Goal: Communication & Community: Answer question/provide support

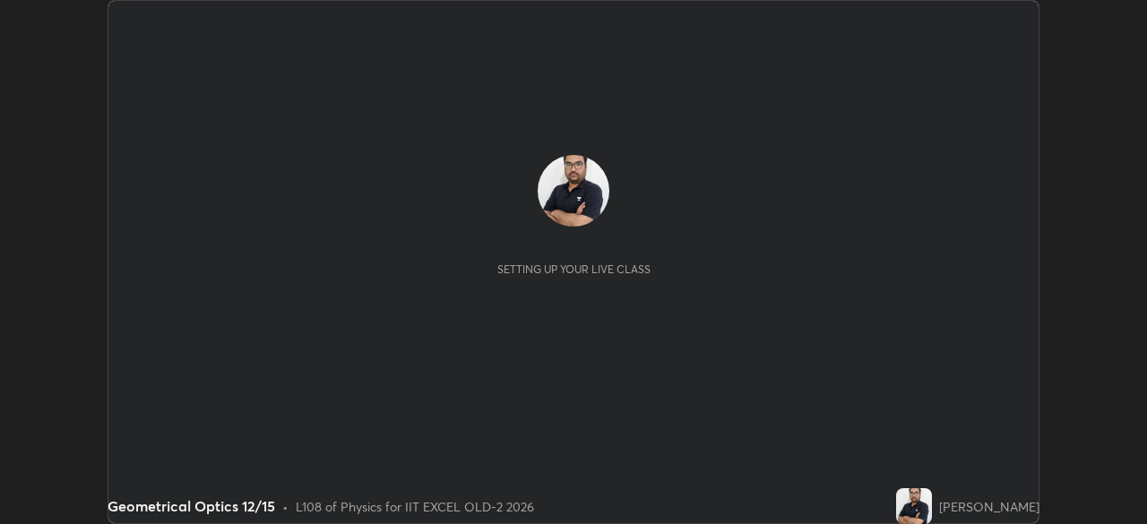
scroll to position [524, 1146]
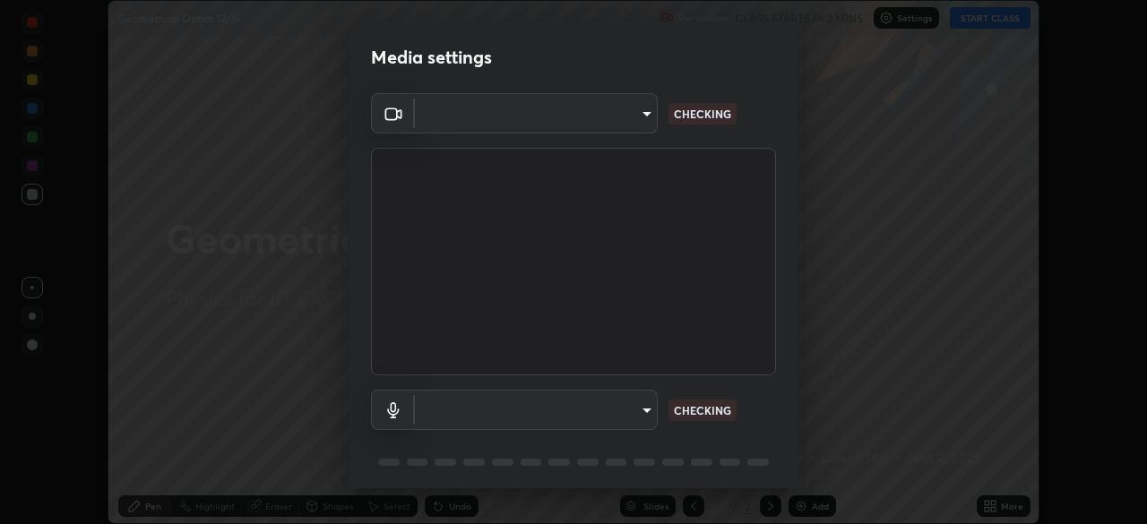
type input "a2c9e0304fea7a197325265949ed38064ec23766b16e4a4df4757bcf8ee53c87"
click at [529, 418] on body "Erase all Geometrical Optics 12/15 Recording CLASS STARTS IN 2 MINS Settings ST…" at bounding box center [573, 262] width 1147 height 524
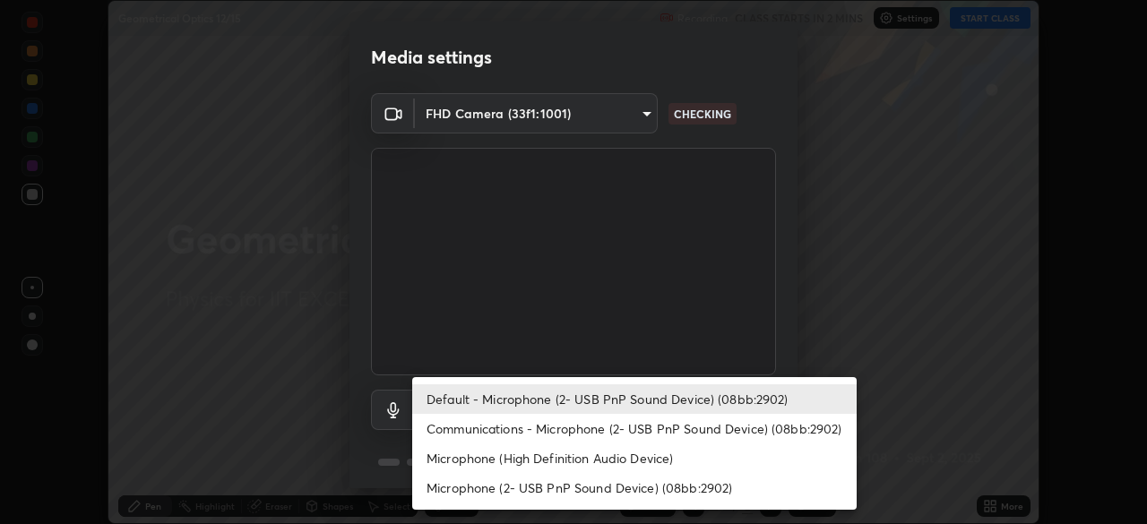
click at [515, 417] on li "Communications - Microphone (2- USB PnP Sound Device) (08bb:2902)" at bounding box center [634, 429] width 444 height 30
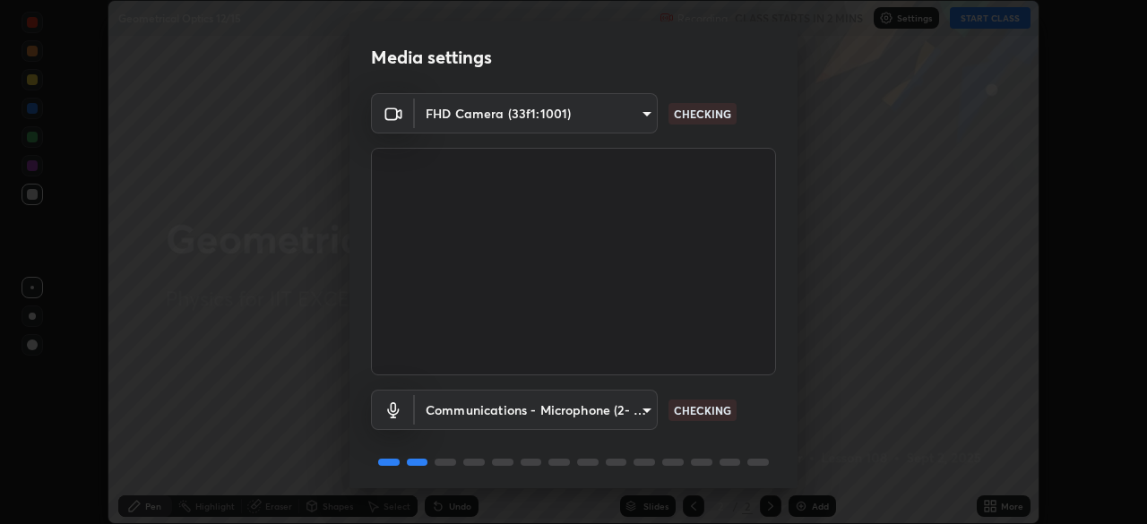
click at [473, 409] on body "Erase all Geometrical Optics 12/15 Recording CLASS STARTS IN 2 MINS Settings ST…" at bounding box center [573, 262] width 1147 height 524
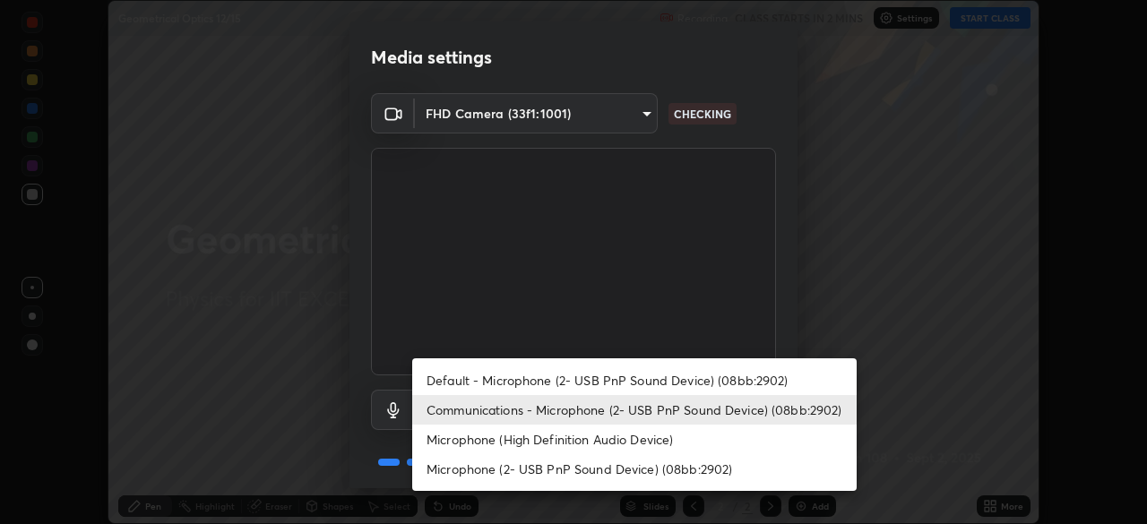
click at [593, 382] on li "Default - Microphone (2- USB PnP Sound Device) (08bb:2902)" at bounding box center [634, 381] width 444 height 30
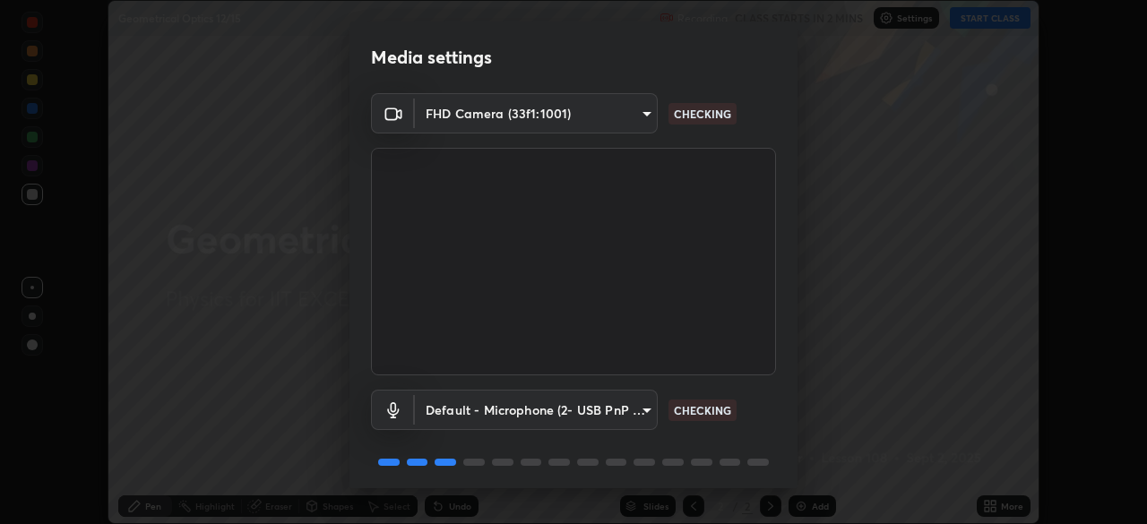
type input "default"
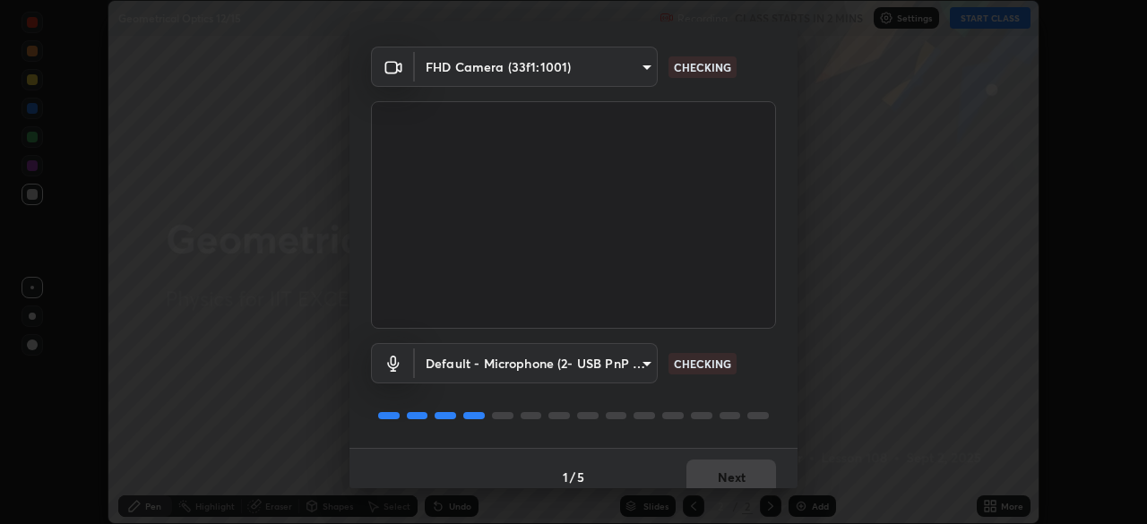
scroll to position [64, 0]
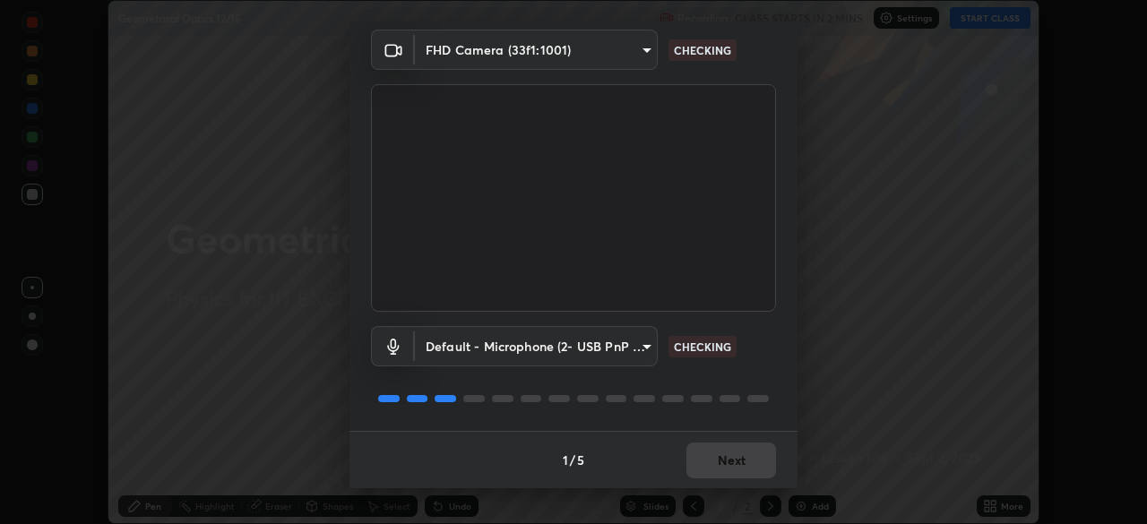
click at [720, 468] on div "1 / 5 Next" at bounding box center [573, 459] width 448 height 57
click at [721, 470] on div "1 / 5 Next" at bounding box center [573, 459] width 448 height 57
click at [716, 472] on div "1 / 5 Next" at bounding box center [573, 459] width 448 height 57
click at [716, 470] on div "1 / 5 Next" at bounding box center [573, 459] width 448 height 57
click at [720, 473] on div "1 / 5 Next" at bounding box center [573, 459] width 448 height 57
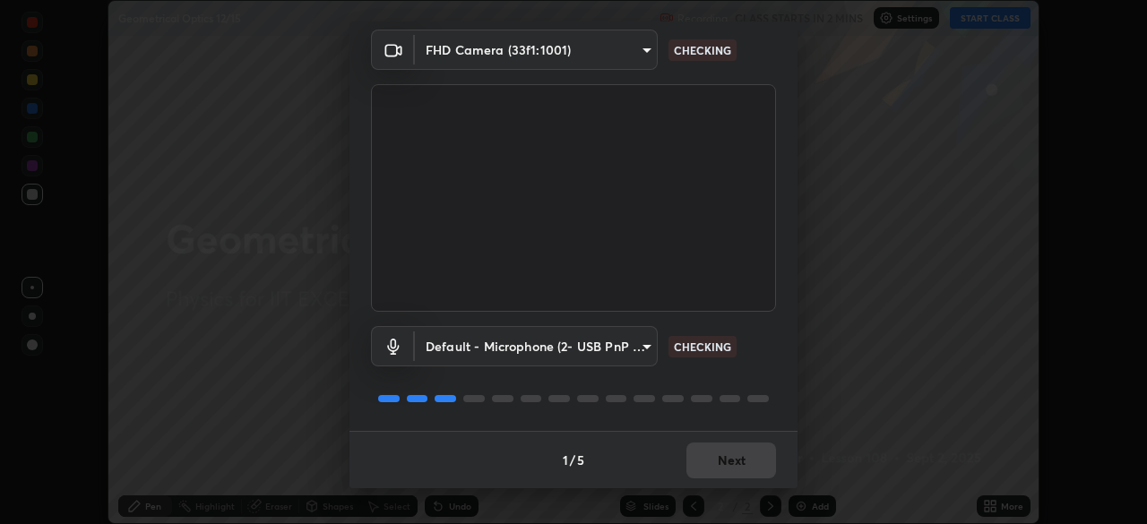
click at [721, 473] on div "1 / 5 Next" at bounding box center [573, 459] width 448 height 57
click at [724, 473] on div "1 / 5 Next" at bounding box center [573, 459] width 448 height 57
click at [726, 471] on div "1 / 5 Next" at bounding box center [573, 459] width 448 height 57
click at [729, 466] on div "1 / 5 Next" at bounding box center [573, 459] width 448 height 57
click at [727, 468] on div "1 / 5 Next" at bounding box center [573, 459] width 448 height 57
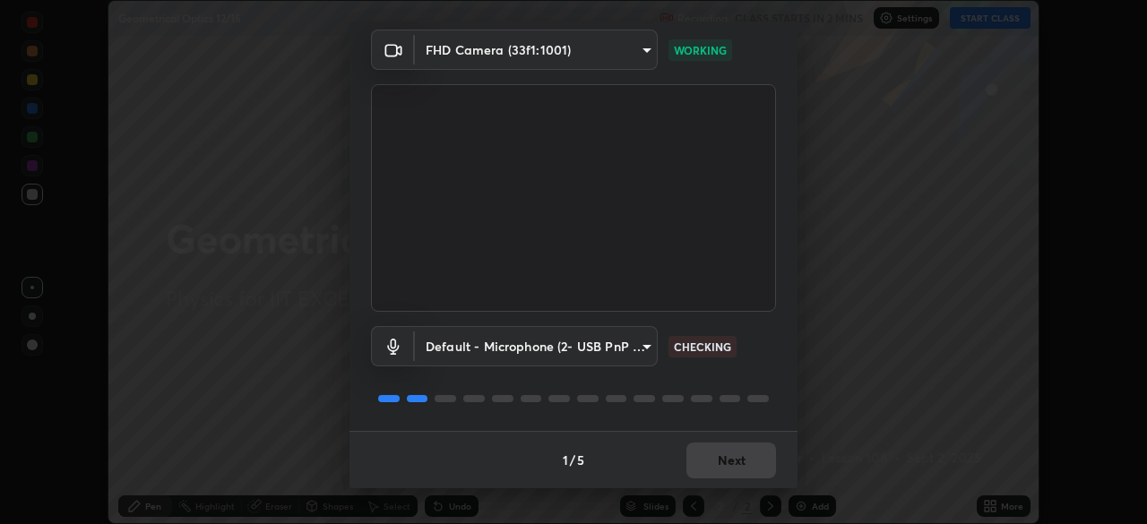
click at [732, 473] on div "1 / 5 Next" at bounding box center [573, 459] width 448 height 57
click at [733, 472] on div "1 / 5 Next" at bounding box center [573, 459] width 448 height 57
click at [736, 468] on button "Next" at bounding box center [731, 461] width 90 height 36
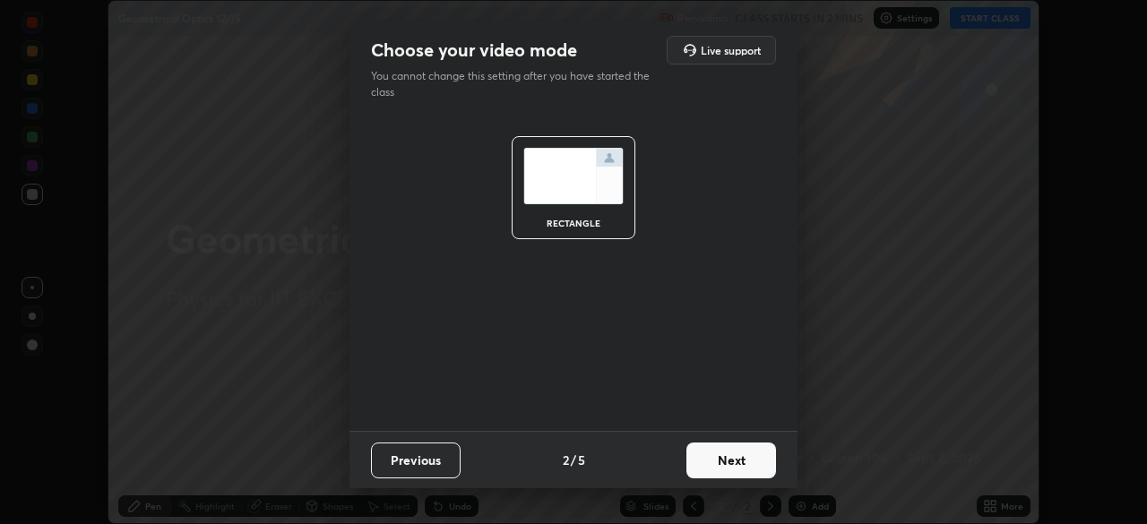
scroll to position [0, 0]
click at [745, 469] on button "Next" at bounding box center [731, 461] width 90 height 36
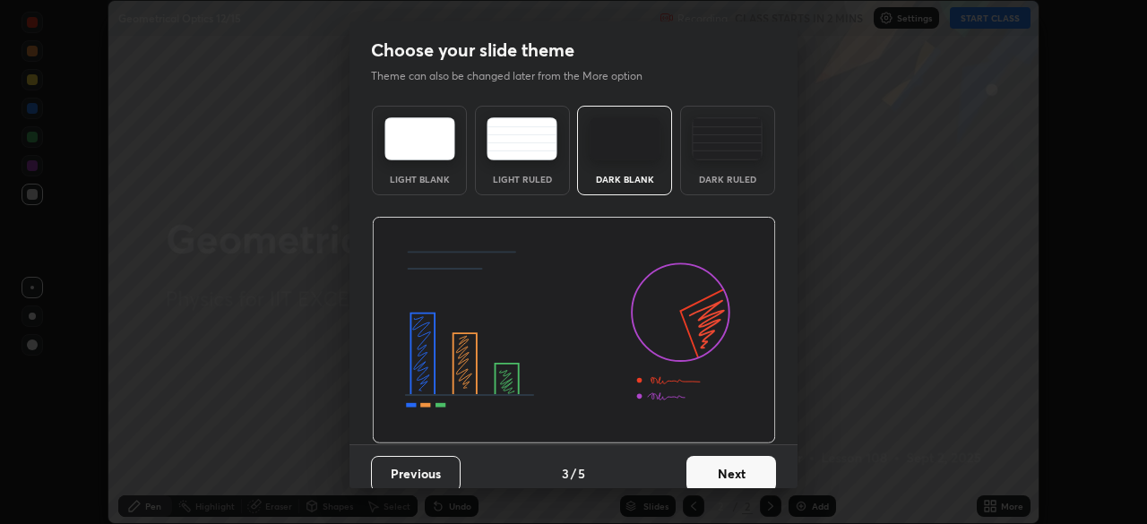
click at [767, 482] on button "Next" at bounding box center [731, 474] width 90 height 36
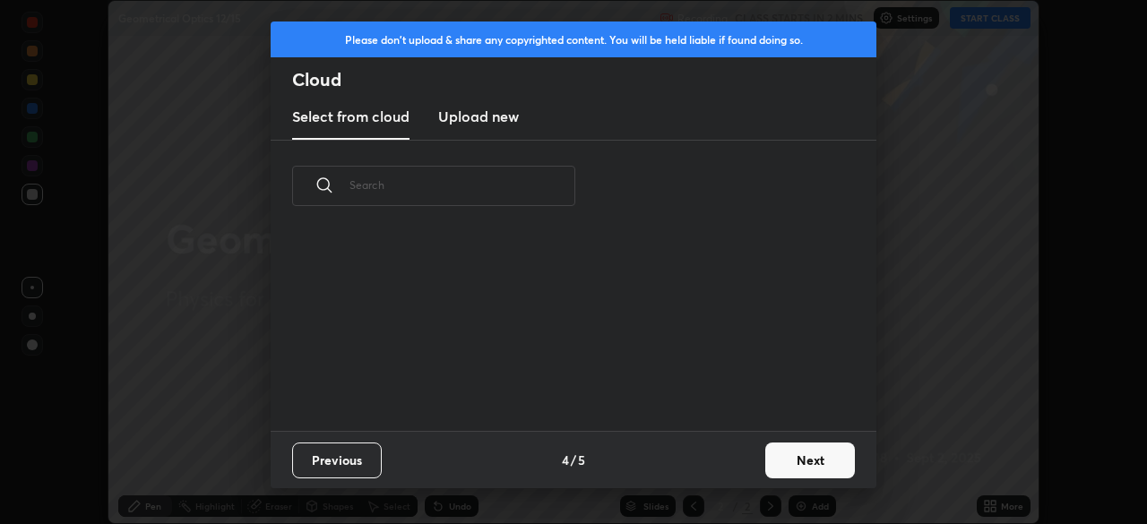
scroll to position [199, 575]
click at [796, 444] on button "Next" at bounding box center [810, 461] width 90 height 36
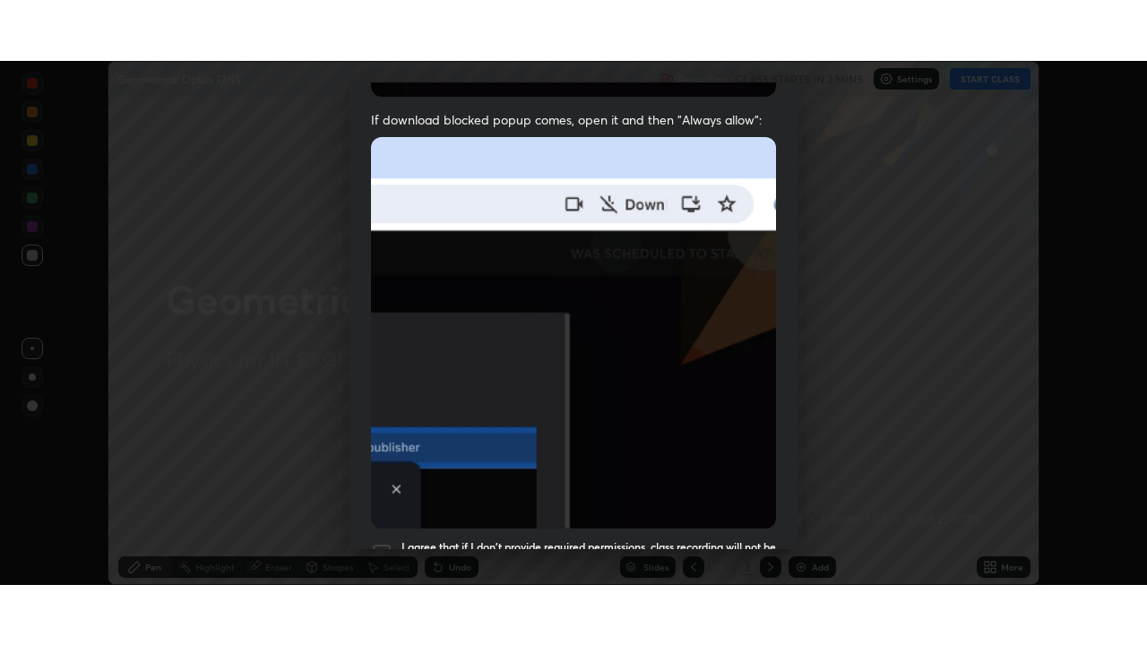
scroll to position [429, 0]
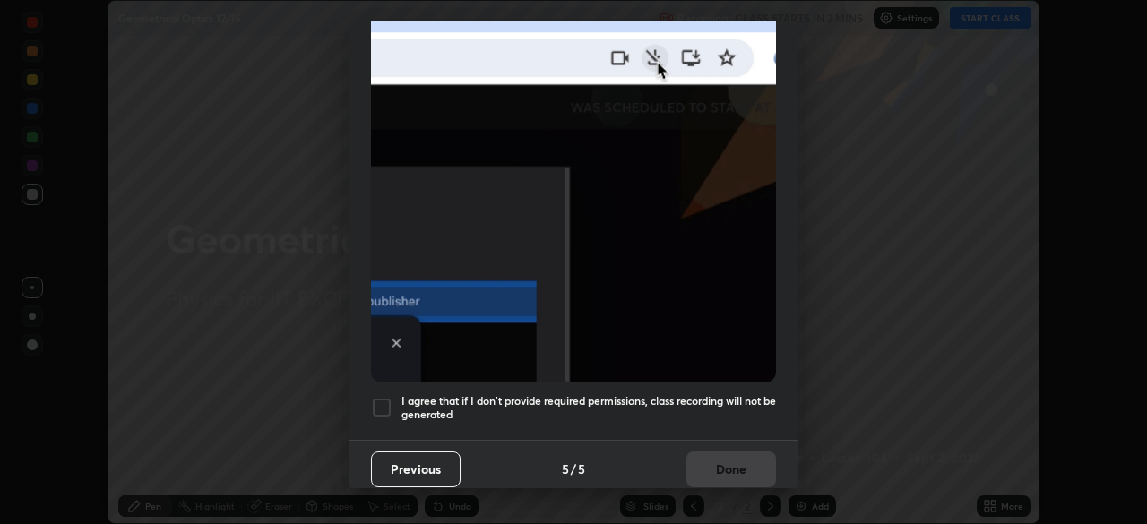
click at [386, 399] on div at bounding box center [382, 408] width 22 height 22
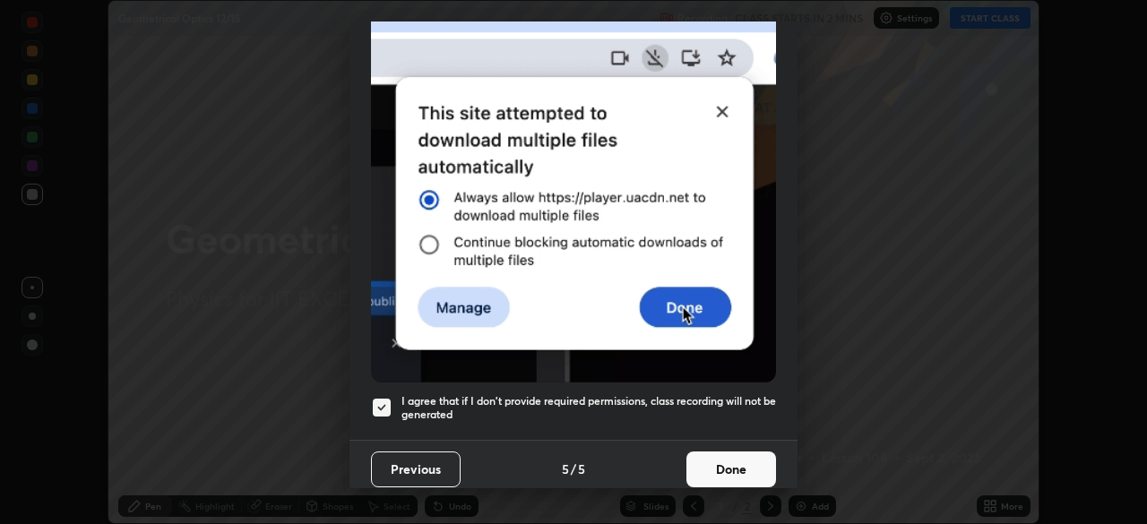
click at [713, 465] on button "Done" at bounding box center [731, 470] width 90 height 36
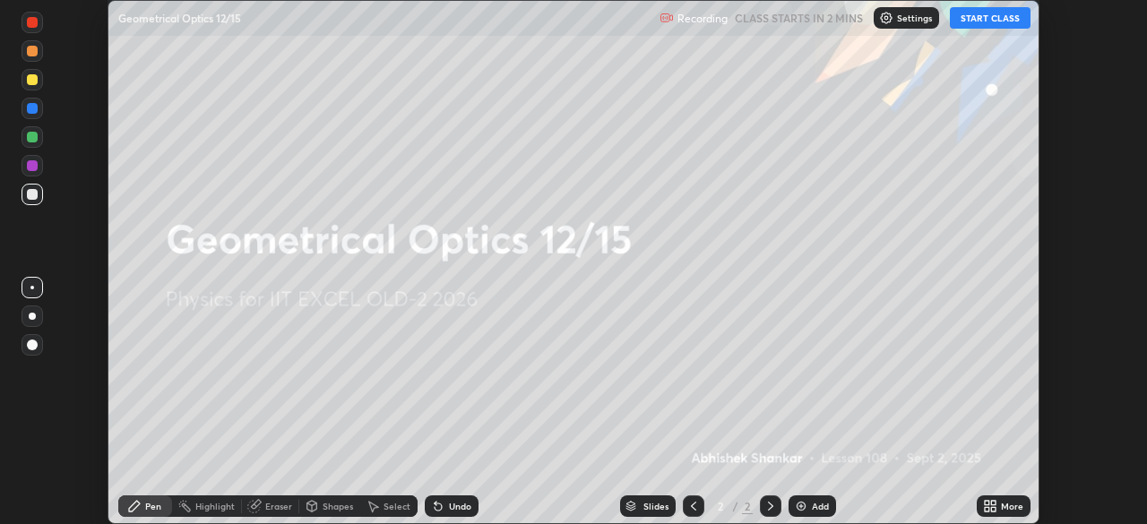
click at [987, 504] on icon at bounding box center [987, 503] width 4 height 4
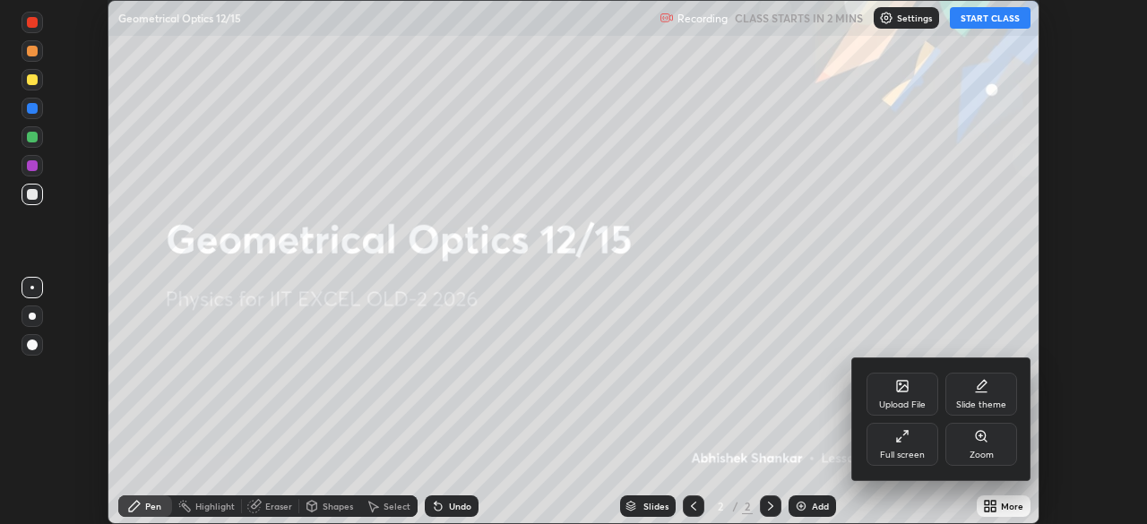
click at [908, 446] on div "Full screen" at bounding box center [902, 444] width 72 height 43
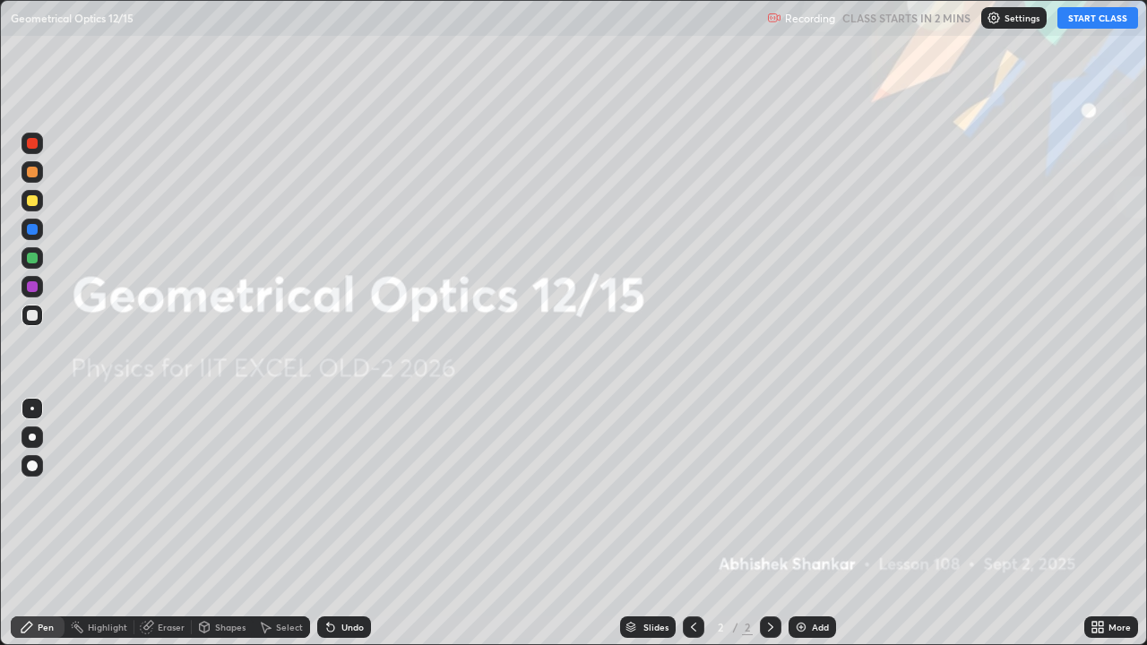
scroll to position [645, 1147]
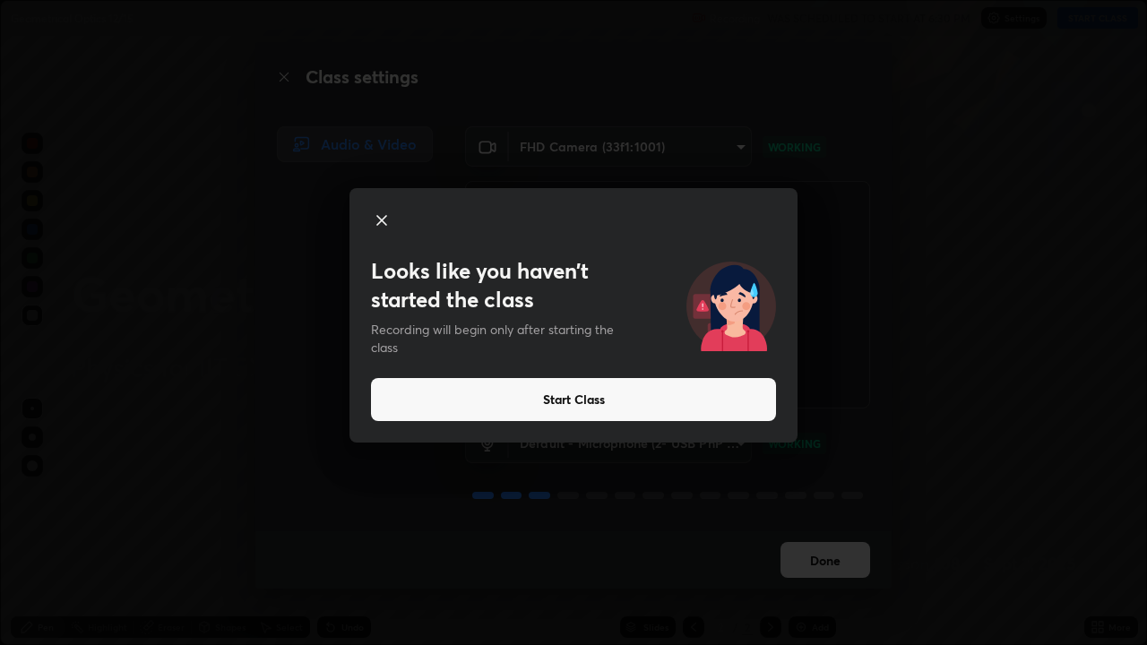
click at [607, 401] on button "Start Class" at bounding box center [573, 399] width 405 height 43
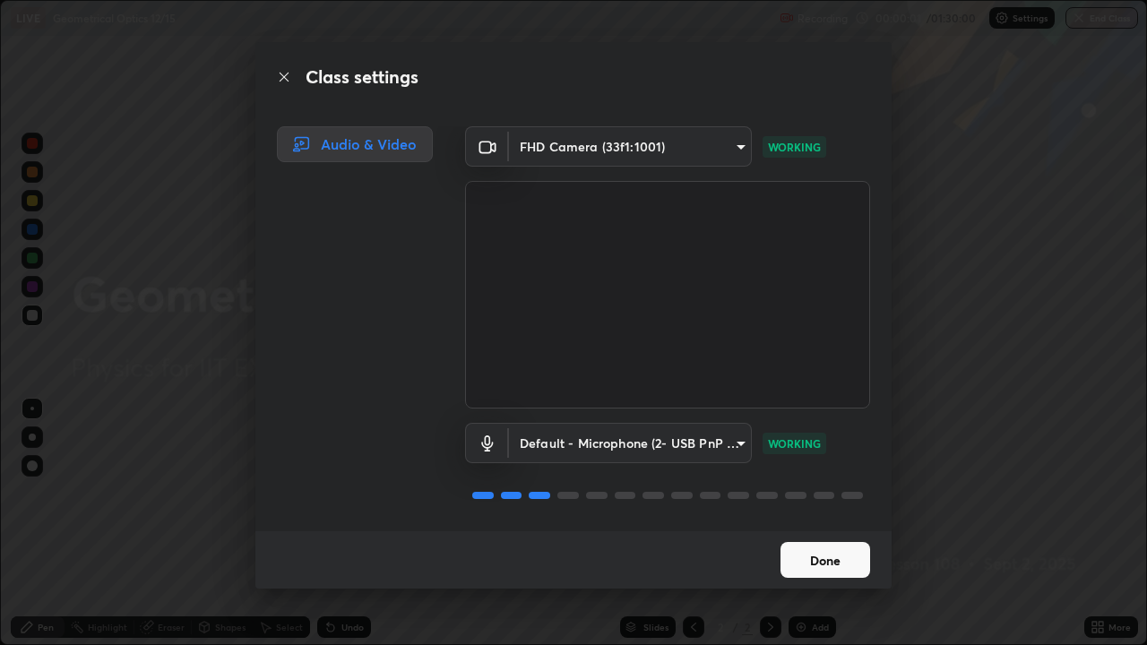
click at [815, 523] on button "Done" at bounding box center [825, 560] width 90 height 36
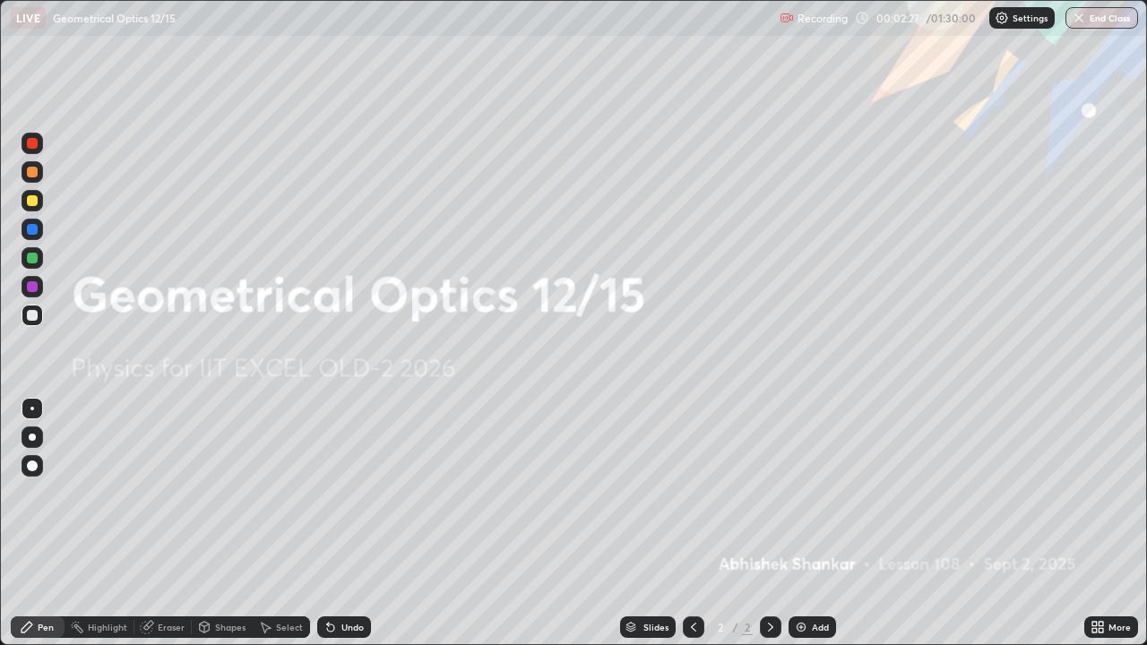
click at [808, 523] on div "Add" at bounding box center [811, 627] width 47 height 22
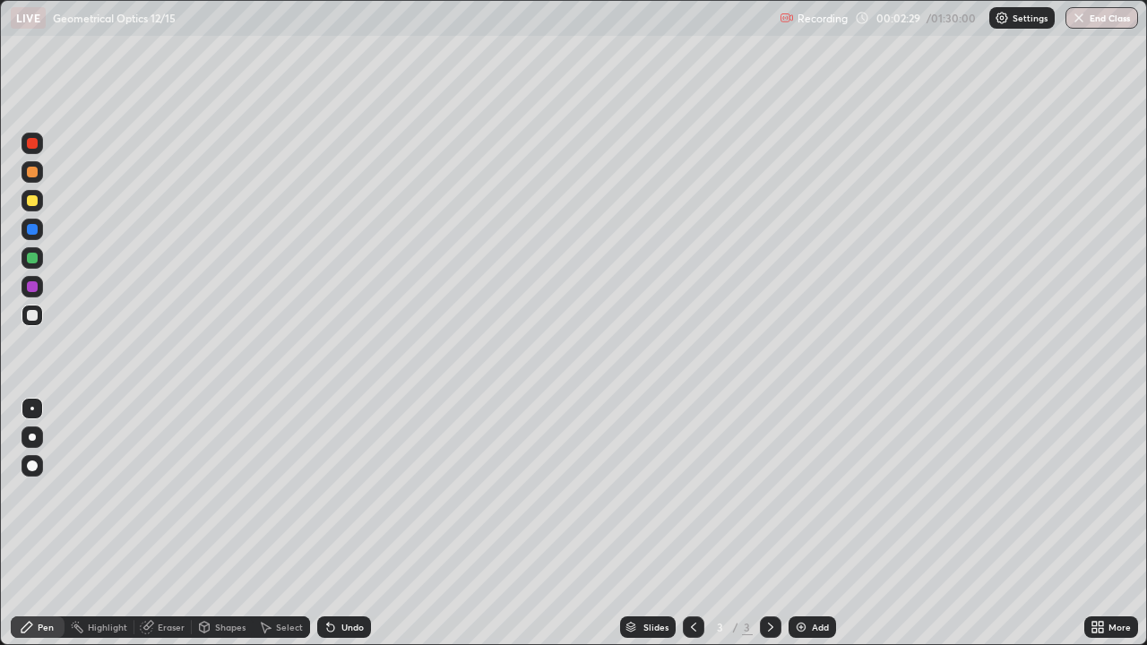
click at [33, 201] on div at bounding box center [32, 200] width 11 height 11
click at [816, 523] on div "Add" at bounding box center [820, 627] width 17 height 9
click at [229, 523] on div "Shapes" at bounding box center [230, 627] width 30 height 9
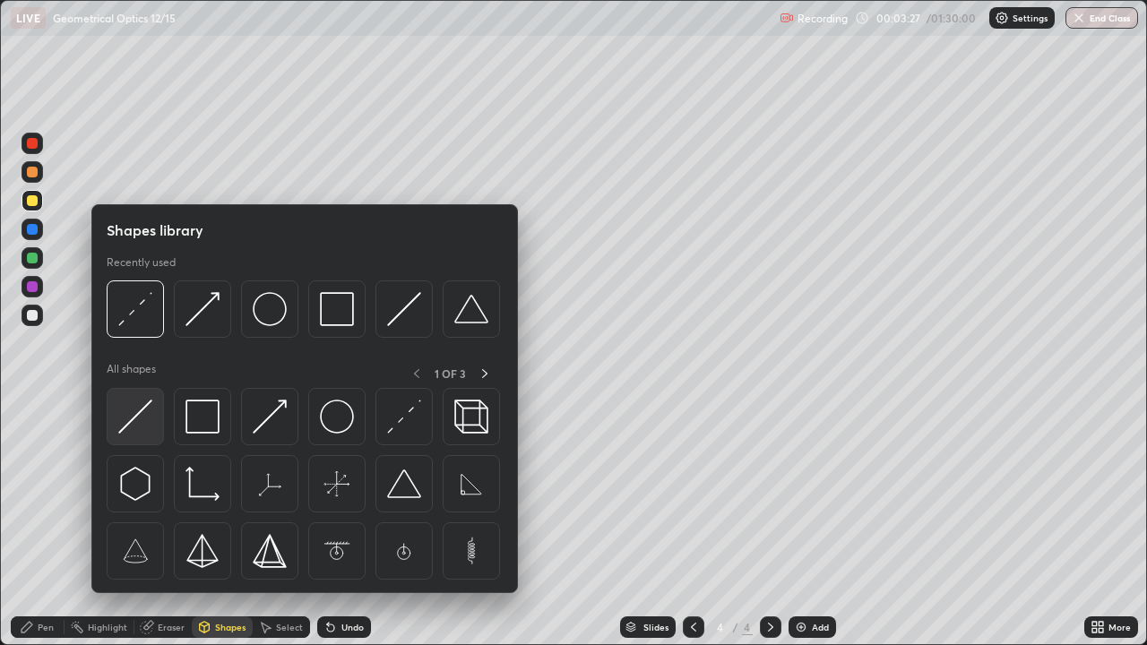
click at [153, 430] on div at bounding box center [135, 416] width 57 height 57
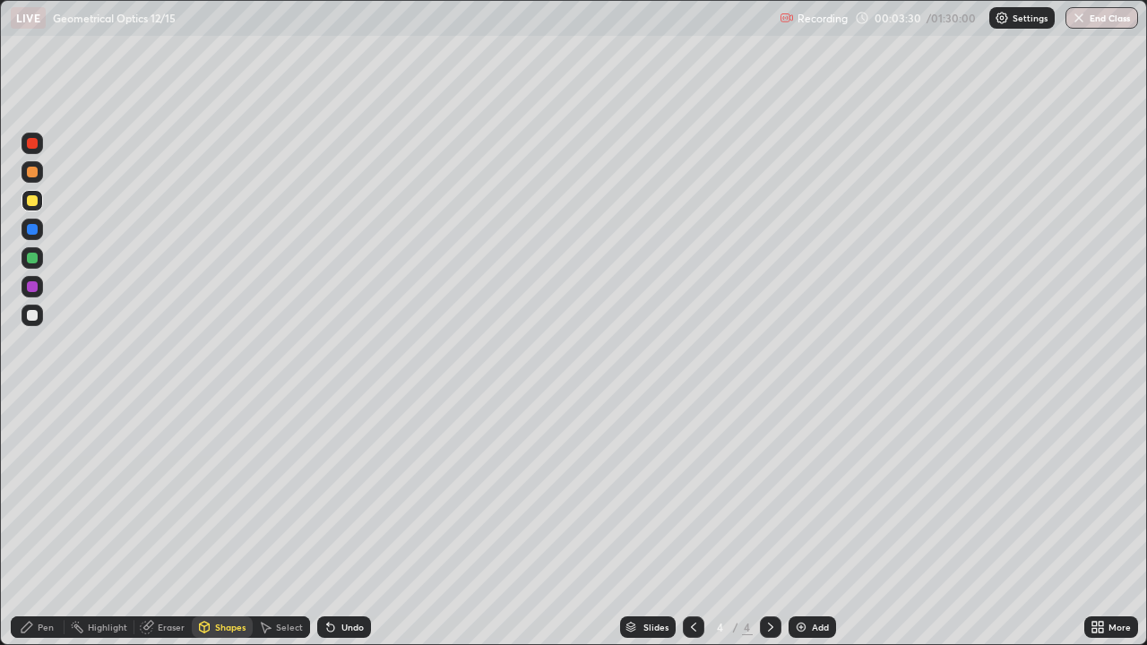
click at [216, 523] on div "Shapes" at bounding box center [230, 627] width 30 height 9
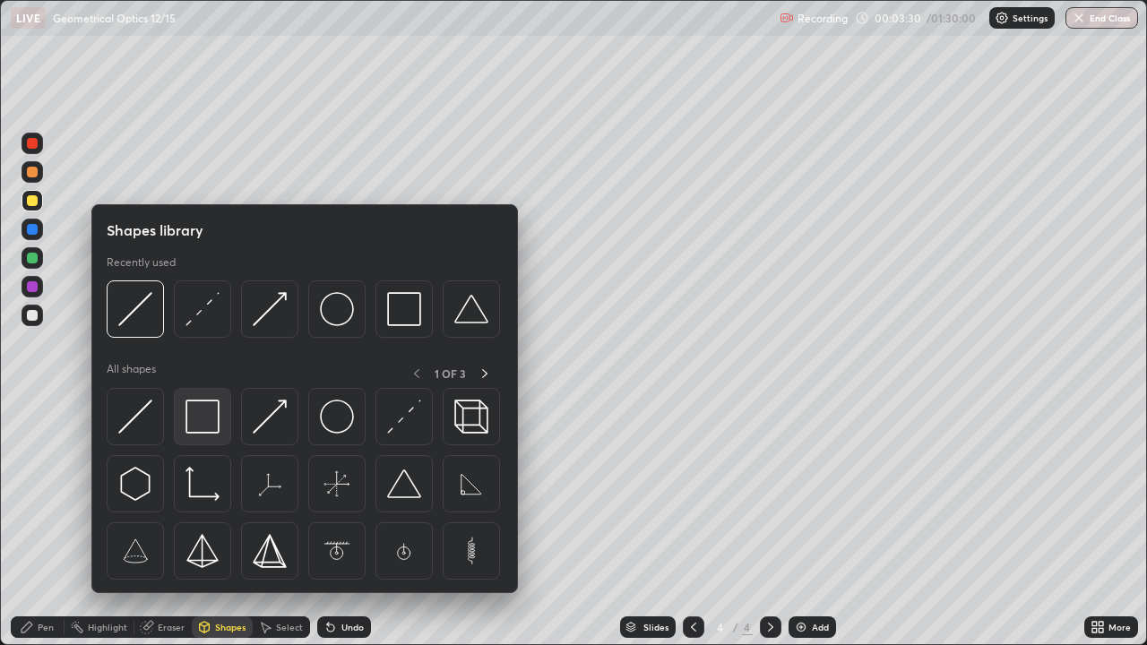
click at [217, 430] on img at bounding box center [202, 417] width 34 height 34
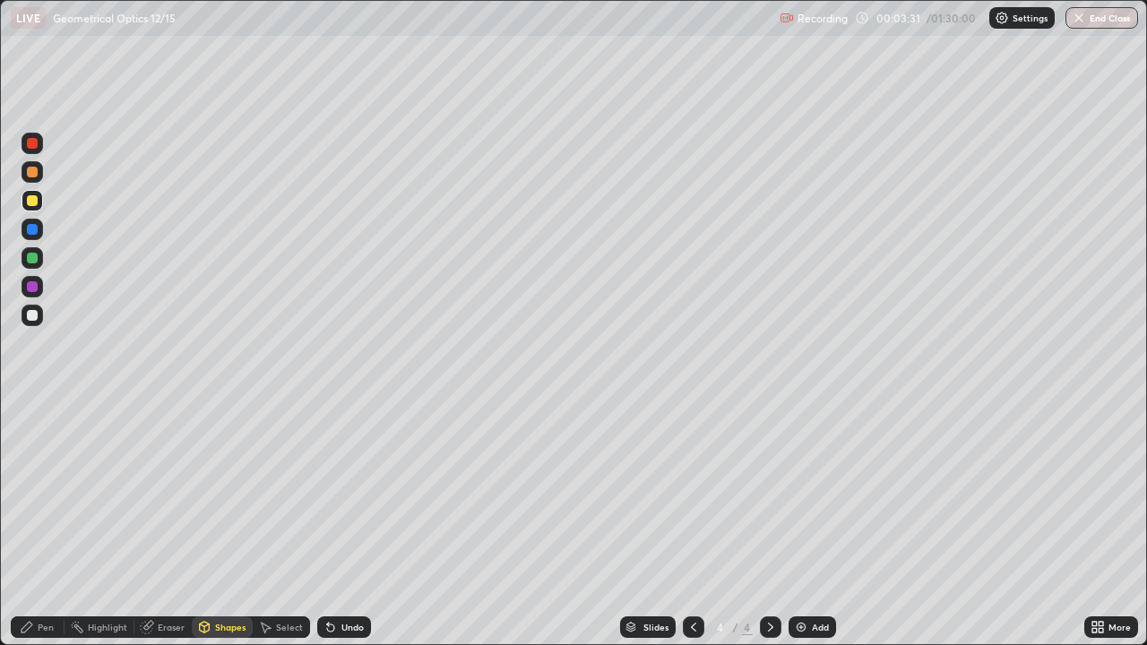
click at [40, 262] on div at bounding box center [33, 258] width 22 height 22
click at [289, 523] on div "Select" at bounding box center [289, 627] width 27 height 9
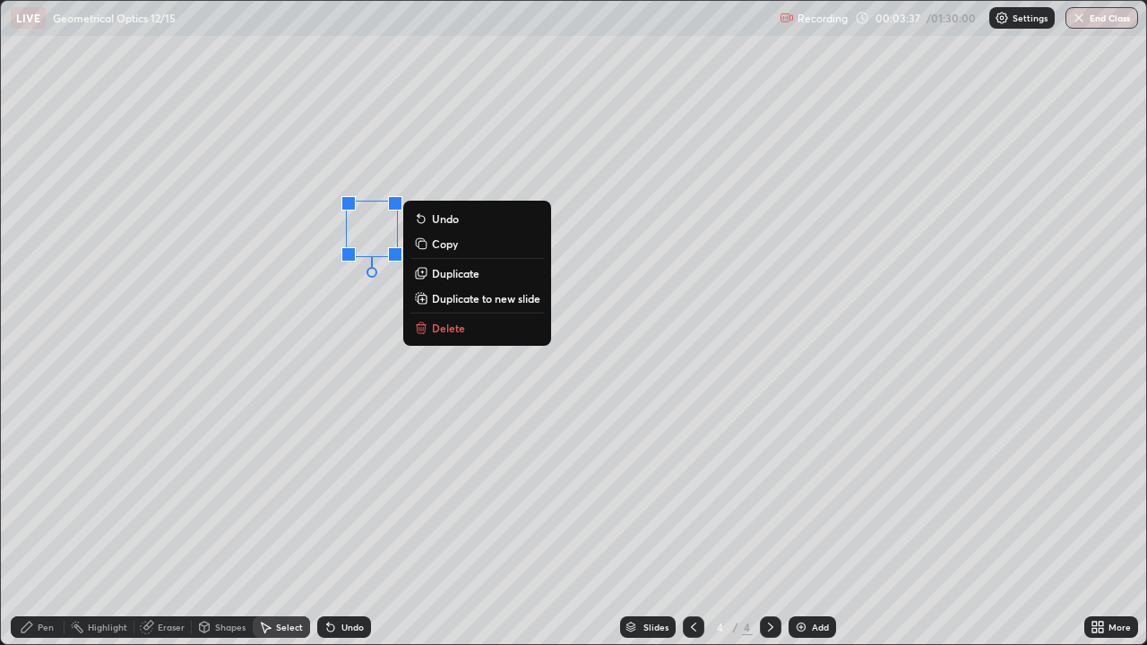
click at [455, 280] on p "Duplicate" at bounding box center [455, 273] width 47 height 14
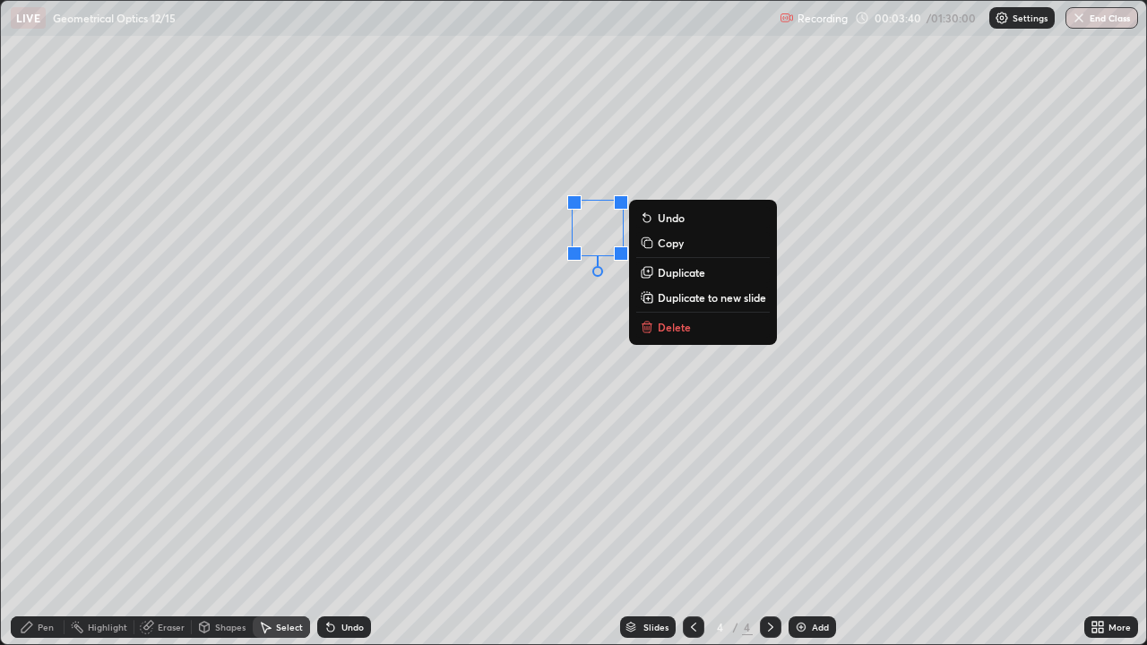
click at [211, 523] on div "Shapes" at bounding box center [222, 627] width 61 height 22
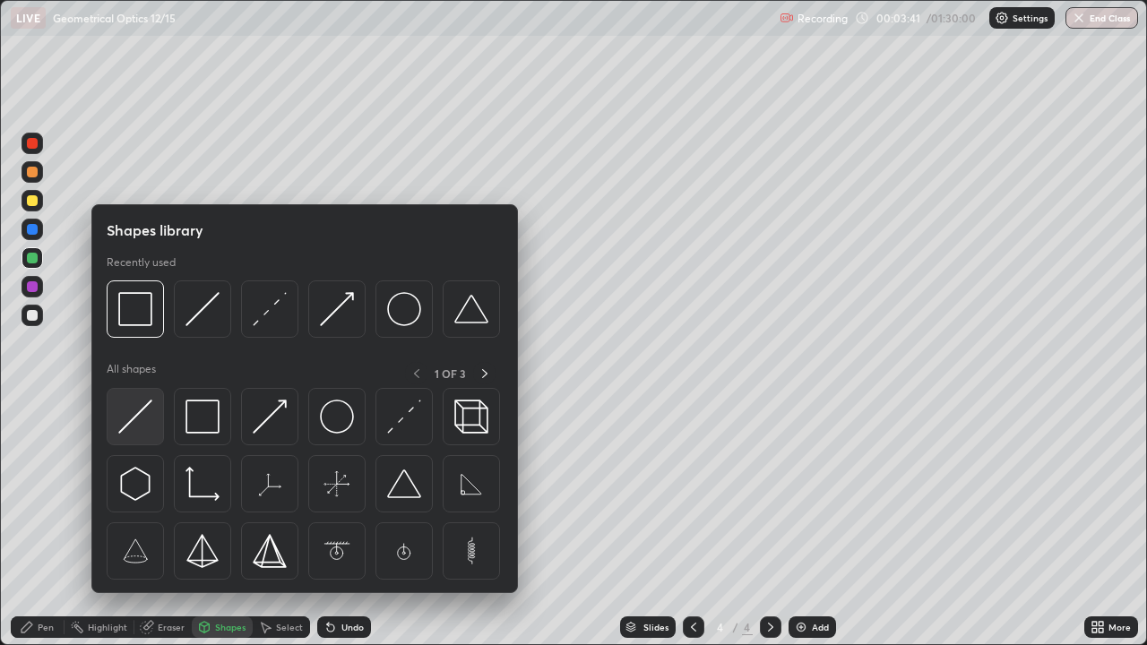
click at [145, 434] on img at bounding box center [135, 417] width 34 height 34
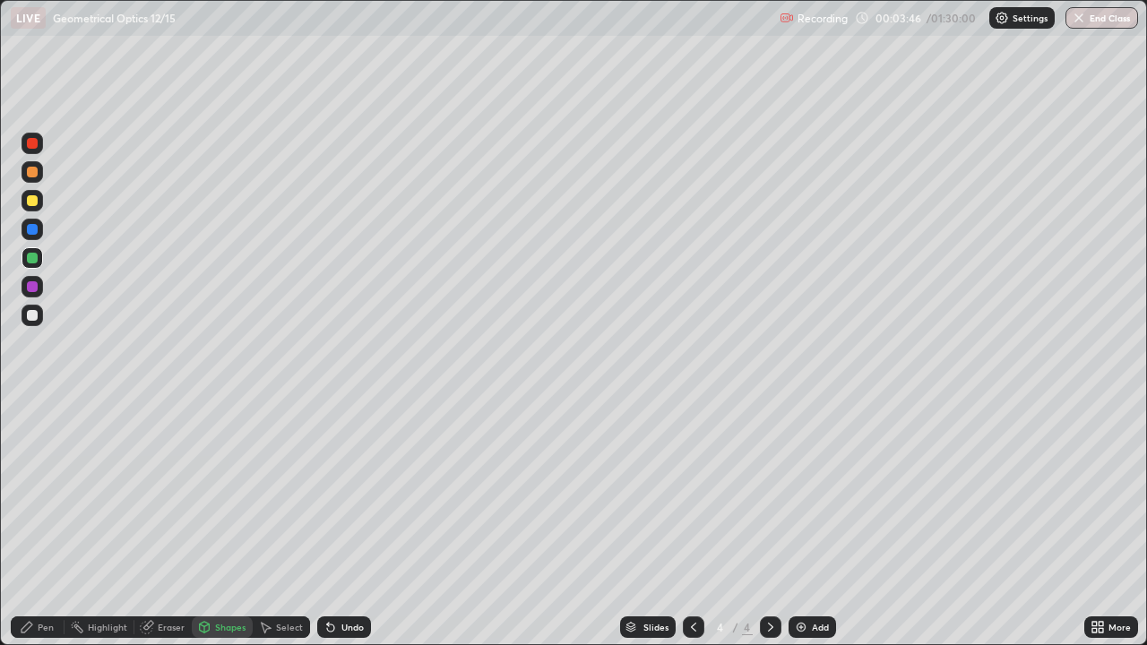
click at [56, 523] on div "Pen" at bounding box center [38, 627] width 54 height 22
click at [217, 523] on div "Shapes" at bounding box center [230, 627] width 30 height 9
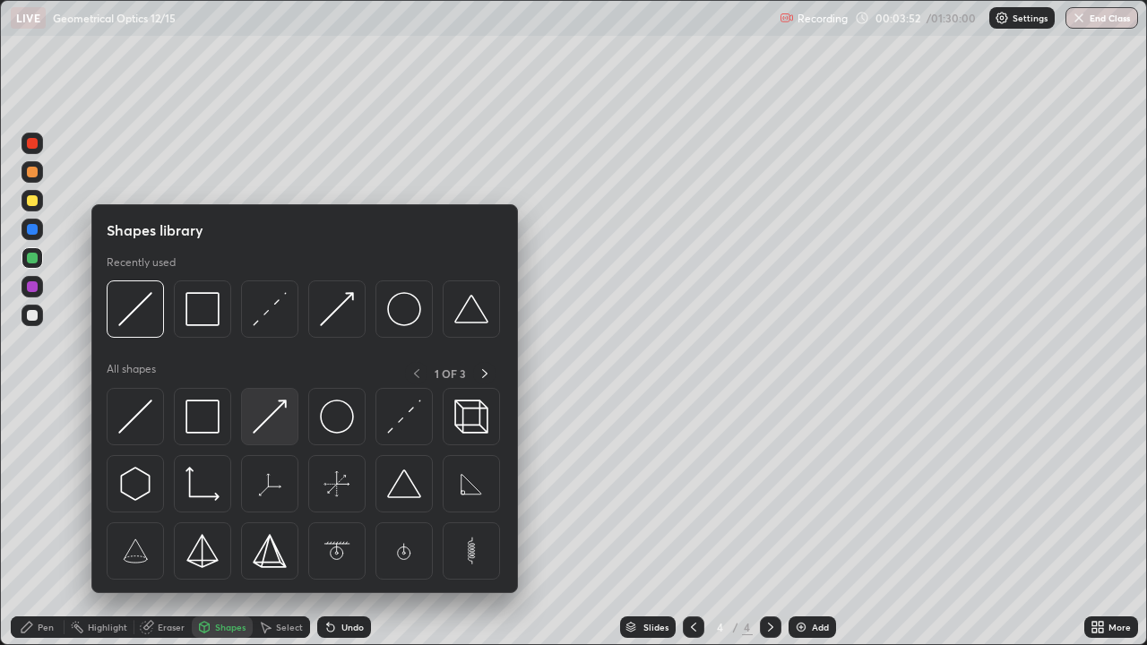
click at [266, 431] on img at bounding box center [270, 417] width 34 height 34
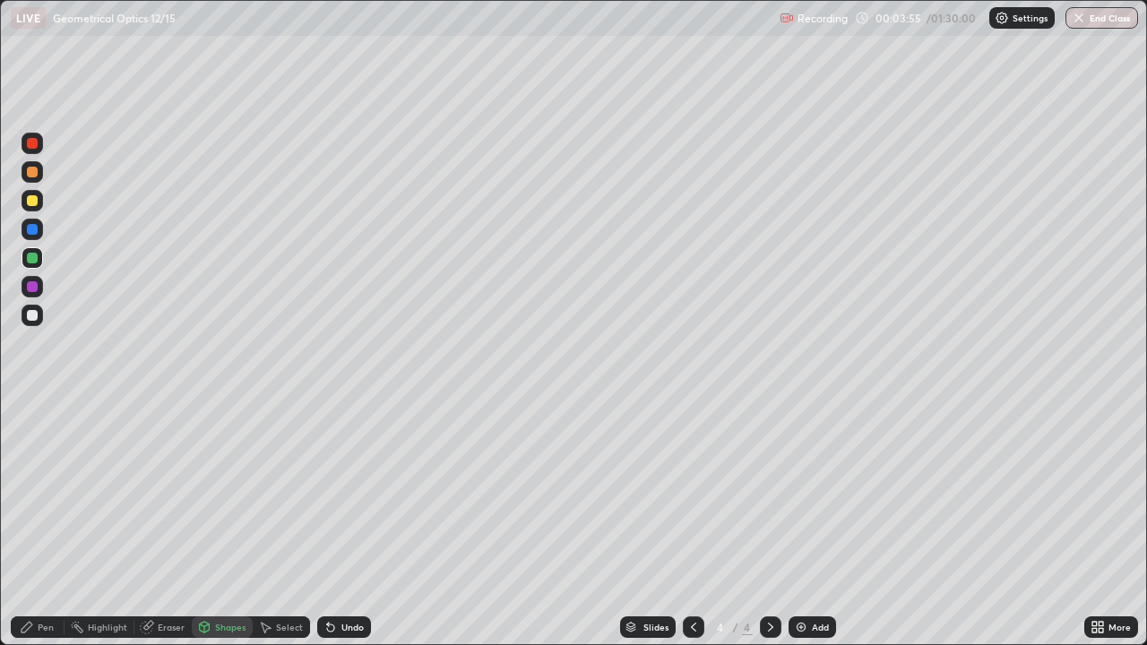
click at [46, 523] on div "Pen" at bounding box center [46, 627] width 16 height 9
click at [276, 523] on div "Select" at bounding box center [289, 627] width 27 height 9
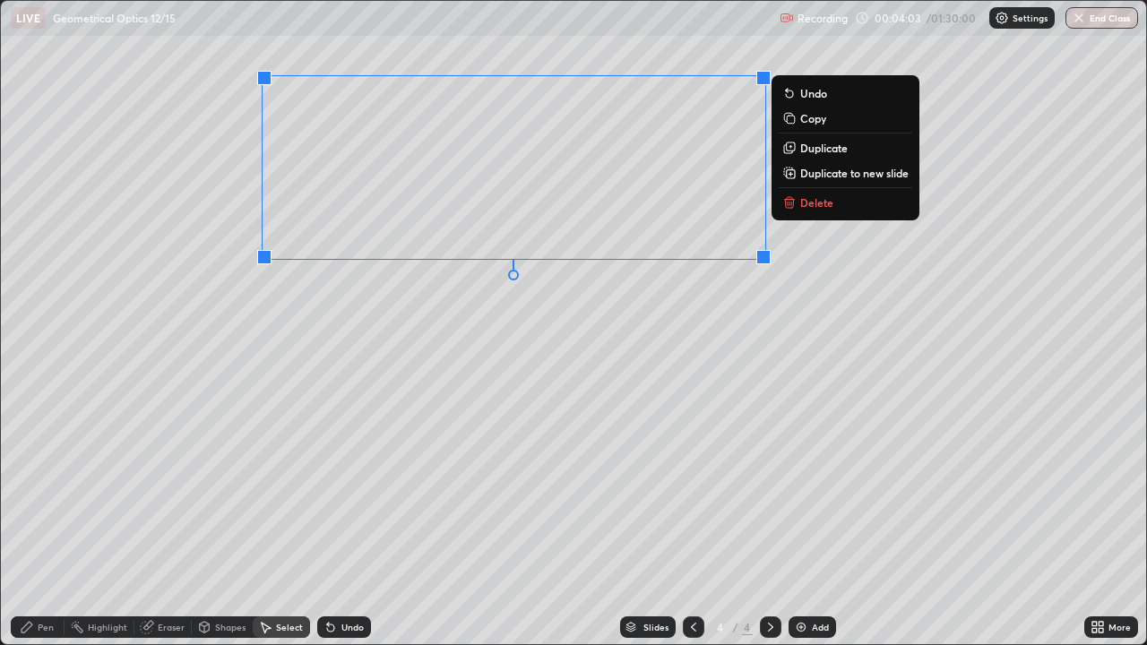
click at [661, 327] on div "0 ° Undo Copy Duplicate Duplicate to new slide Delete" at bounding box center [573, 322] width 1145 height 643
click at [805, 145] on p "Duplicate" at bounding box center [823, 148] width 47 height 14
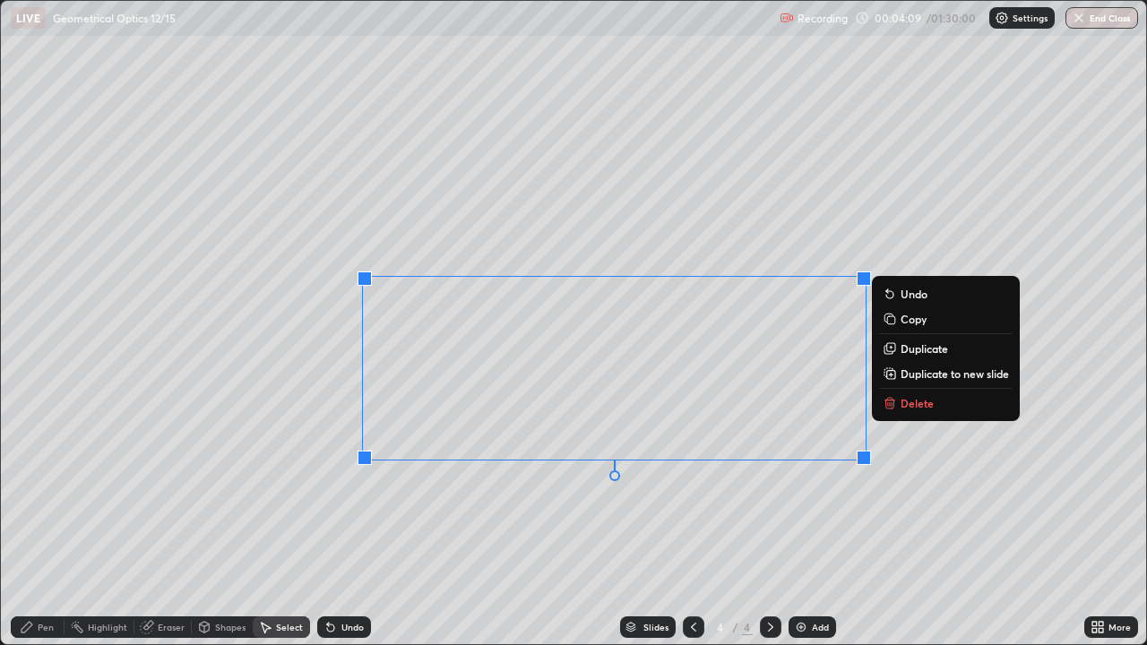
click at [712, 523] on div "0 ° Undo Copy Duplicate Duplicate to new slide Delete" at bounding box center [573, 322] width 1145 height 643
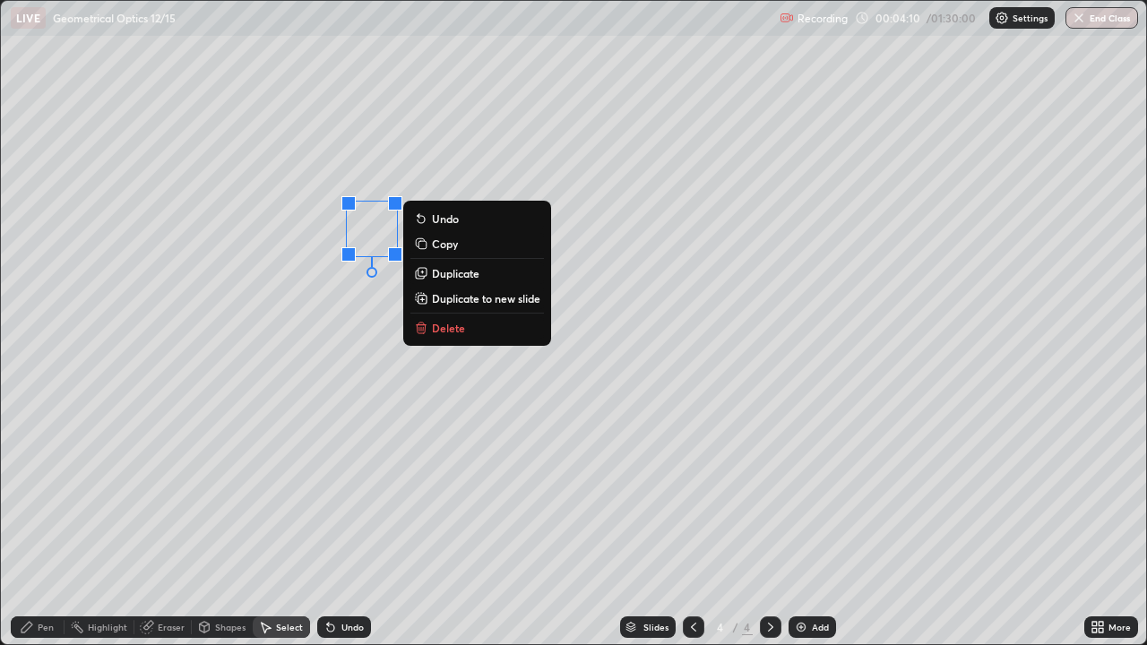
click at [451, 280] on button "Duplicate" at bounding box center [476, 274] width 133 height 22
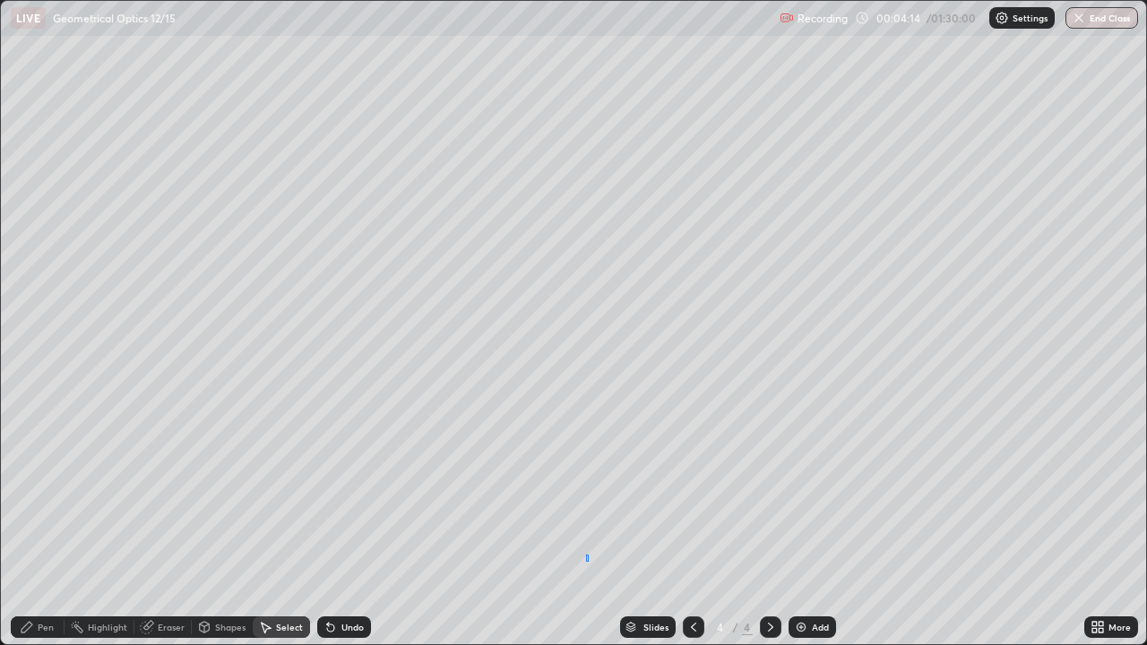
click at [586, 523] on div "0 ° Undo Copy Duplicate Duplicate to new slide Delete" at bounding box center [573, 322] width 1145 height 643
click at [225, 523] on div "Shapes" at bounding box center [222, 627] width 61 height 22
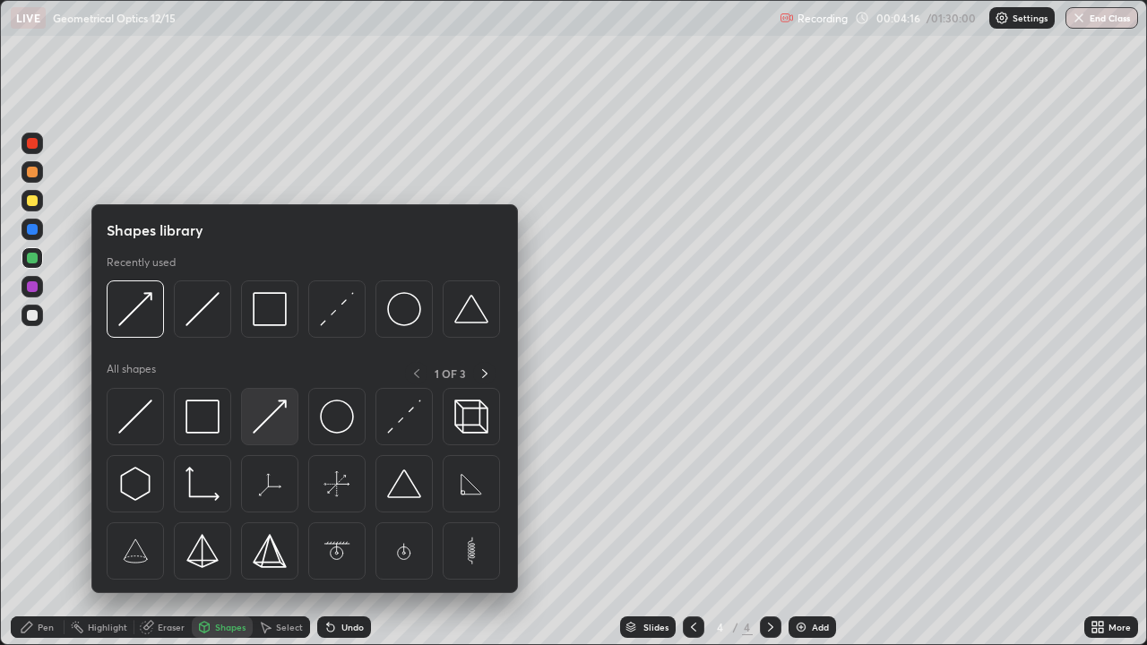
click at [287, 423] on img at bounding box center [270, 417] width 34 height 34
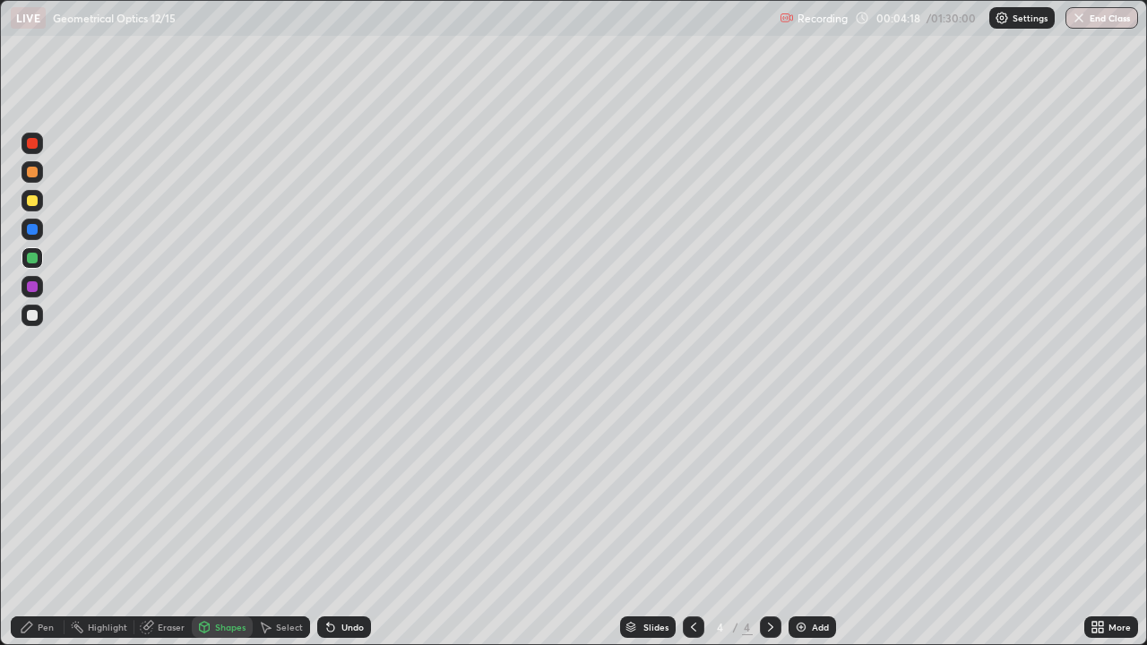
click at [55, 523] on div "Pen" at bounding box center [38, 627] width 54 height 22
click at [291, 523] on div "Select" at bounding box center [289, 627] width 27 height 9
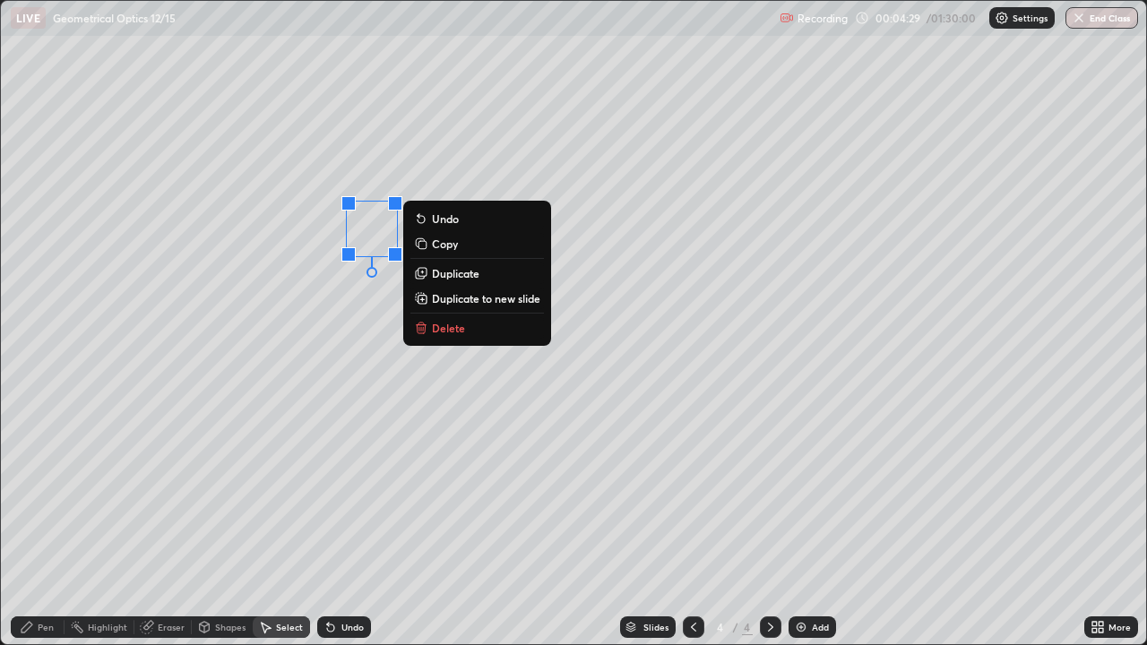
click at [452, 277] on p "Duplicate" at bounding box center [455, 273] width 47 height 14
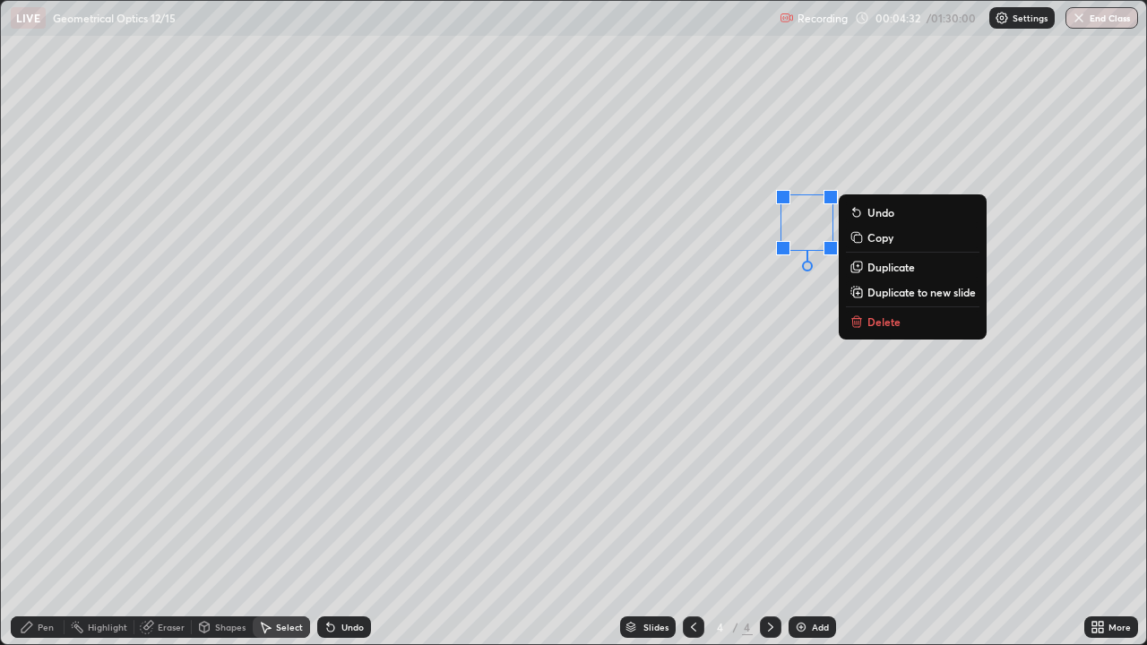
click at [228, 523] on div "Shapes" at bounding box center [230, 627] width 30 height 9
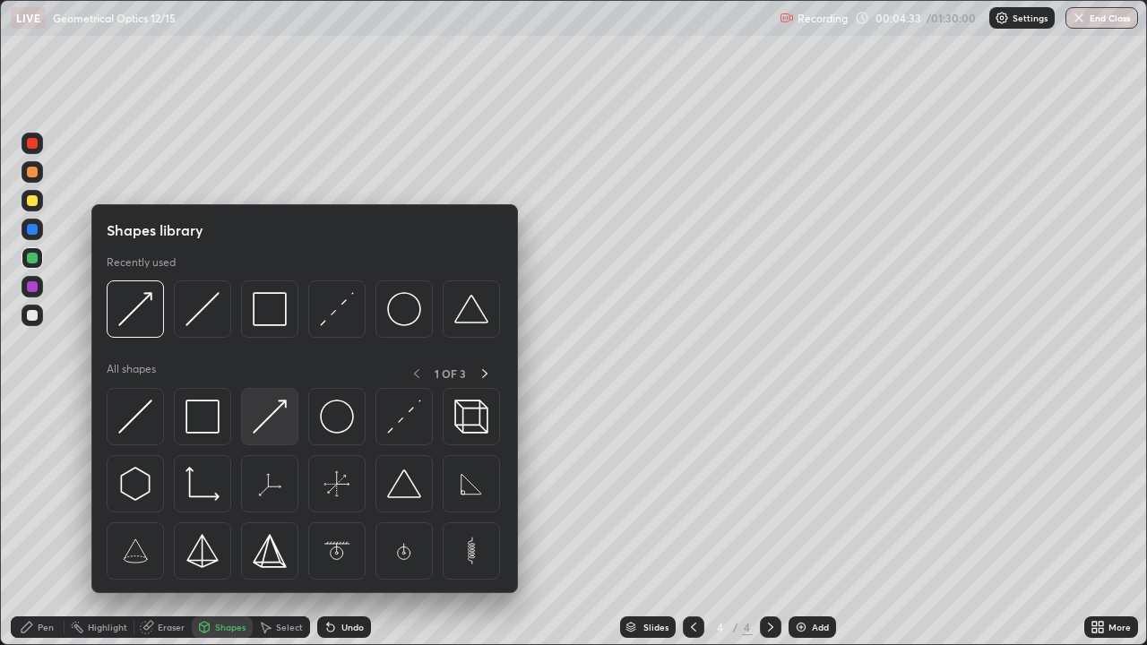
click at [278, 425] on img at bounding box center [270, 417] width 34 height 34
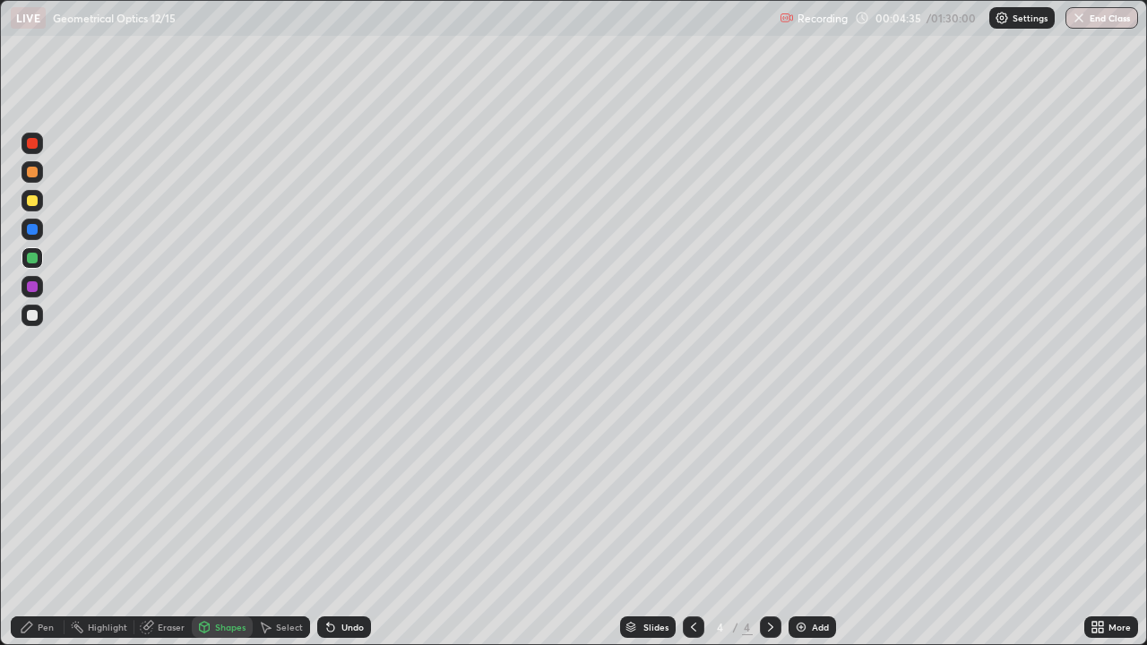
click at [54, 523] on div "Pen" at bounding box center [38, 627] width 54 height 22
click at [285, 523] on div "Select" at bounding box center [289, 627] width 27 height 9
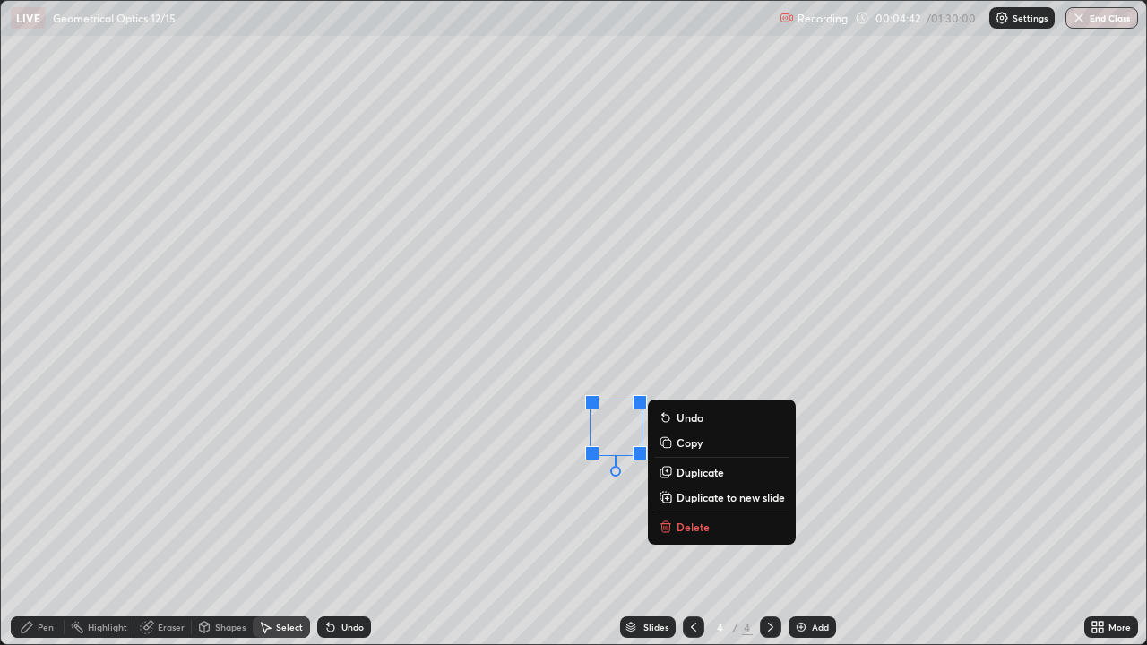
click at [702, 475] on p "Duplicate" at bounding box center [699, 472] width 47 height 14
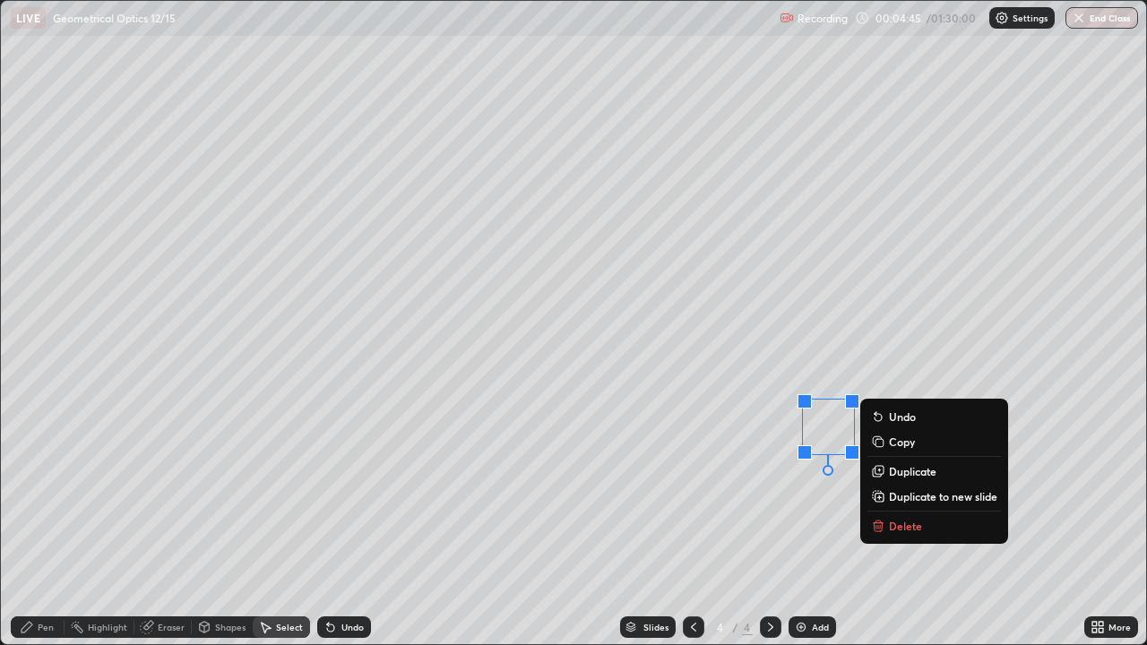
click at [237, 523] on div "Shapes" at bounding box center [230, 627] width 30 height 9
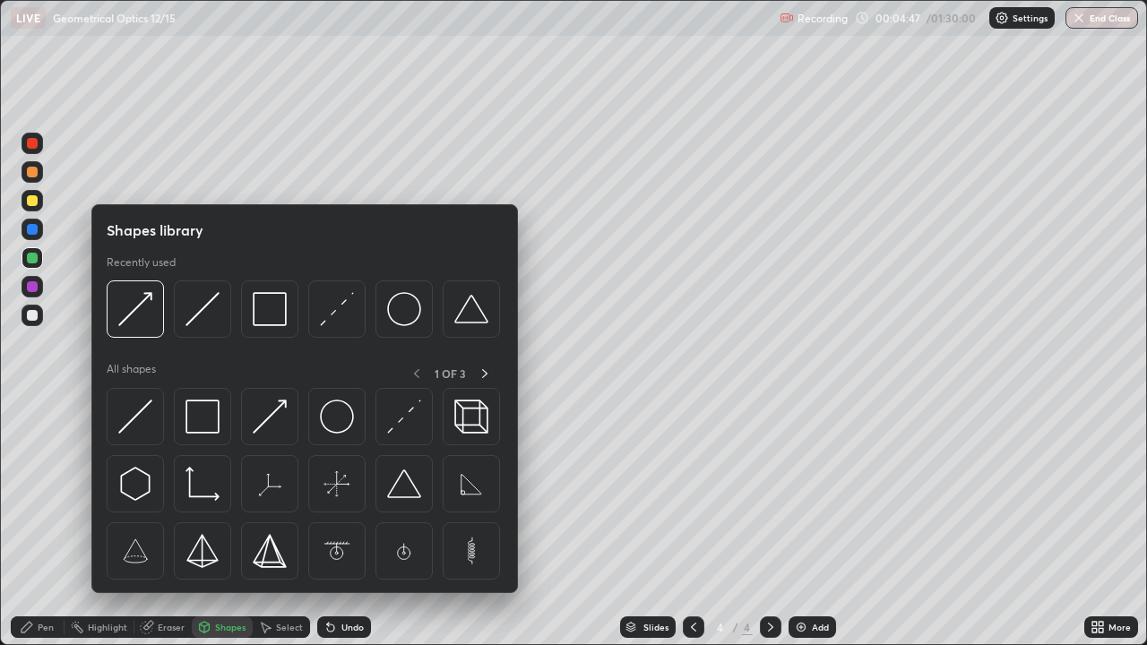
click at [287, 420] on img at bounding box center [270, 417] width 34 height 34
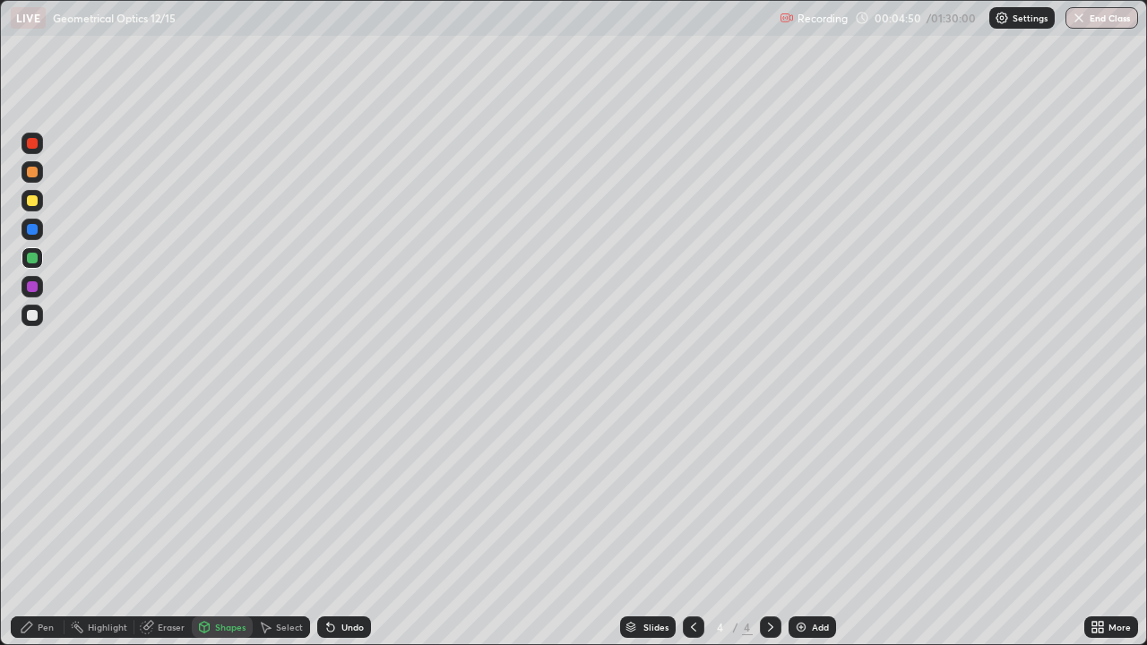
click at [47, 523] on div "Pen" at bounding box center [46, 627] width 16 height 9
click at [804, 523] on img at bounding box center [801, 627] width 14 height 14
click at [281, 523] on div "Select" at bounding box center [281, 627] width 57 height 22
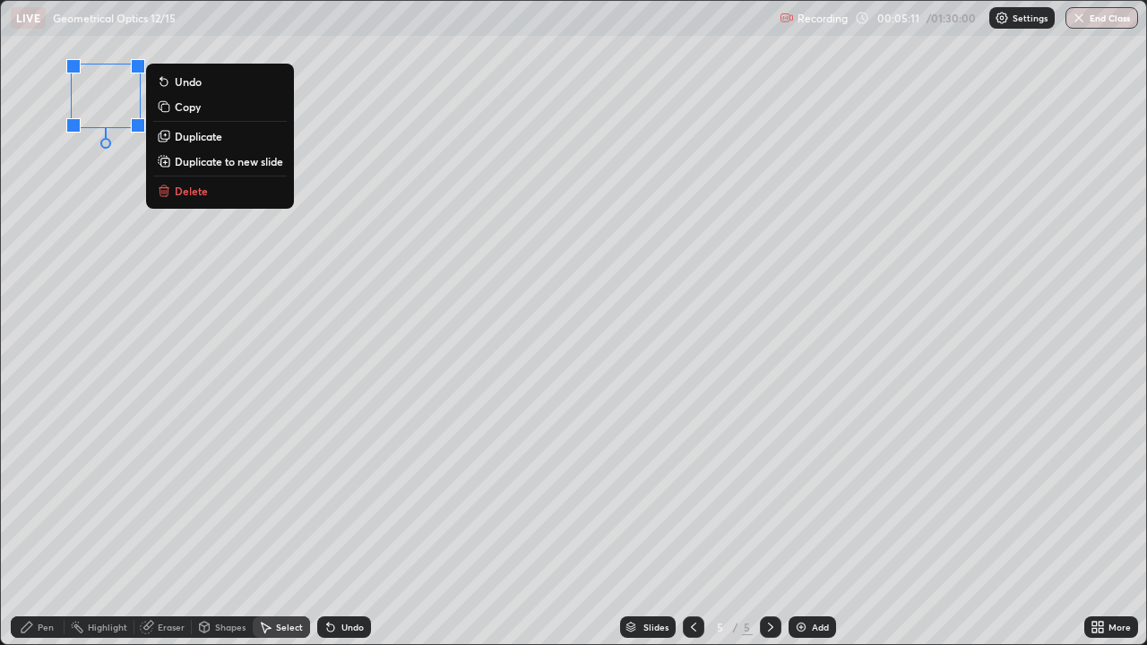
click at [42, 523] on div "Pen" at bounding box center [46, 627] width 16 height 9
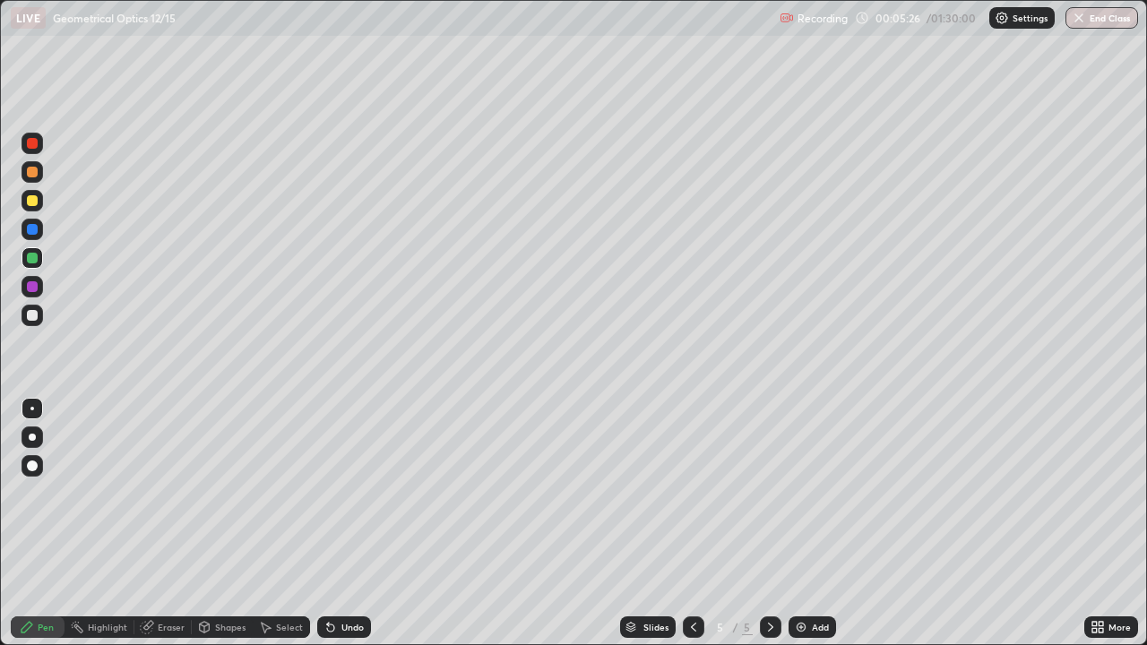
click at [350, 523] on div "Undo" at bounding box center [352, 627] width 22 height 9
click at [334, 523] on icon at bounding box center [330, 627] width 14 height 14
click at [338, 523] on div "Undo" at bounding box center [344, 627] width 54 height 22
click at [347, 523] on div "Undo" at bounding box center [352, 627] width 22 height 9
click at [228, 523] on div "Shapes" at bounding box center [230, 627] width 30 height 9
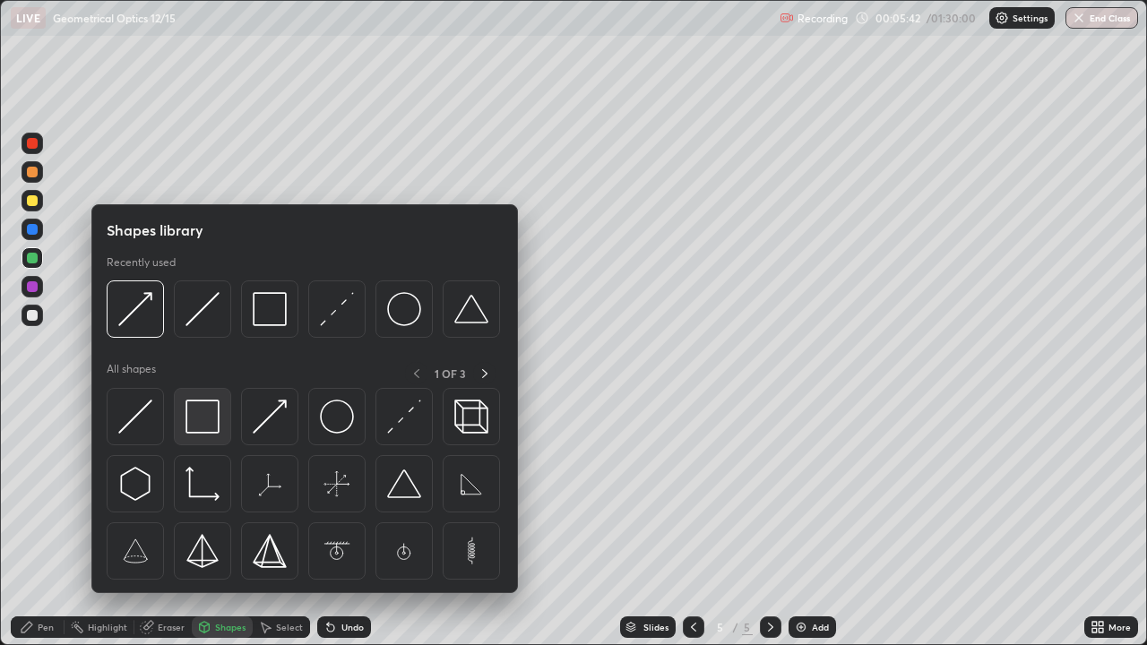
click at [216, 438] on div at bounding box center [202, 416] width 57 height 57
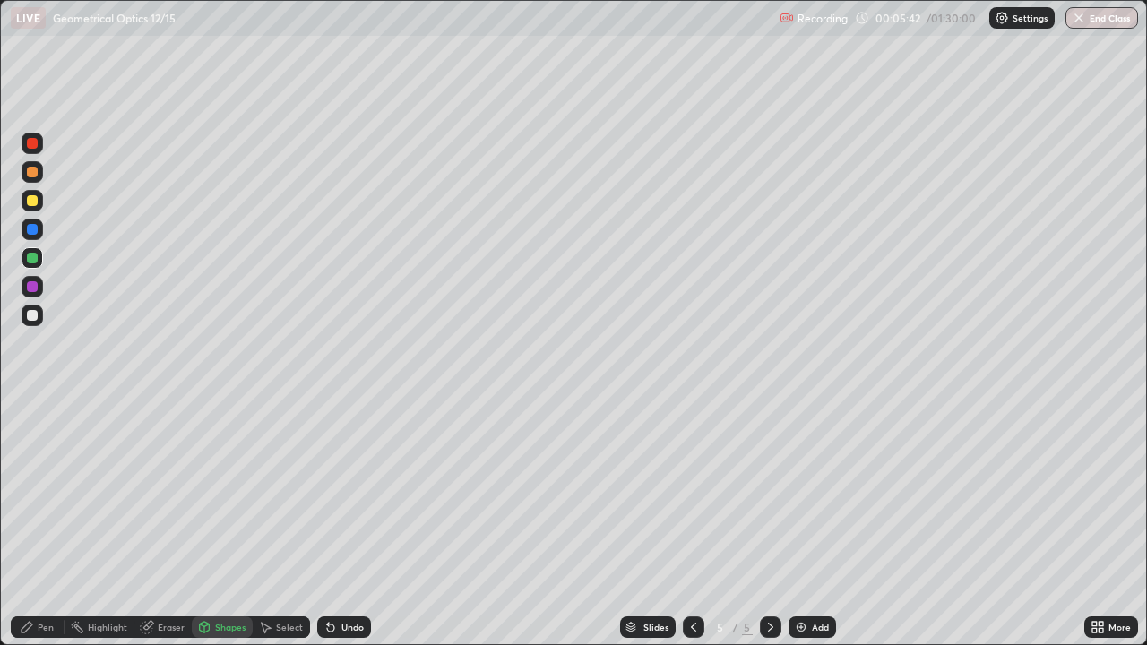
click at [40, 321] on div at bounding box center [33, 316] width 22 height 22
click at [350, 523] on div "Undo" at bounding box center [352, 627] width 22 height 9
click at [184, 523] on div "Eraser" at bounding box center [162, 627] width 57 height 22
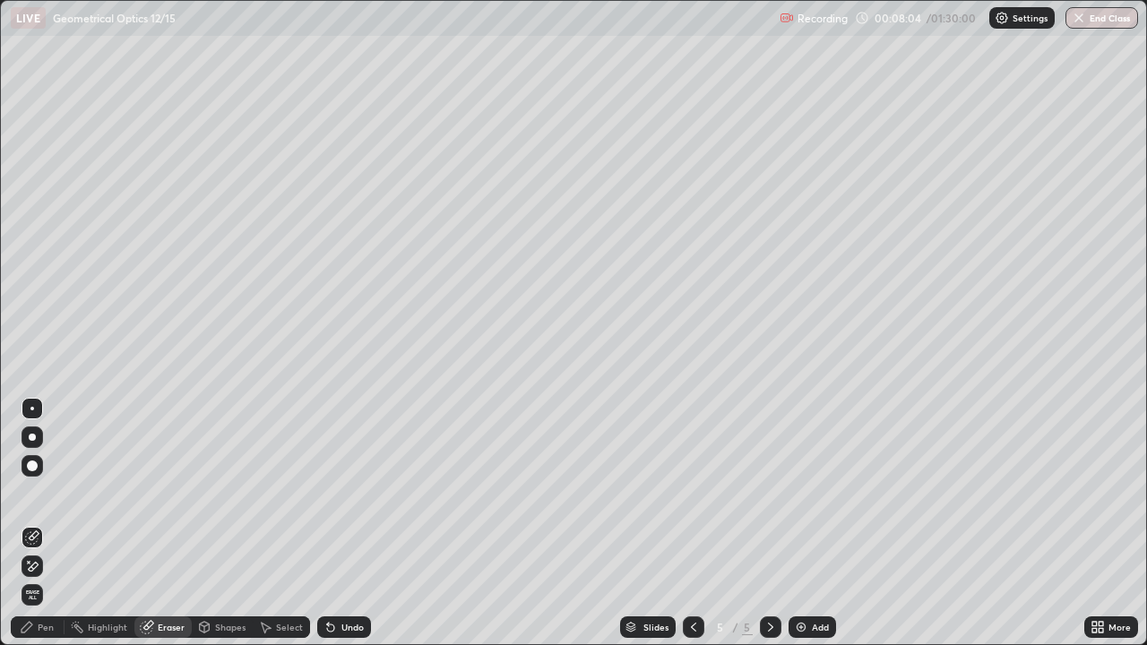
click at [215, 523] on div "Shapes" at bounding box center [230, 627] width 30 height 9
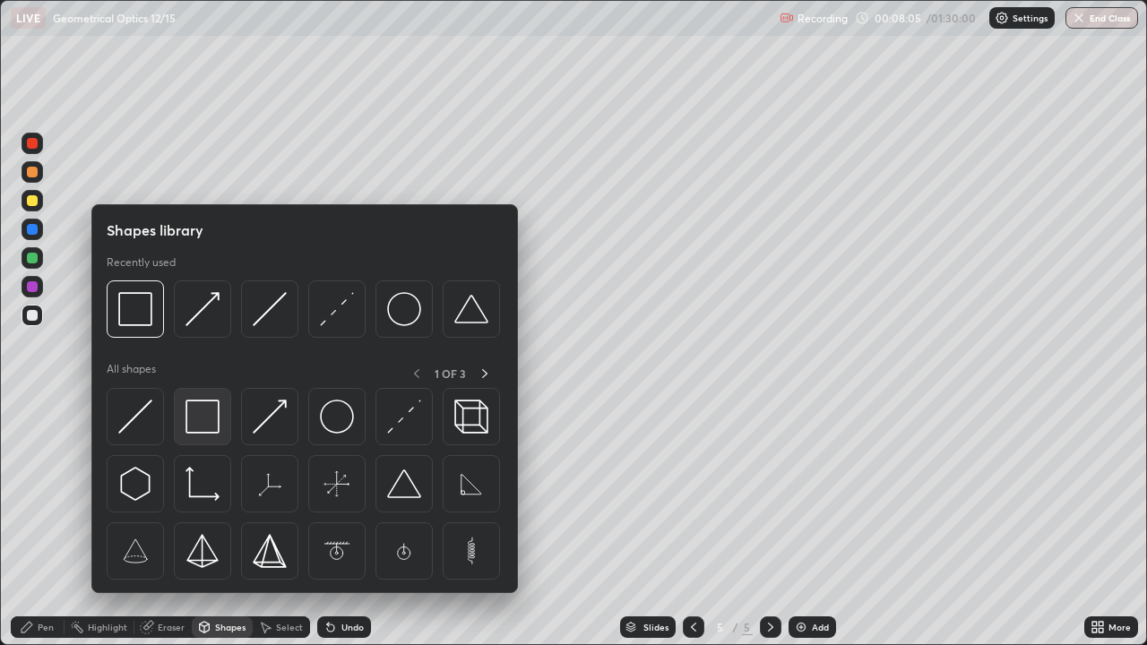
click at [210, 424] on img at bounding box center [202, 417] width 34 height 34
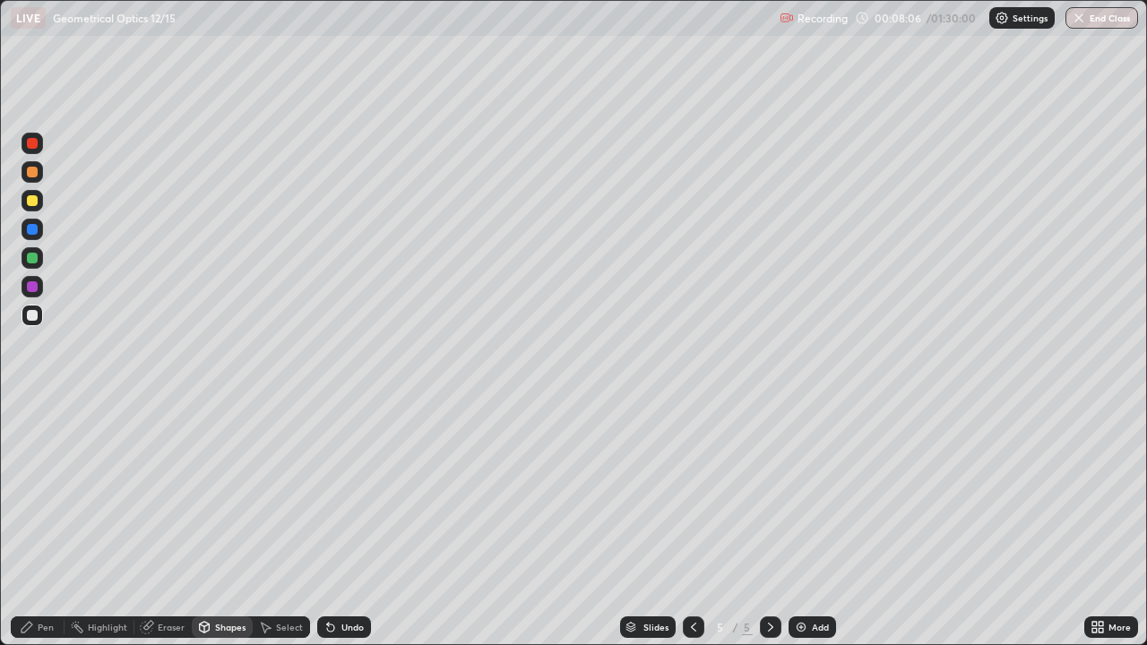
click at [39, 263] on div at bounding box center [33, 258] width 22 height 22
click at [276, 523] on div "Select" at bounding box center [289, 627] width 27 height 9
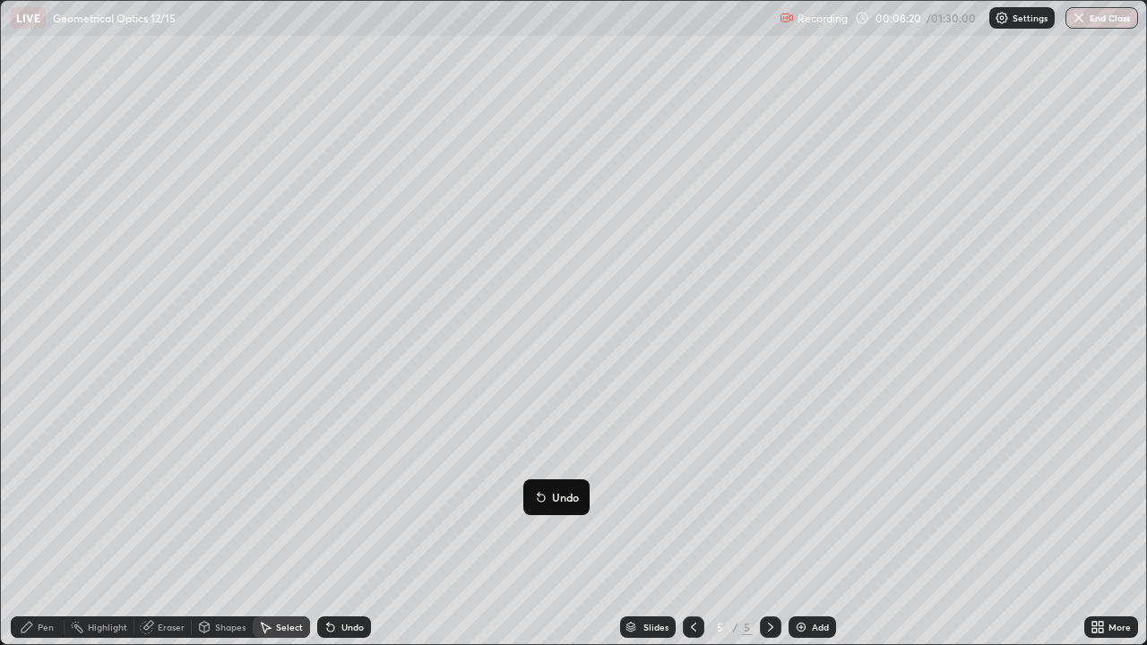
click at [435, 523] on div "0 ° Undo Copy Duplicate Duplicate to new slide Delete" at bounding box center [573, 322] width 1145 height 643
click at [219, 523] on div "Shapes" at bounding box center [230, 627] width 30 height 9
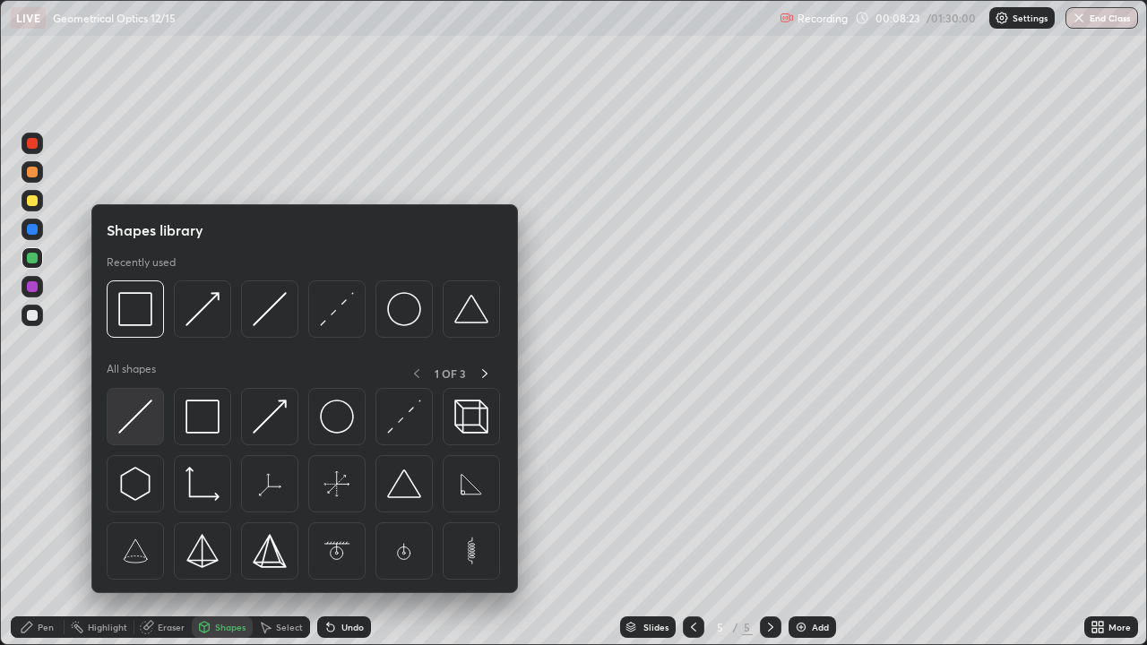
click at [141, 428] on img at bounding box center [135, 417] width 34 height 34
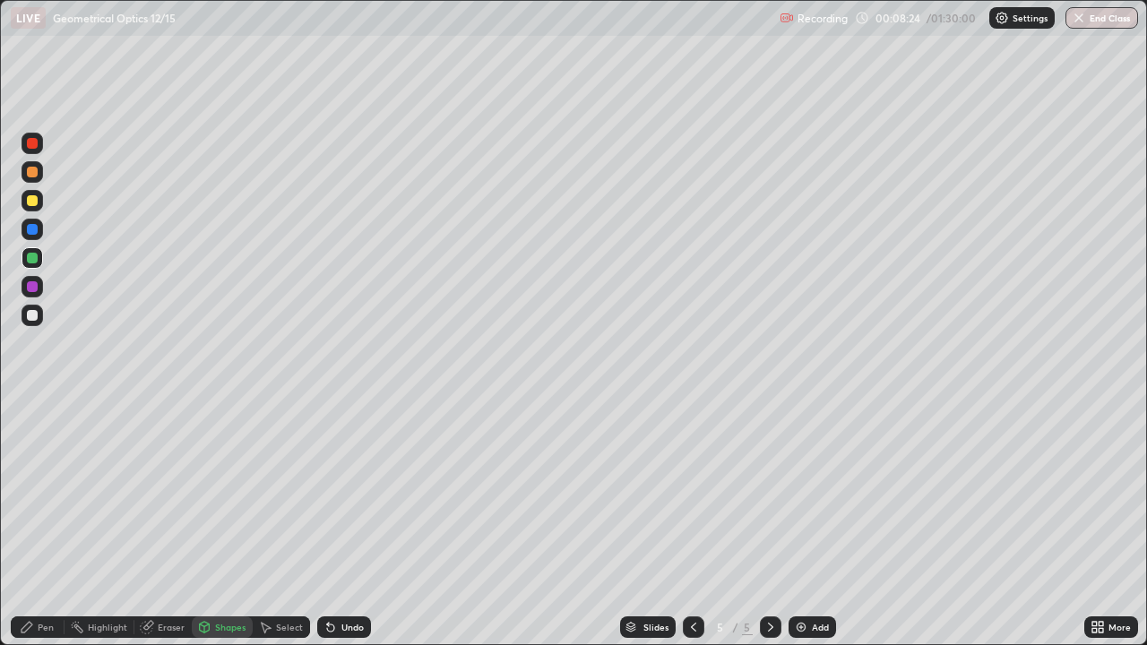
click at [33, 315] on div at bounding box center [32, 315] width 11 height 11
click at [234, 523] on div "Shapes" at bounding box center [230, 627] width 30 height 9
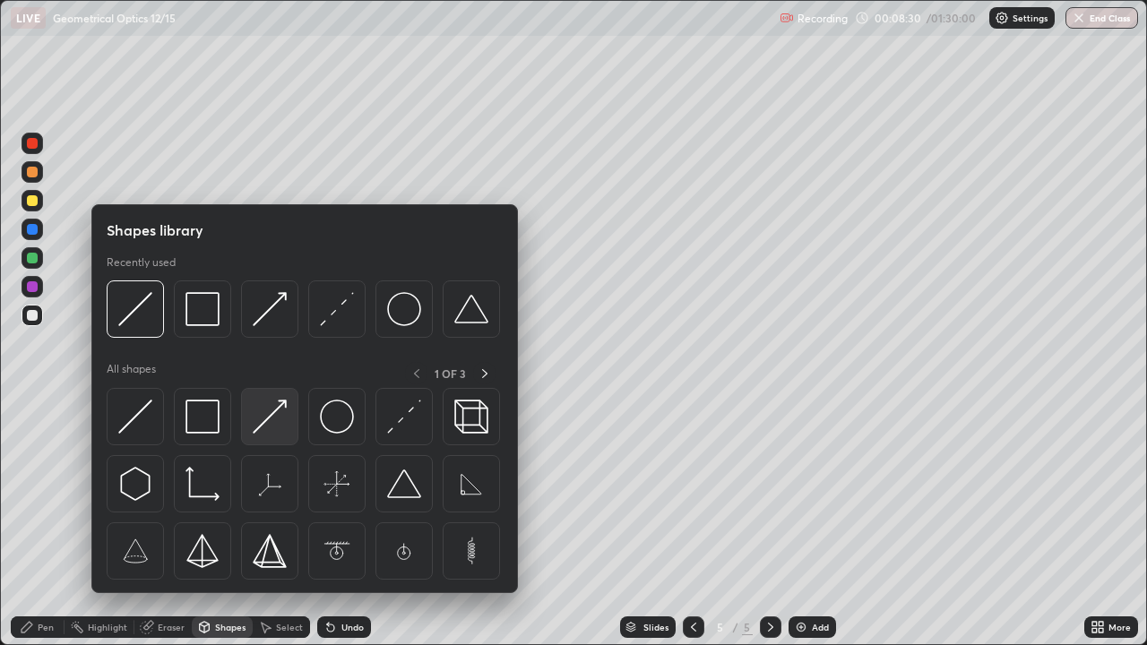
click at [285, 418] on img at bounding box center [270, 417] width 34 height 34
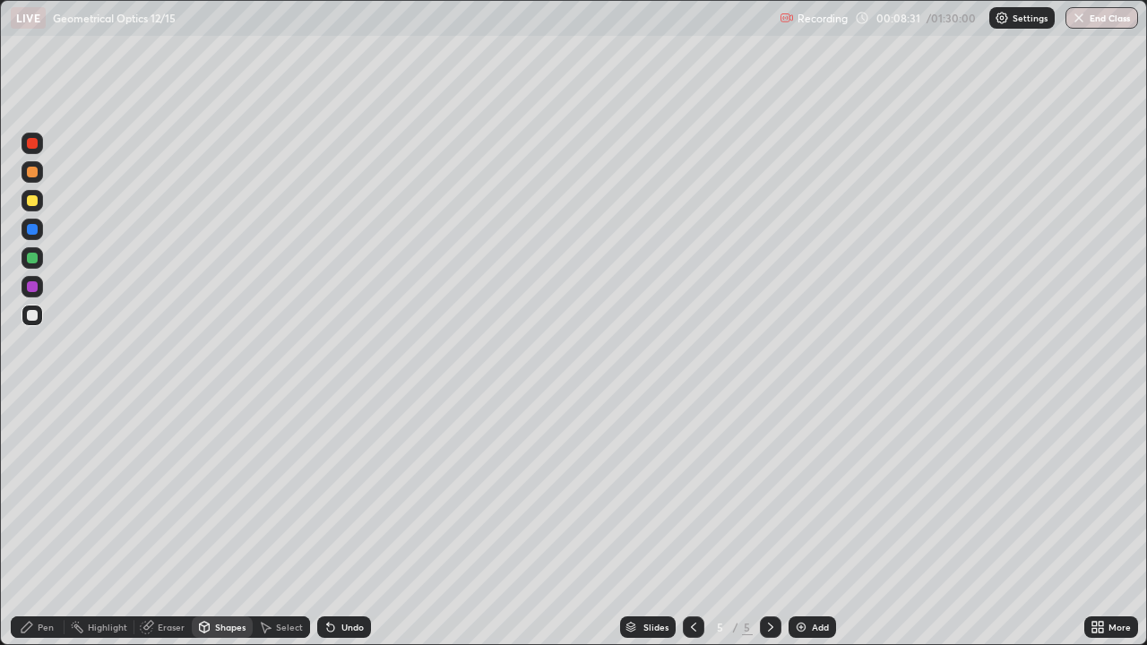
click at [40, 281] on div at bounding box center [33, 287] width 22 height 22
click at [52, 523] on div "Pen" at bounding box center [46, 627] width 16 height 9
click at [39, 314] on div at bounding box center [33, 316] width 22 height 22
click at [227, 523] on div "Shapes" at bounding box center [230, 627] width 30 height 9
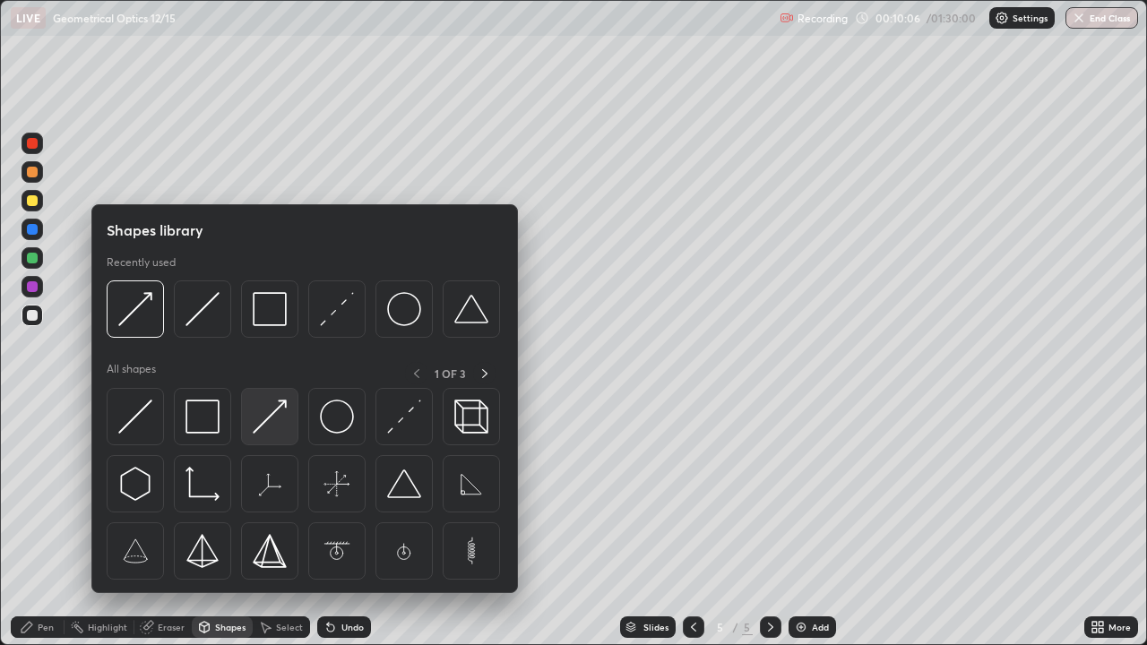
click at [267, 420] on img at bounding box center [270, 417] width 34 height 34
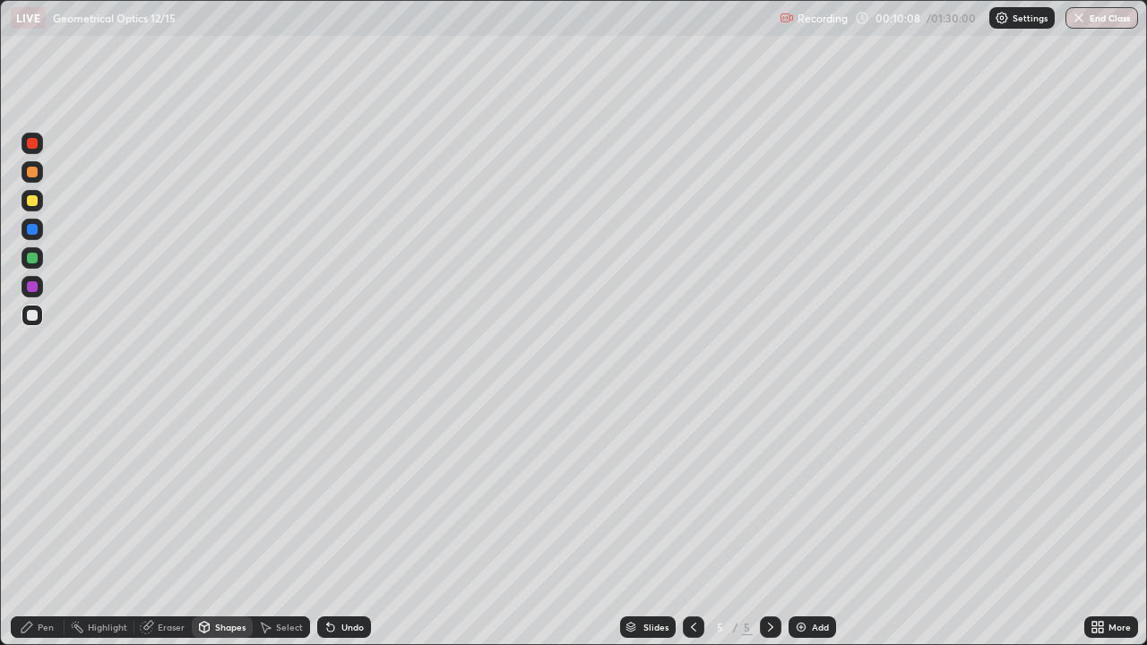
click at [33, 287] on div at bounding box center [32, 286] width 11 height 11
click at [228, 523] on div "Shapes" at bounding box center [230, 627] width 30 height 9
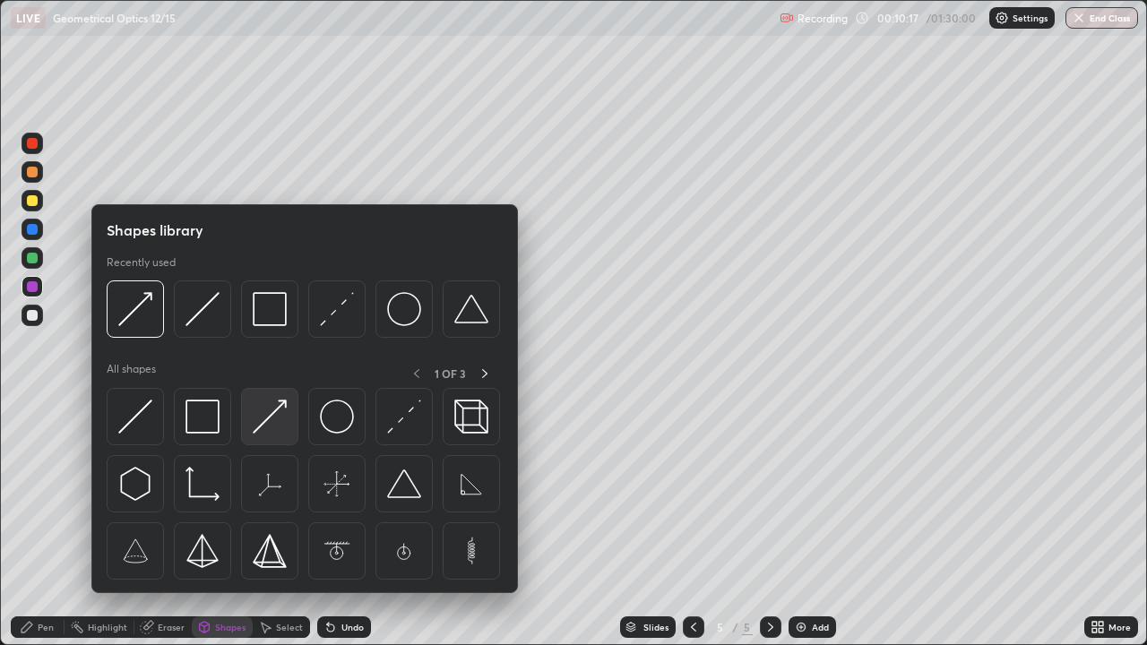
click at [264, 431] on img at bounding box center [270, 417] width 34 height 34
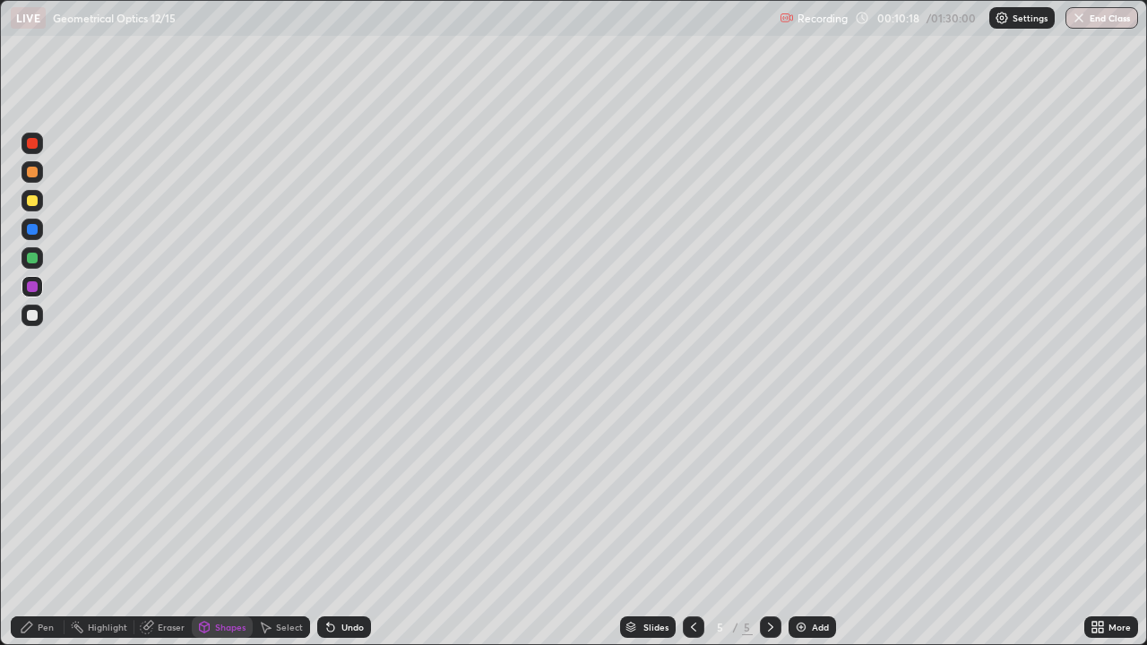
click at [36, 263] on div at bounding box center [33, 258] width 22 height 22
click at [216, 523] on div "Shapes" at bounding box center [222, 627] width 61 height 22
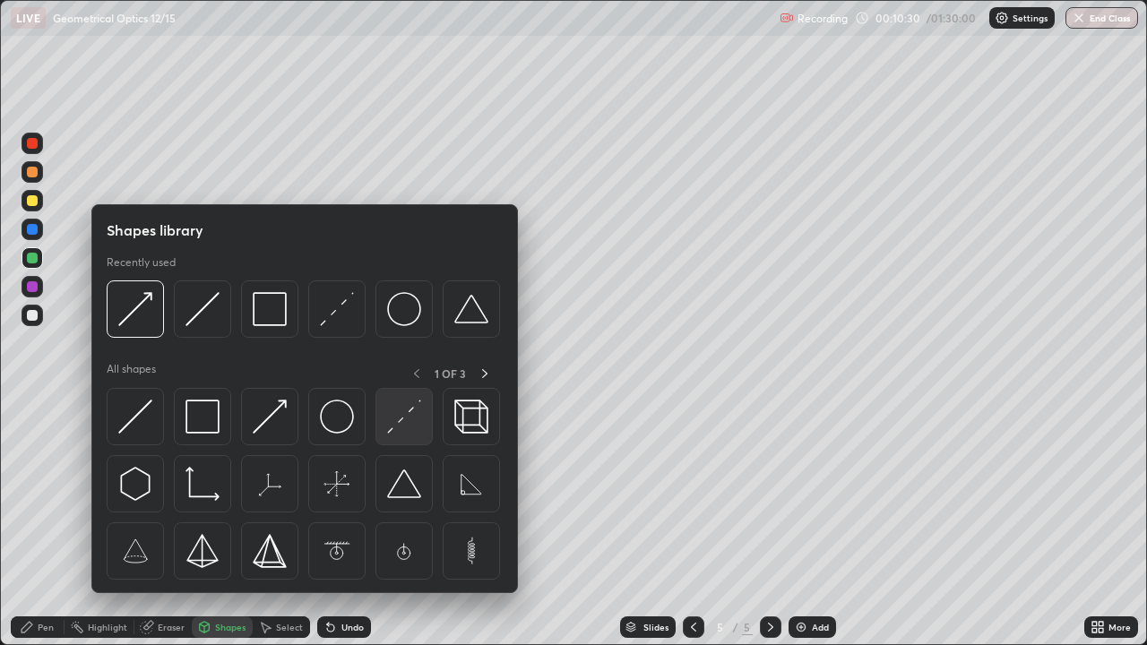
click at [393, 429] on img at bounding box center [404, 417] width 34 height 34
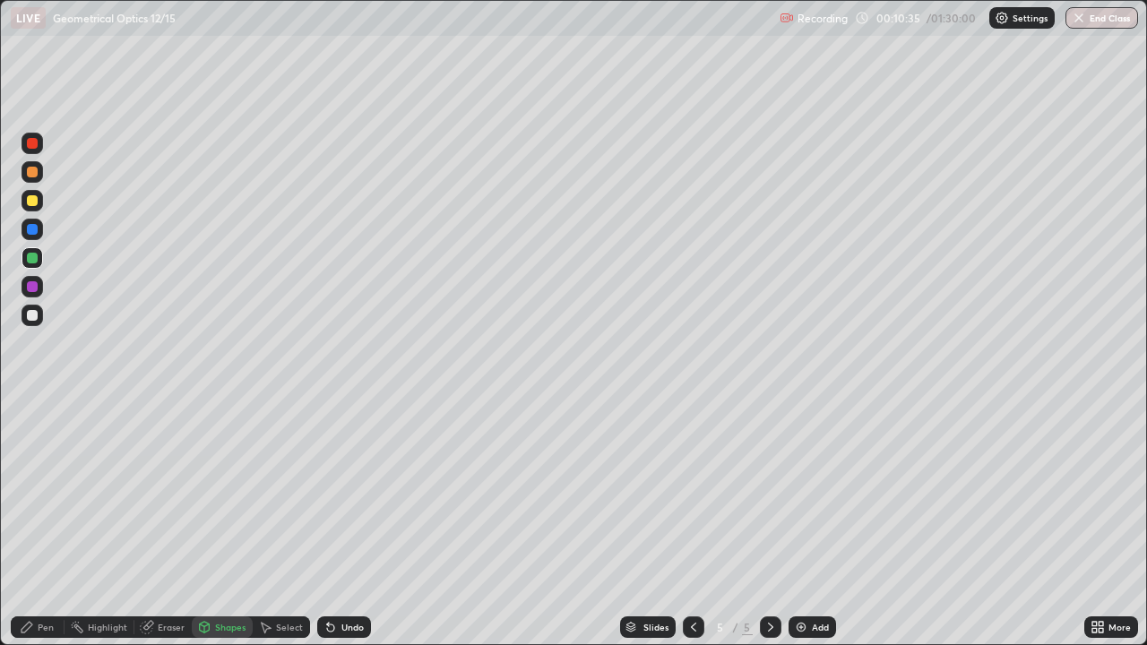
click at [46, 523] on div "Pen" at bounding box center [38, 627] width 54 height 22
click at [36, 314] on div at bounding box center [32, 315] width 11 height 11
click at [288, 523] on div "Select" at bounding box center [289, 627] width 27 height 9
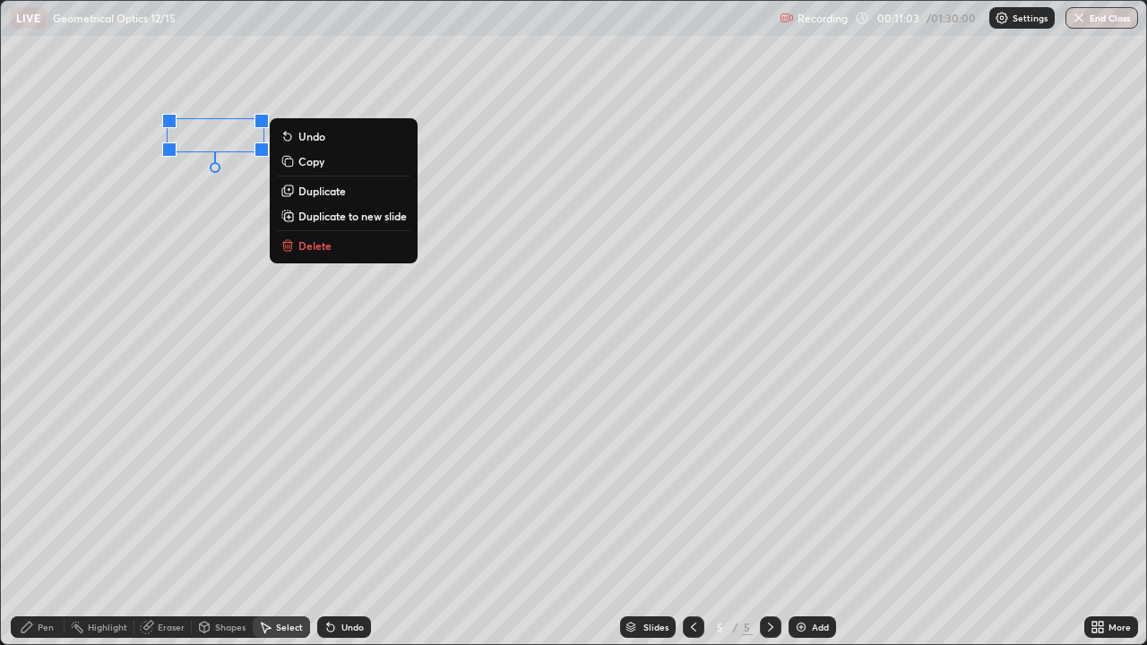
click at [50, 523] on div "Pen" at bounding box center [46, 627] width 16 height 9
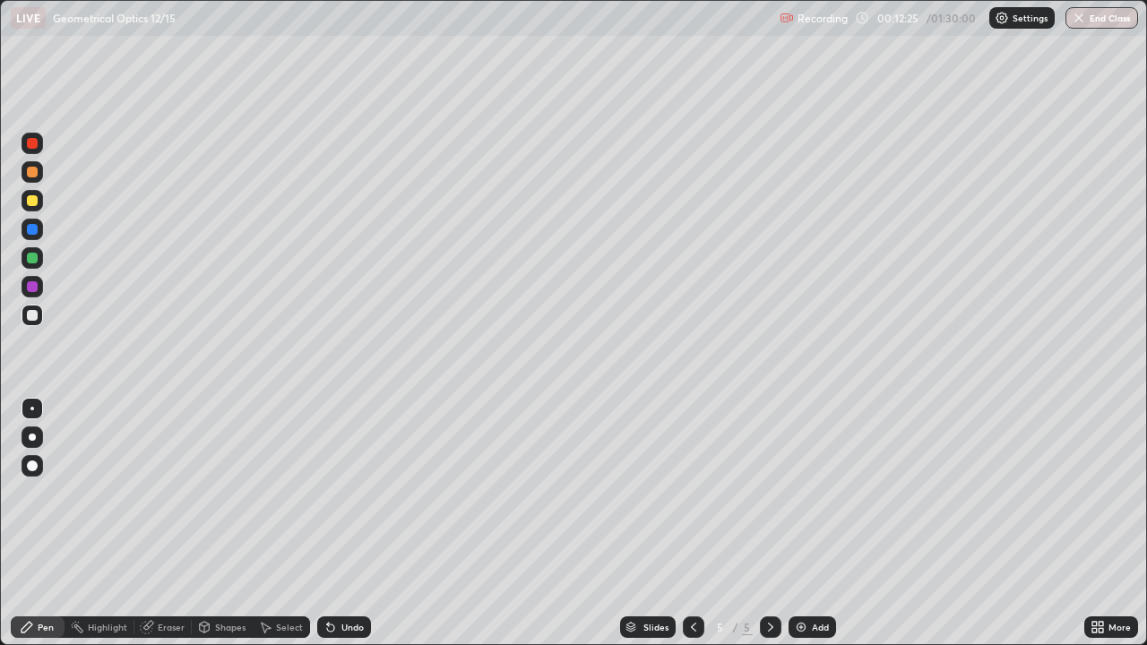
click at [809, 523] on div "Add" at bounding box center [811, 627] width 47 height 22
click at [220, 523] on div "Shapes" at bounding box center [230, 627] width 30 height 9
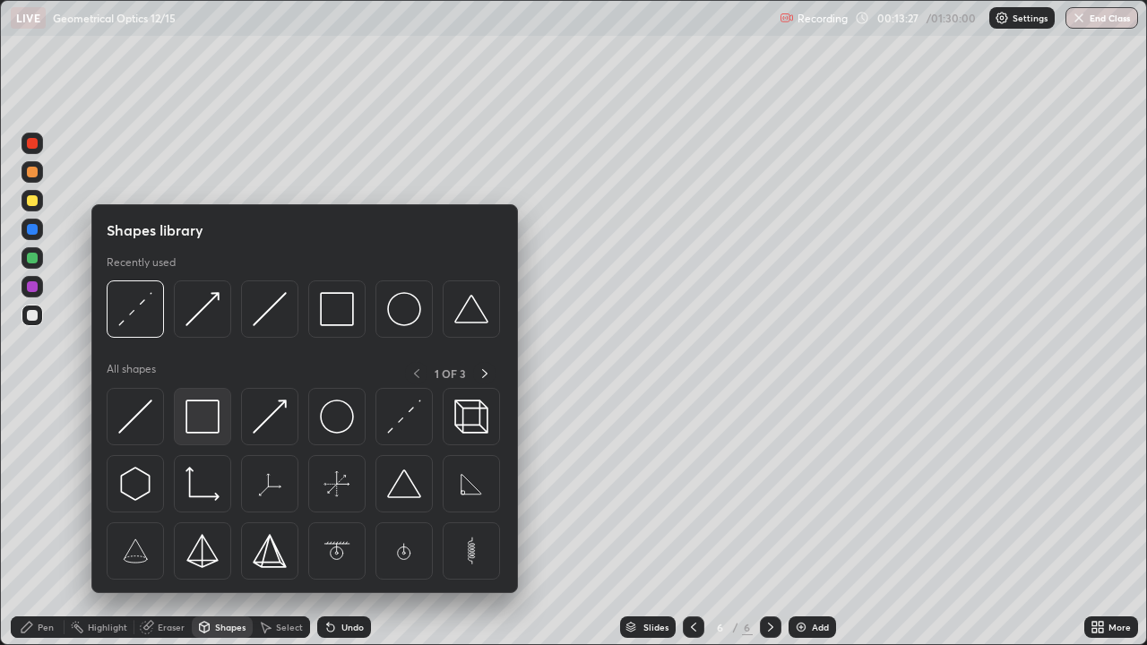
click at [214, 428] on img at bounding box center [202, 417] width 34 height 34
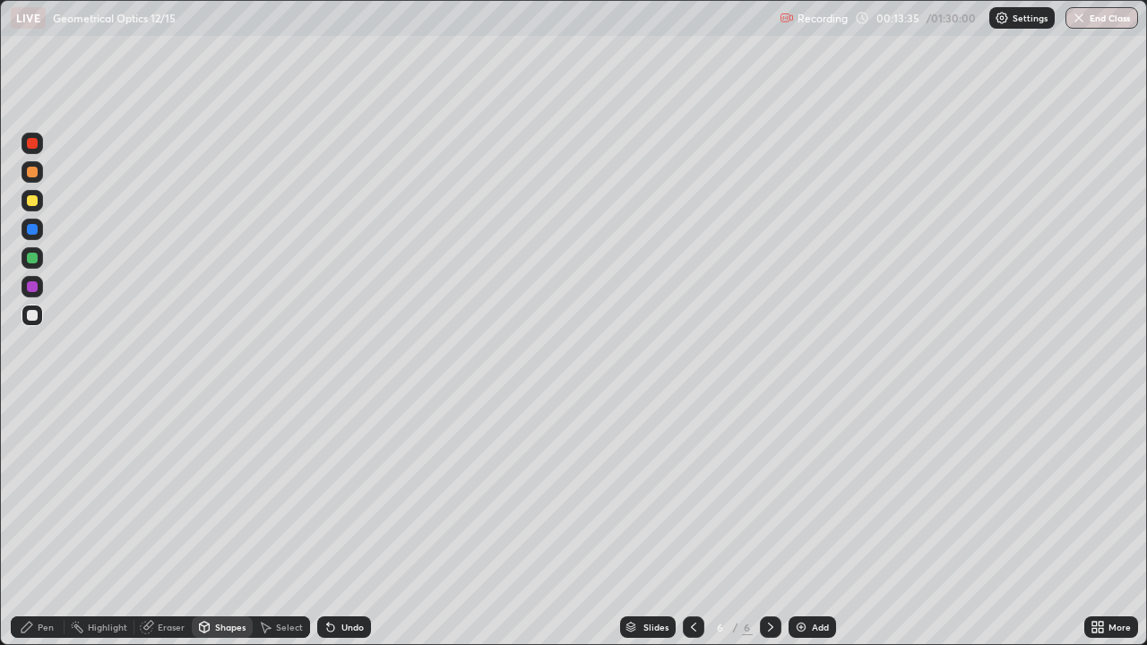
click at [175, 523] on div "Eraser" at bounding box center [171, 627] width 27 height 9
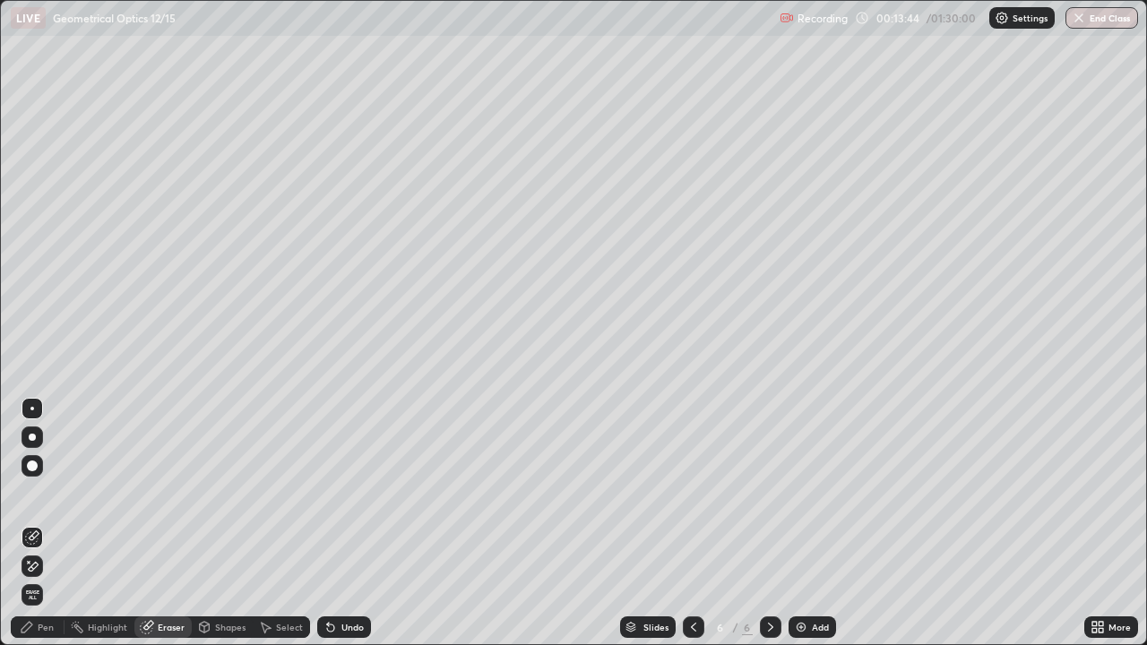
click at [216, 523] on div "Shapes" at bounding box center [230, 627] width 30 height 9
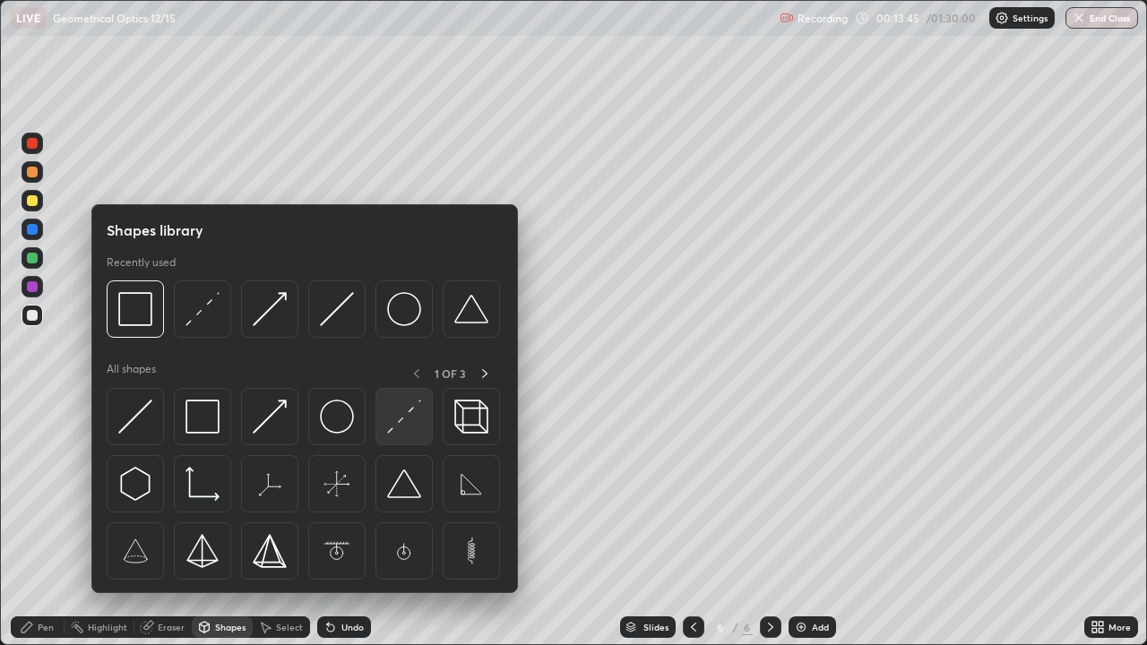
click at [399, 419] on img at bounding box center [404, 417] width 34 height 34
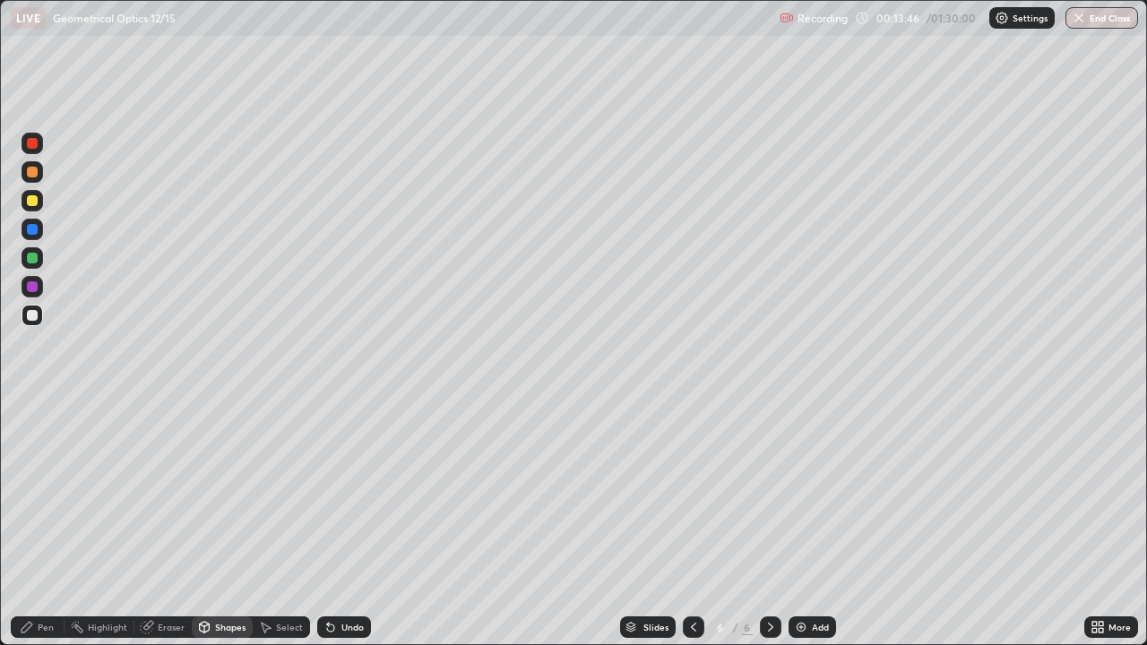
click at [40, 231] on div at bounding box center [33, 230] width 22 height 22
click at [54, 523] on div "Pen" at bounding box center [38, 627] width 54 height 22
click at [37, 204] on div at bounding box center [33, 201] width 22 height 22
click at [224, 523] on div "Shapes" at bounding box center [230, 627] width 30 height 9
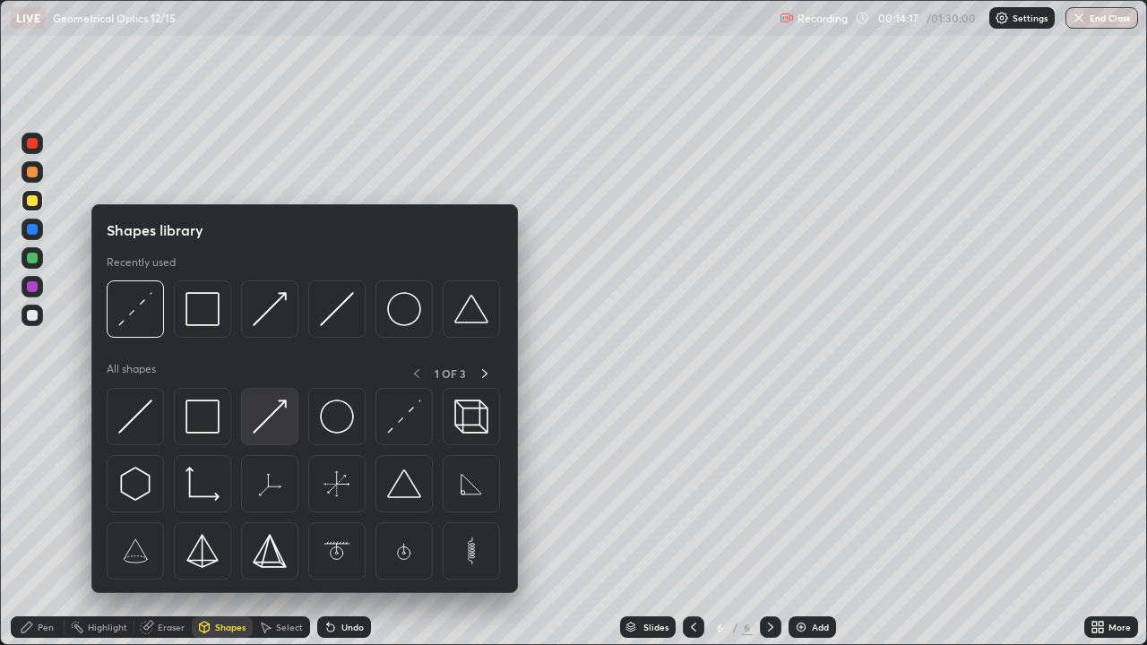
click at [276, 429] on img at bounding box center [270, 417] width 34 height 34
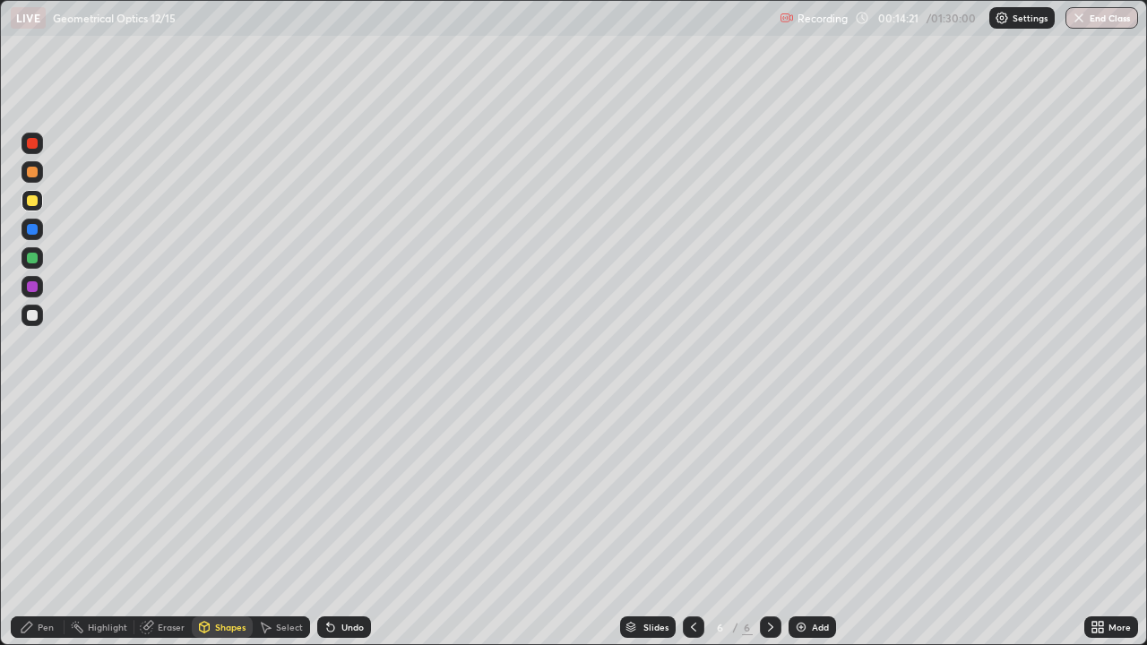
click at [36, 320] on div at bounding box center [33, 316] width 22 height 22
click at [345, 523] on div "Undo" at bounding box center [344, 627] width 54 height 22
click at [53, 523] on div "Pen" at bounding box center [46, 627] width 16 height 9
click at [224, 523] on div "Shapes" at bounding box center [230, 627] width 30 height 9
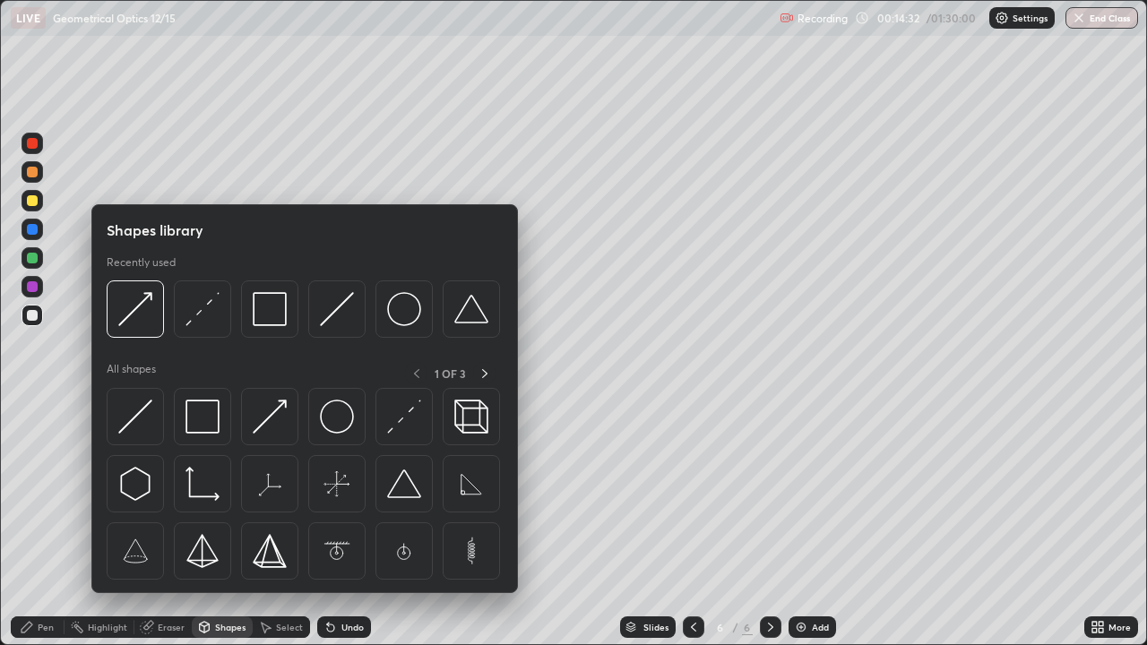
click at [274, 425] on img at bounding box center [270, 417] width 34 height 34
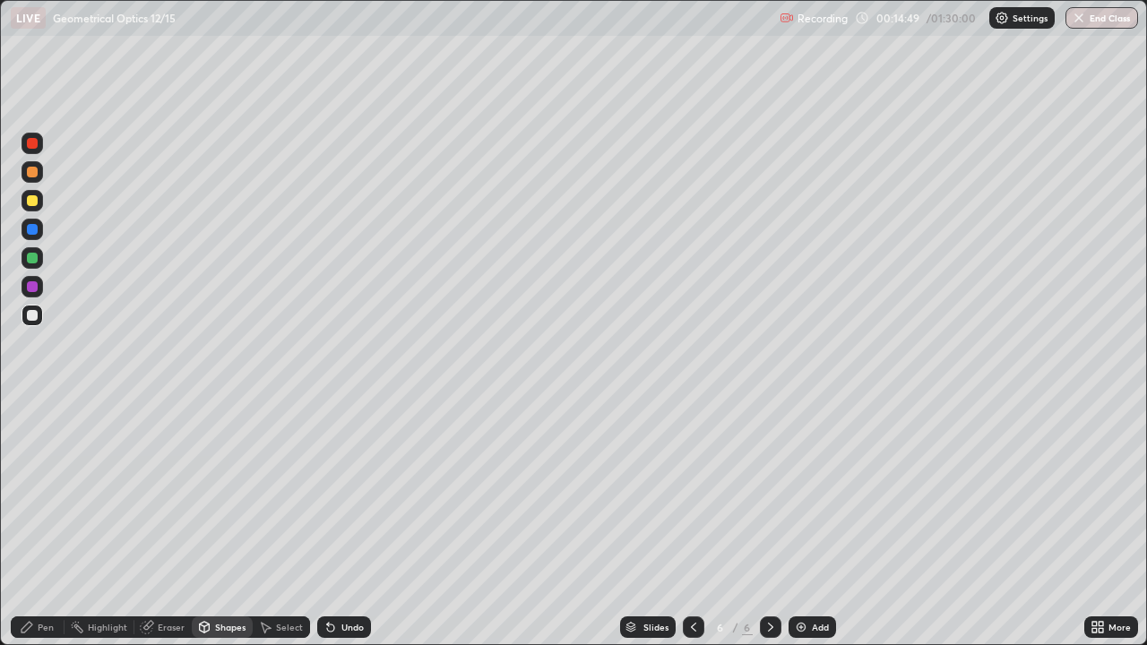
click at [48, 523] on div "Pen" at bounding box center [46, 627] width 16 height 9
click at [36, 199] on div at bounding box center [32, 200] width 11 height 11
click at [222, 523] on div "Shapes" at bounding box center [230, 627] width 30 height 9
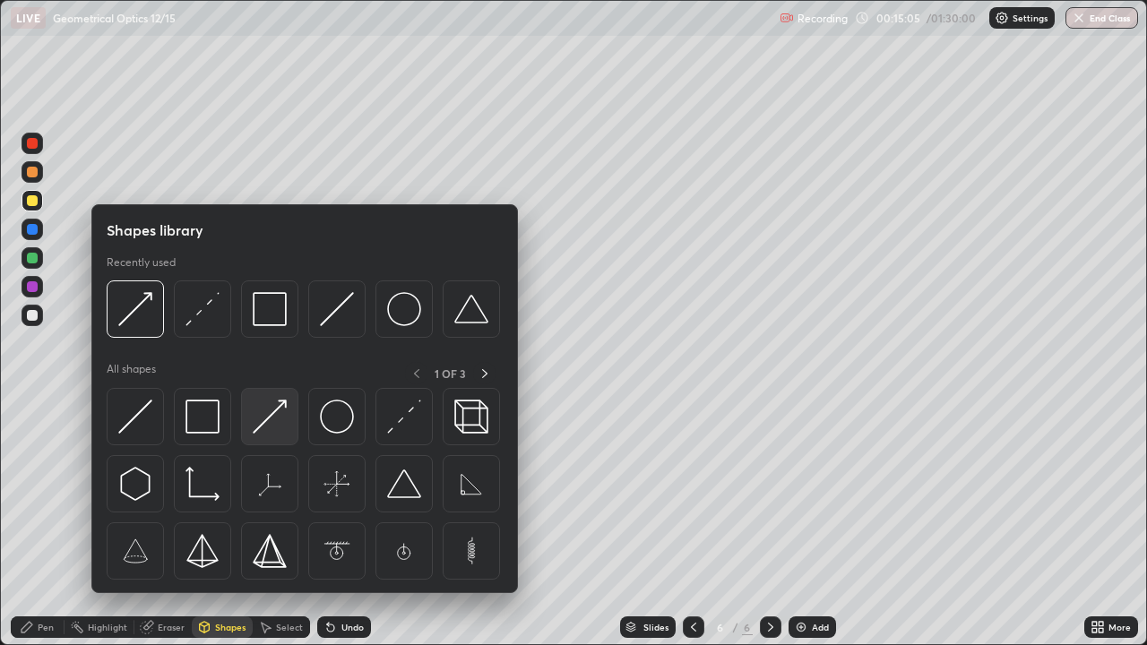
click at [286, 421] on img at bounding box center [270, 417] width 34 height 34
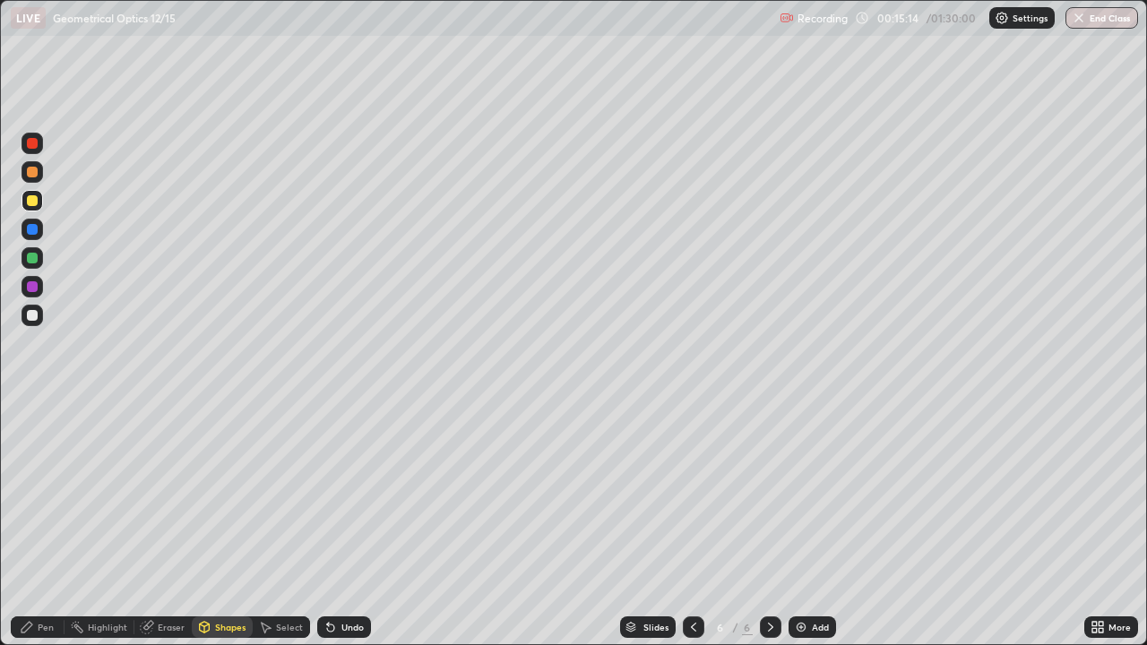
click at [56, 523] on div "Pen" at bounding box center [38, 627] width 54 height 22
click at [33, 315] on div at bounding box center [32, 315] width 11 height 11
click at [345, 523] on div "Undo" at bounding box center [352, 627] width 22 height 9
click at [357, 523] on div "Undo" at bounding box center [352, 627] width 22 height 9
click at [341, 523] on div "Undo" at bounding box center [344, 627] width 54 height 22
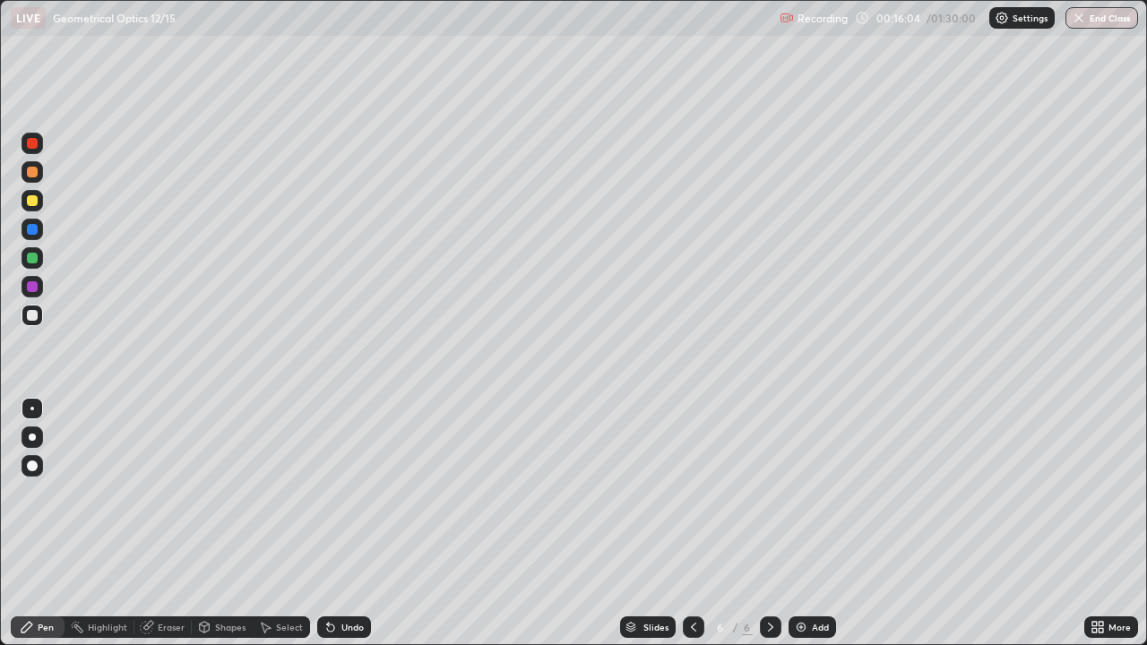
click at [328, 523] on icon at bounding box center [330, 627] width 7 height 7
click at [807, 523] on div "Add" at bounding box center [811, 627] width 47 height 22
click at [228, 523] on div "Shapes" at bounding box center [222, 627] width 61 height 22
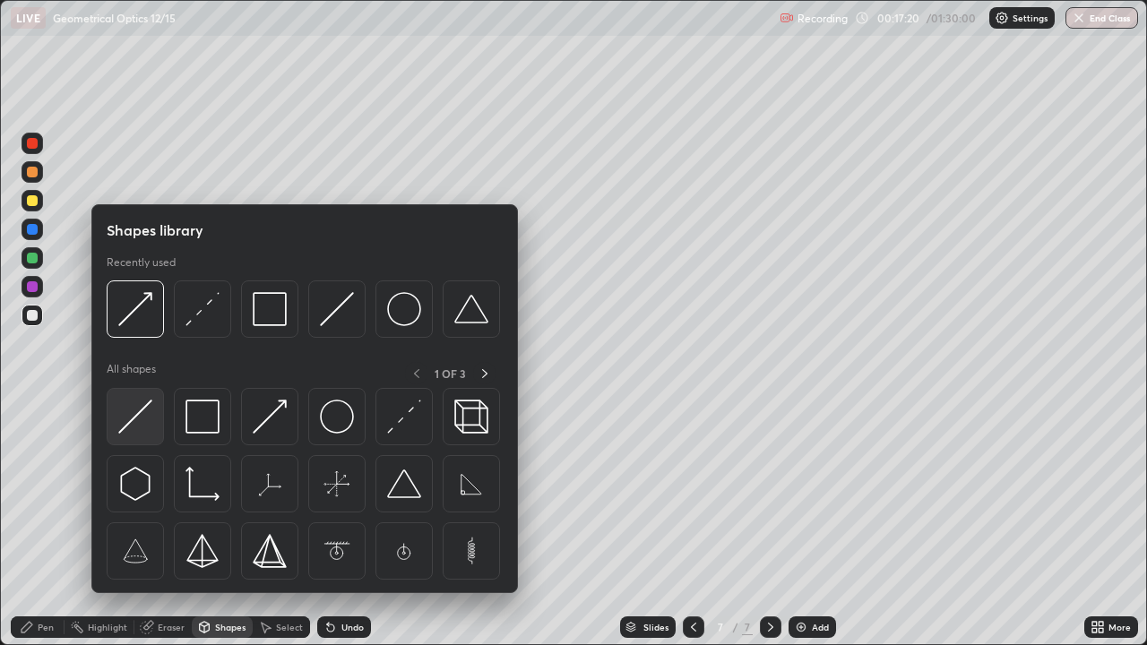
click at [156, 430] on div at bounding box center [135, 416] width 57 height 57
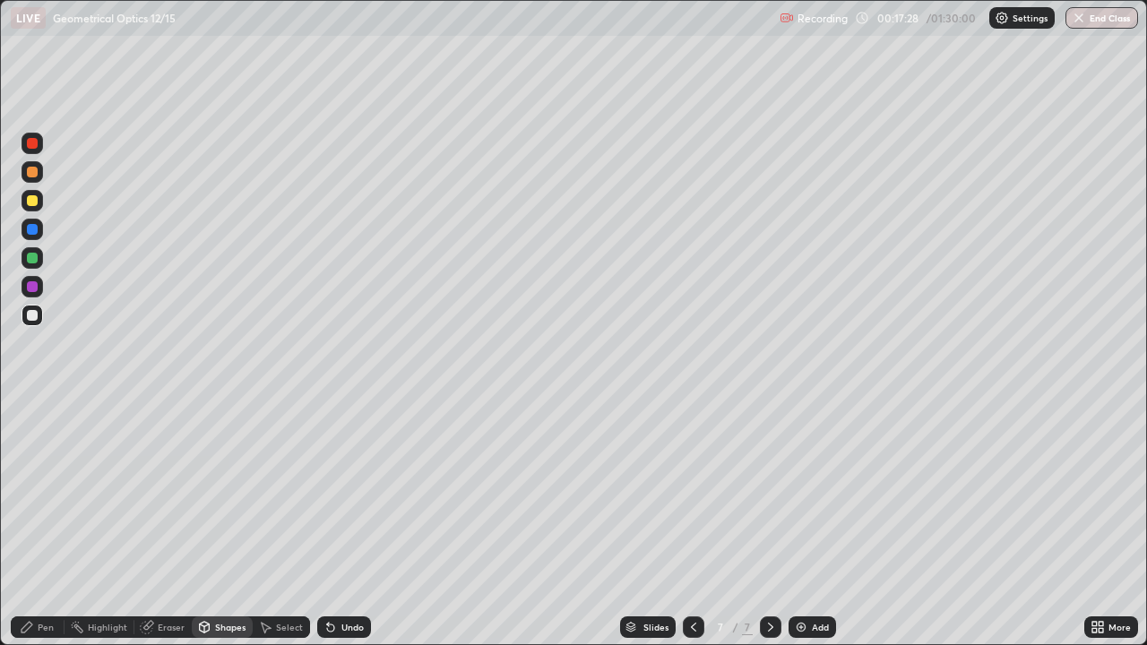
click at [47, 523] on div "Pen" at bounding box center [38, 627] width 54 height 22
click at [285, 523] on div "Select" at bounding box center [289, 627] width 27 height 9
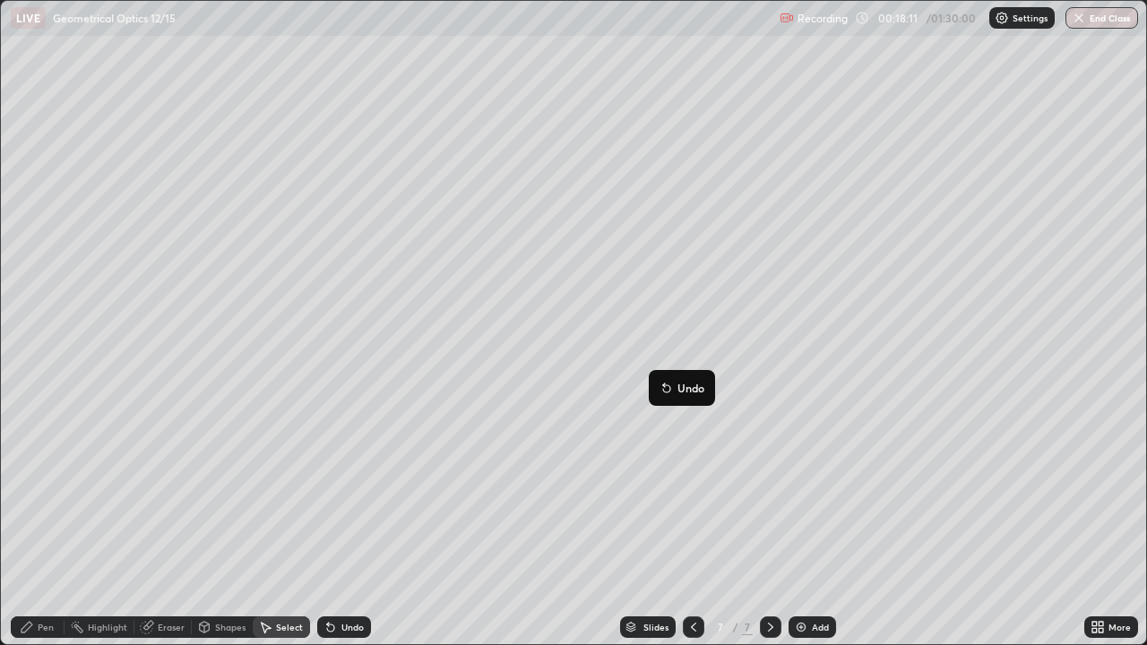
click at [55, 523] on div "Pen" at bounding box center [38, 627] width 54 height 22
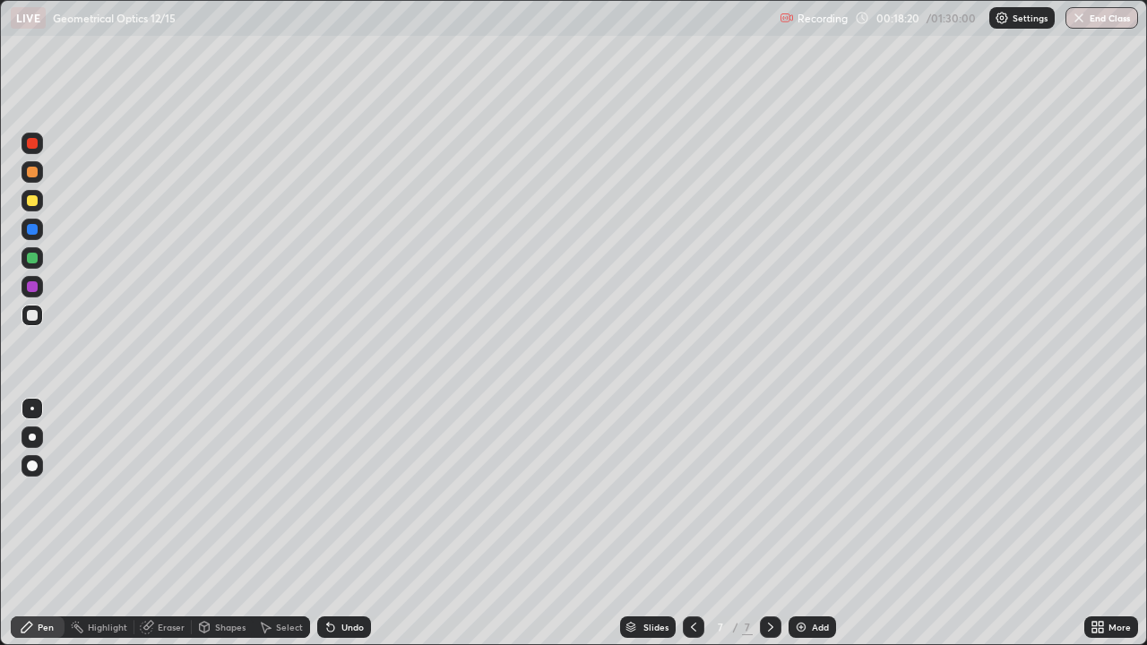
click at [37, 200] on div at bounding box center [32, 200] width 11 height 11
click at [812, 523] on div "Add" at bounding box center [820, 627] width 17 height 9
click at [281, 523] on div "Select" at bounding box center [289, 627] width 27 height 9
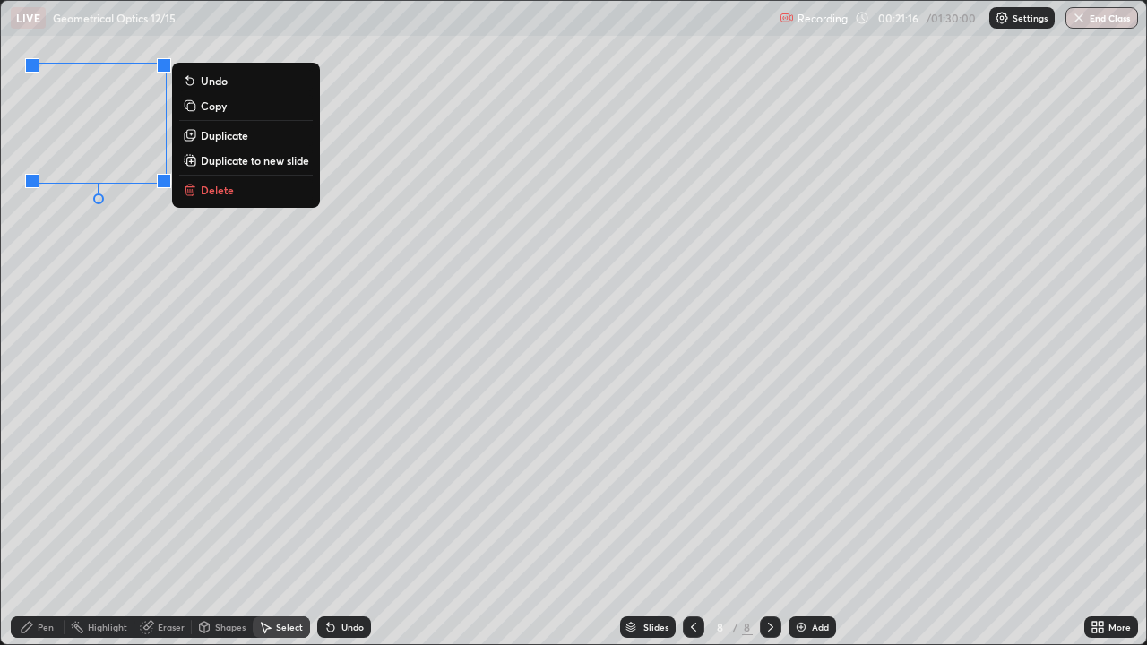
click at [39, 523] on div "Pen" at bounding box center [46, 627] width 16 height 9
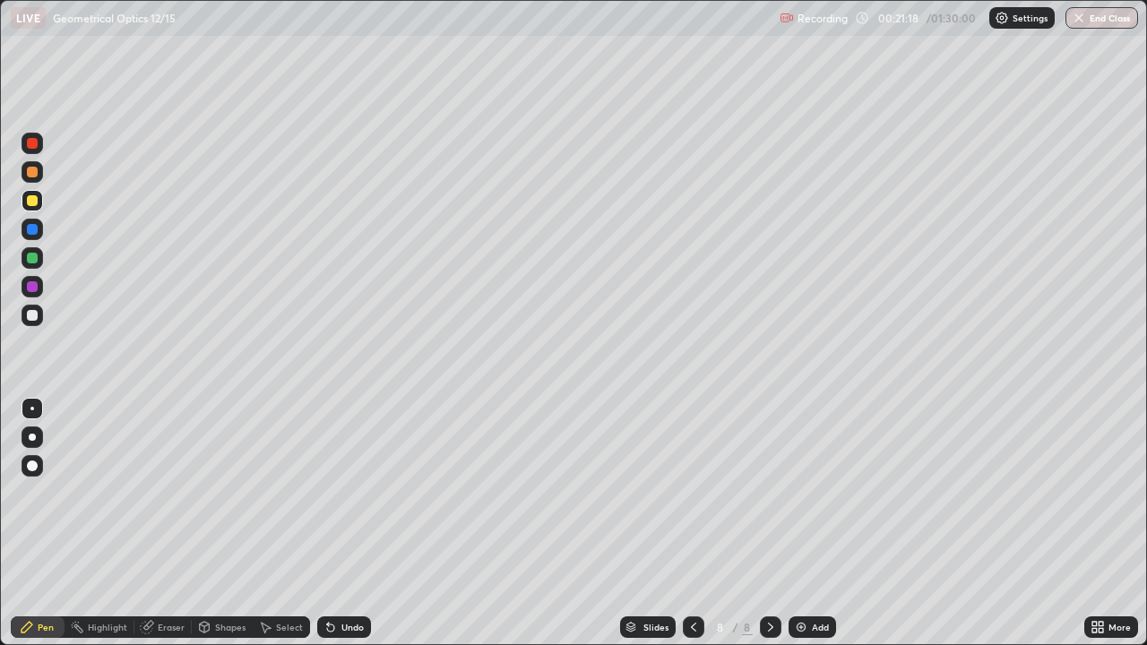
click at [215, 523] on div "Shapes" at bounding box center [230, 627] width 30 height 9
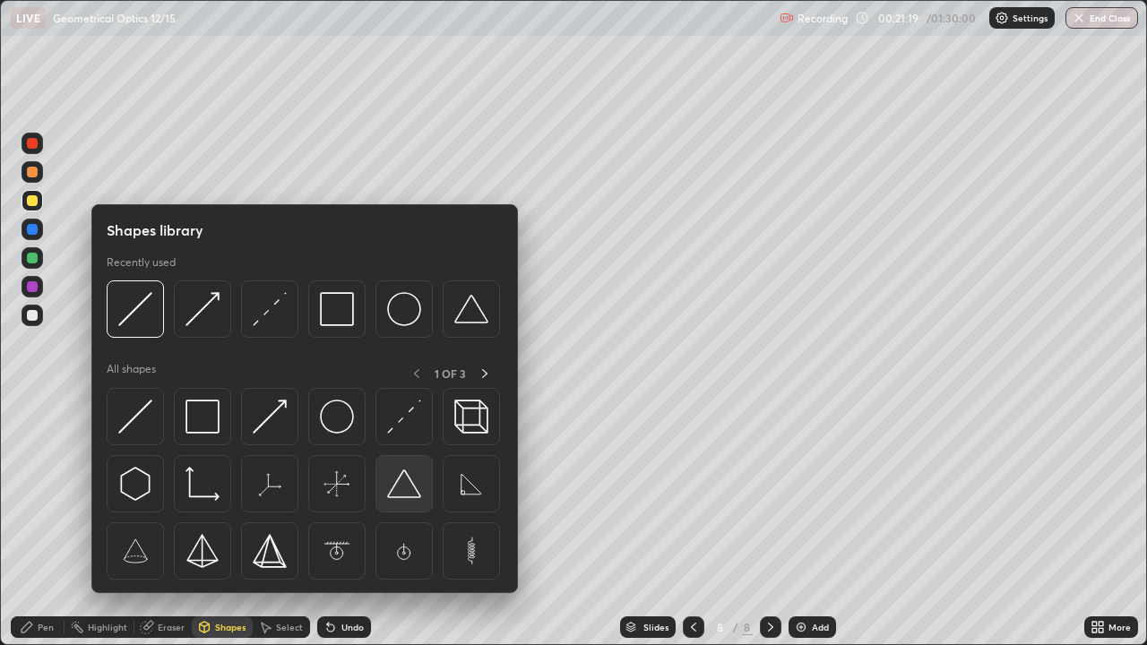
click at [391, 475] on img at bounding box center [404, 484] width 34 height 34
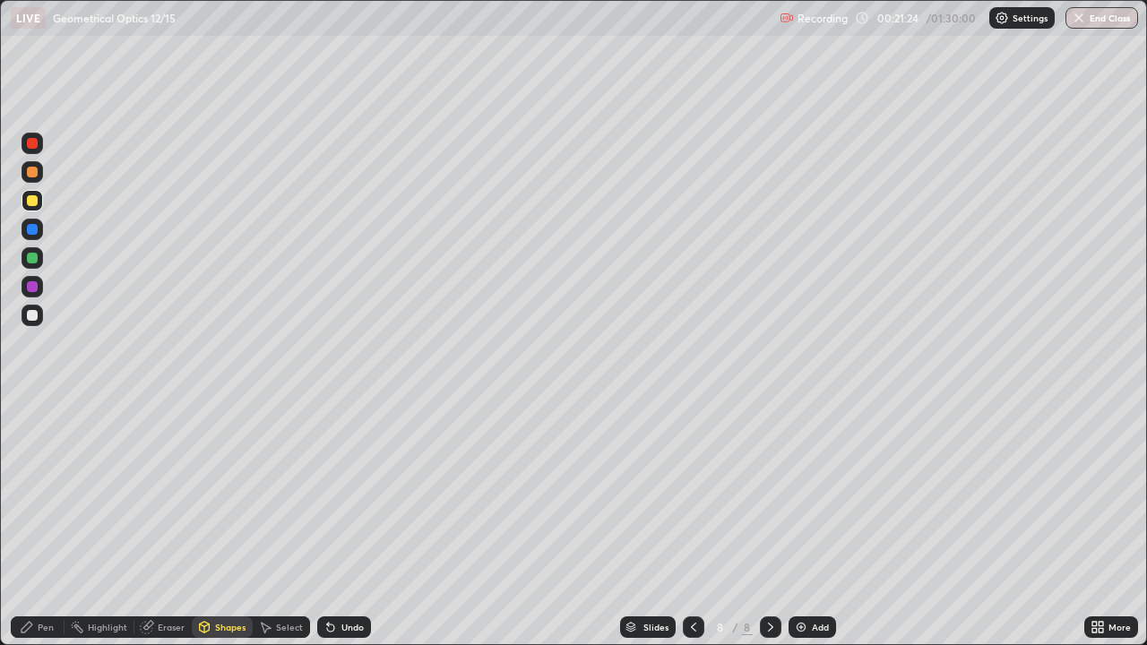
click at [39, 523] on div "Pen" at bounding box center [46, 627] width 16 height 9
click at [230, 523] on div "Shapes" at bounding box center [230, 627] width 30 height 9
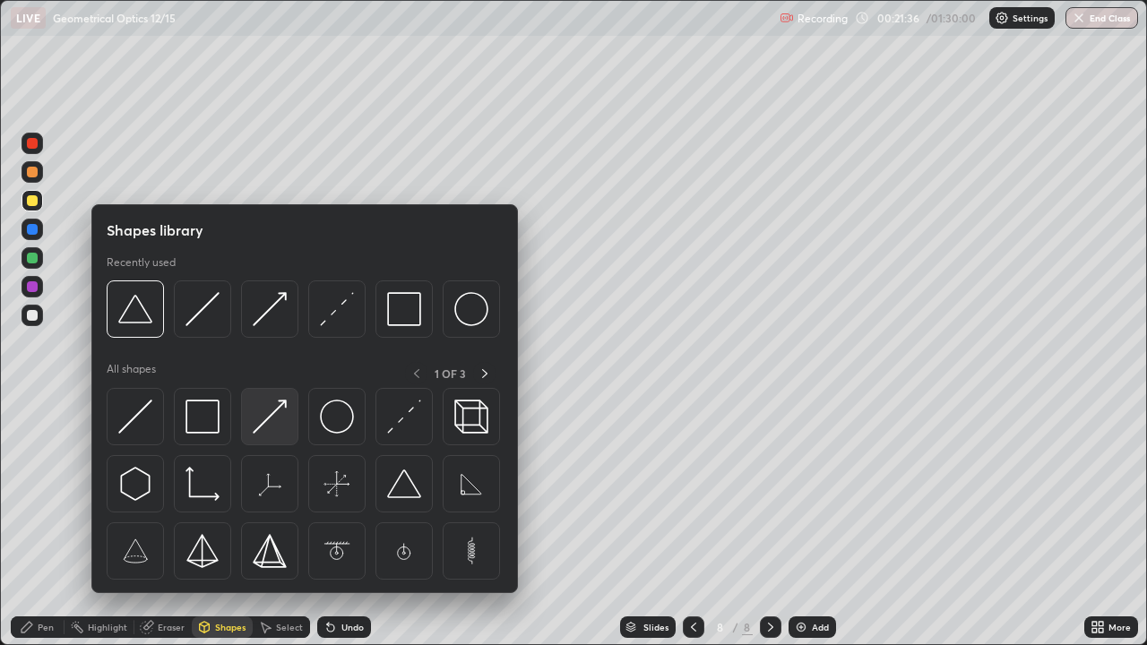
click at [274, 426] on img at bounding box center [270, 417] width 34 height 34
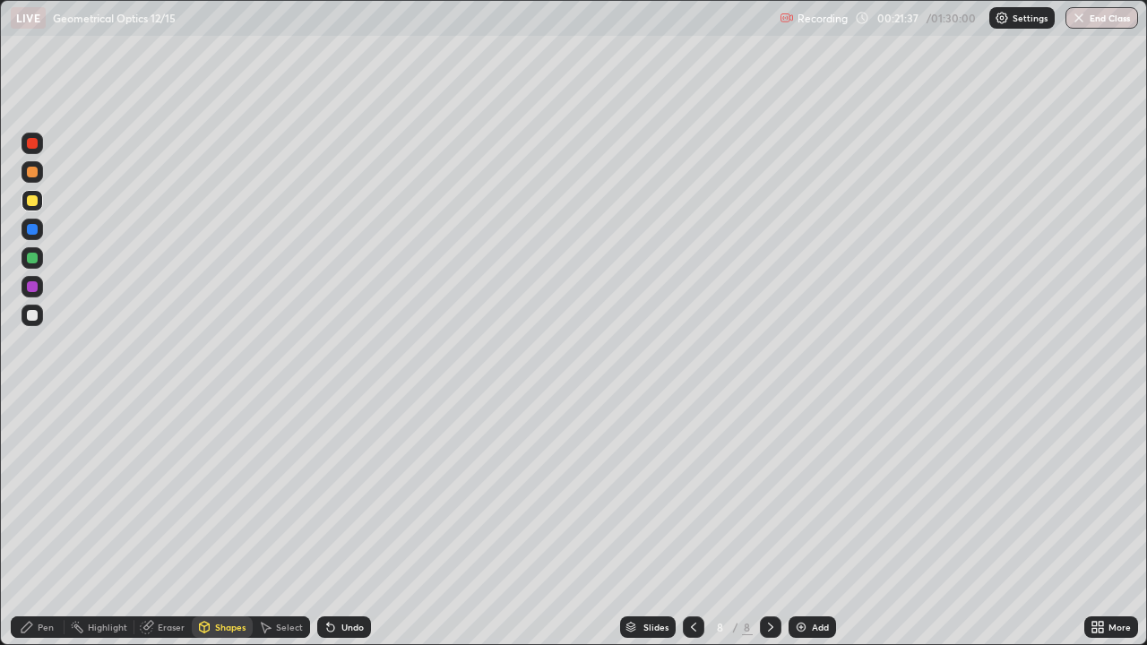
click at [42, 318] on div at bounding box center [33, 316] width 22 height 22
click at [233, 523] on div "Shapes" at bounding box center [230, 627] width 30 height 9
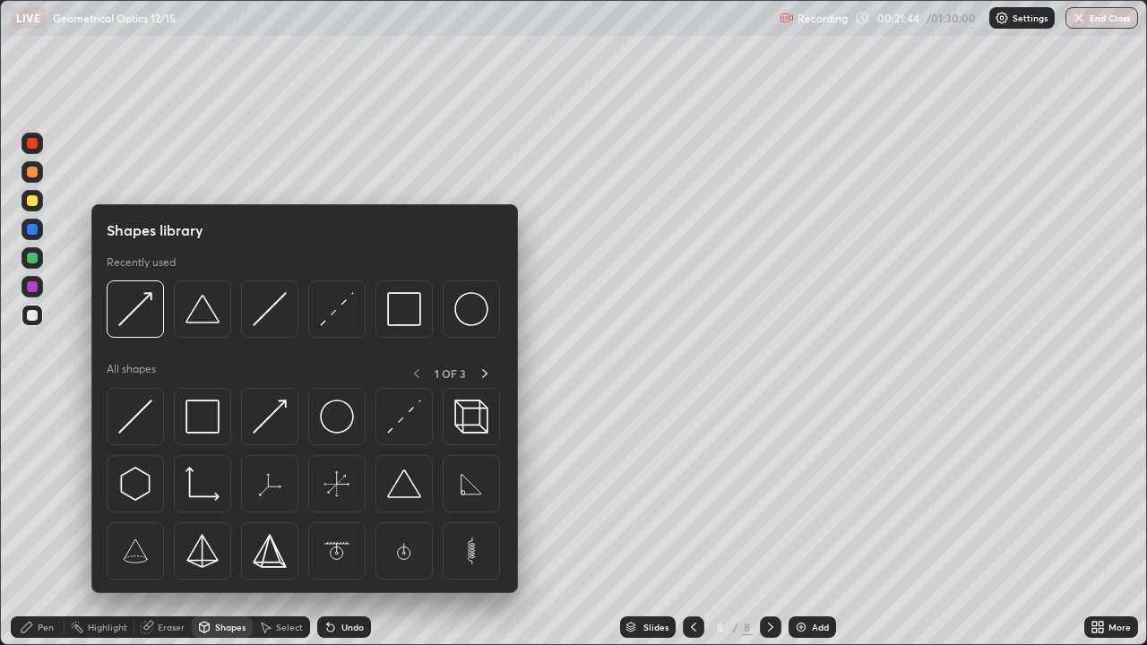
click at [398, 421] on img at bounding box center [404, 417] width 34 height 34
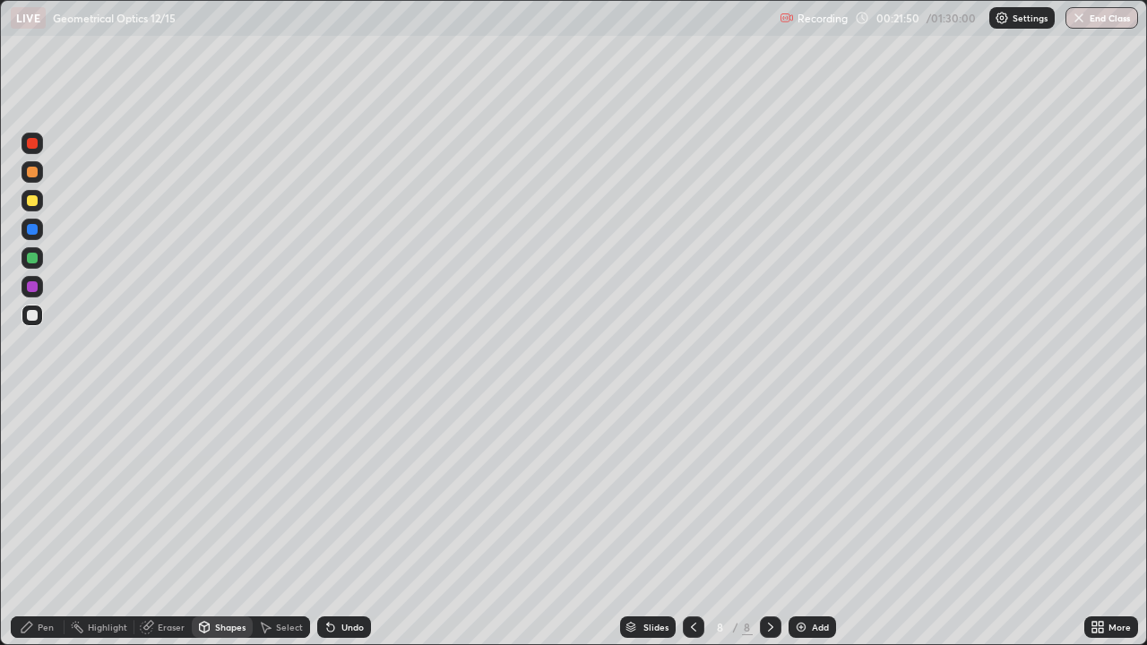
click at [39, 523] on div "Pen" at bounding box center [38, 627] width 54 height 22
click at [812, 523] on div "Add" at bounding box center [820, 627] width 17 height 9
click at [35, 205] on div at bounding box center [32, 200] width 11 height 11
click at [340, 523] on div "Undo" at bounding box center [344, 627] width 54 height 22
click at [204, 523] on icon at bounding box center [204, 629] width 0 height 6
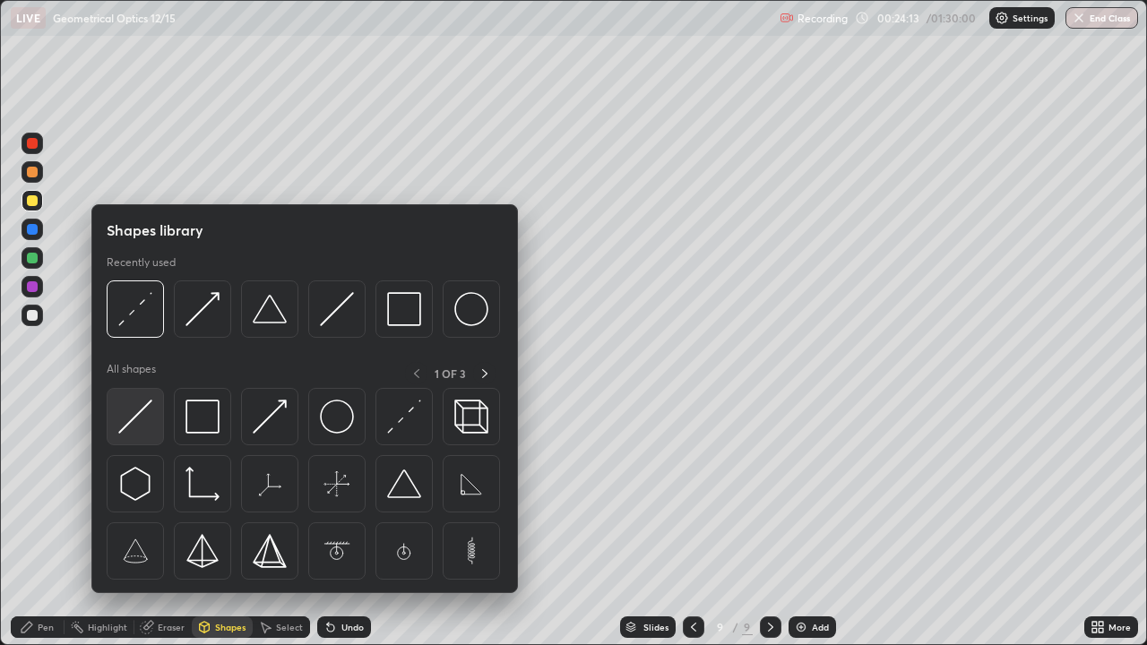
click at [152, 429] on img at bounding box center [135, 417] width 34 height 34
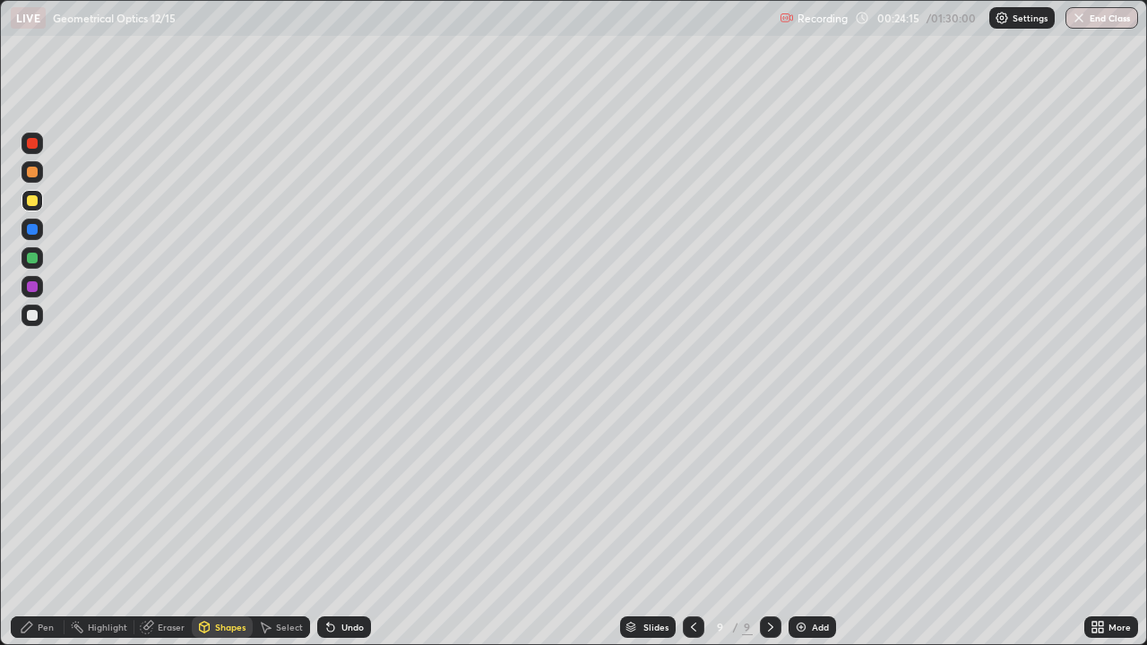
click at [41, 323] on div at bounding box center [33, 316] width 22 height 22
click at [348, 523] on div "Undo" at bounding box center [352, 627] width 22 height 9
click at [53, 523] on div "Pen" at bounding box center [46, 627] width 16 height 9
click at [33, 201] on div at bounding box center [32, 200] width 11 height 11
click at [35, 265] on div at bounding box center [33, 258] width 22 height 22
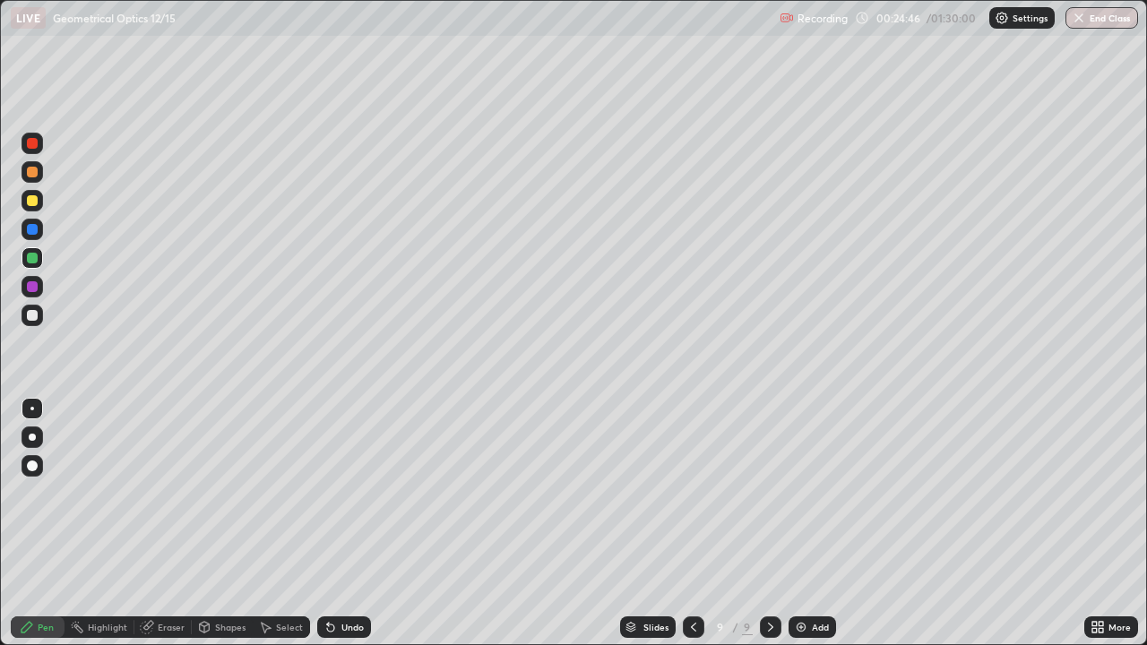
click at [229, 523] on div "Shapes" at bounding box center [230, 627] width 30 height 9
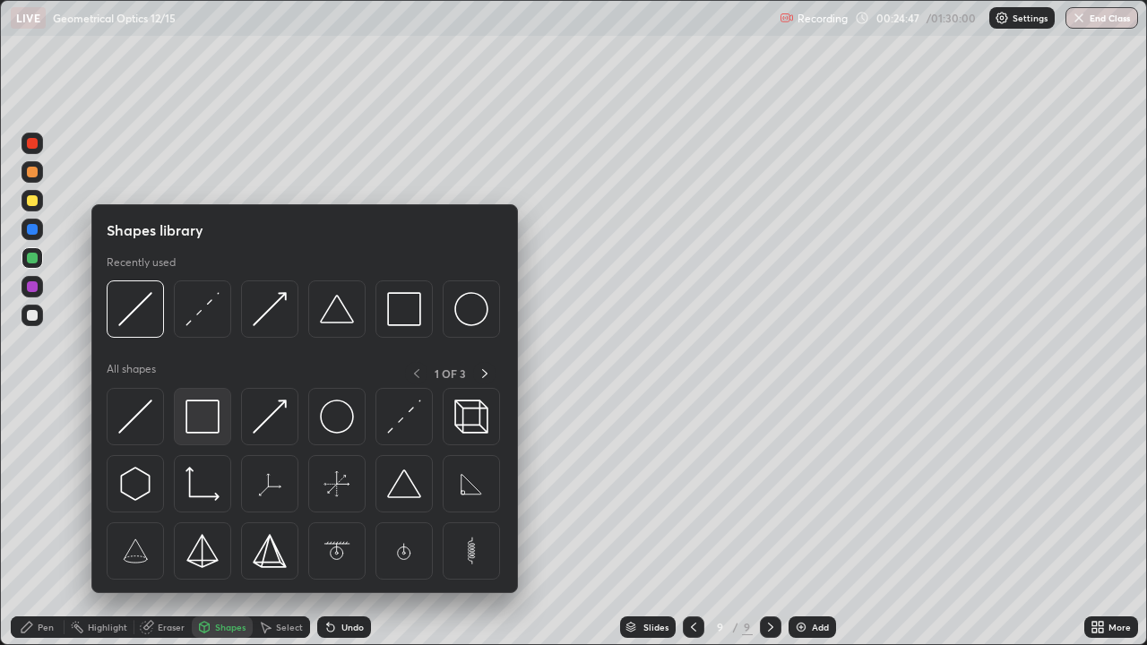
click at [220, 426] on img at bounding box center [202, 417] width 34 height 34
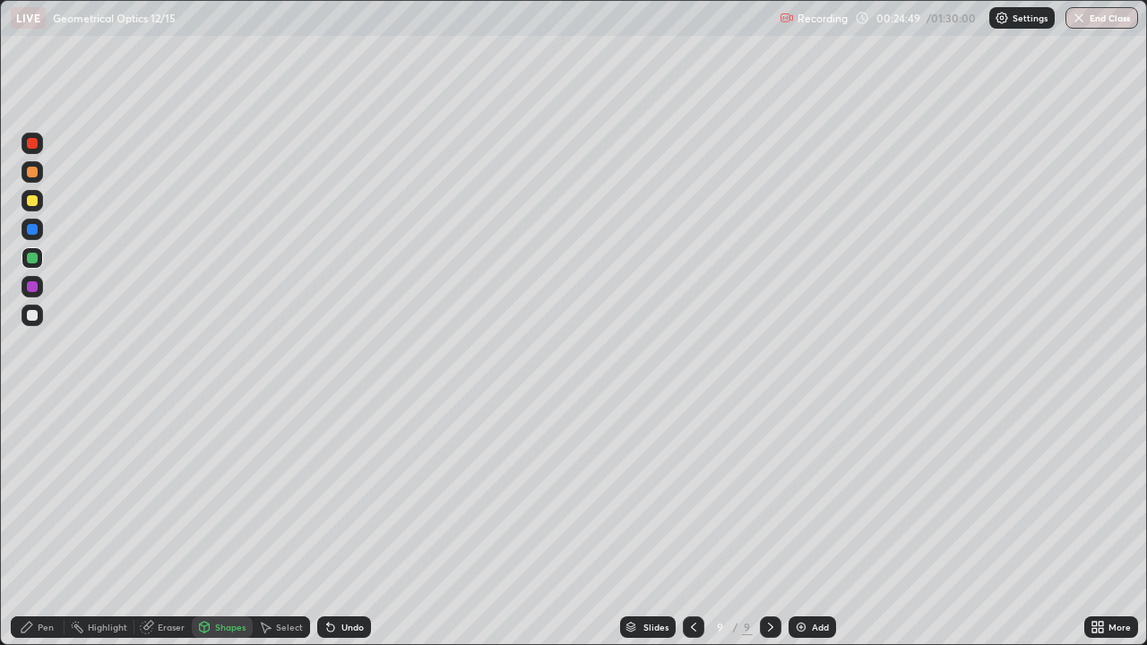
click at [47, 523] on div "Pen" at bounding box center [46, 627] width 16 height 9
click at [39, 314] on div at bounding box center [33, 316] width 22 height 22
click at [337, 523] on div "Undo" at bounding box center [344, 627] width 54 height 22
click at [343, 523] on div "Undo" at bounding box center [344, 627] width 54 height 22
click at [346, 523] on div "Undo" at bounding box center [344, 627] width 54 height 22
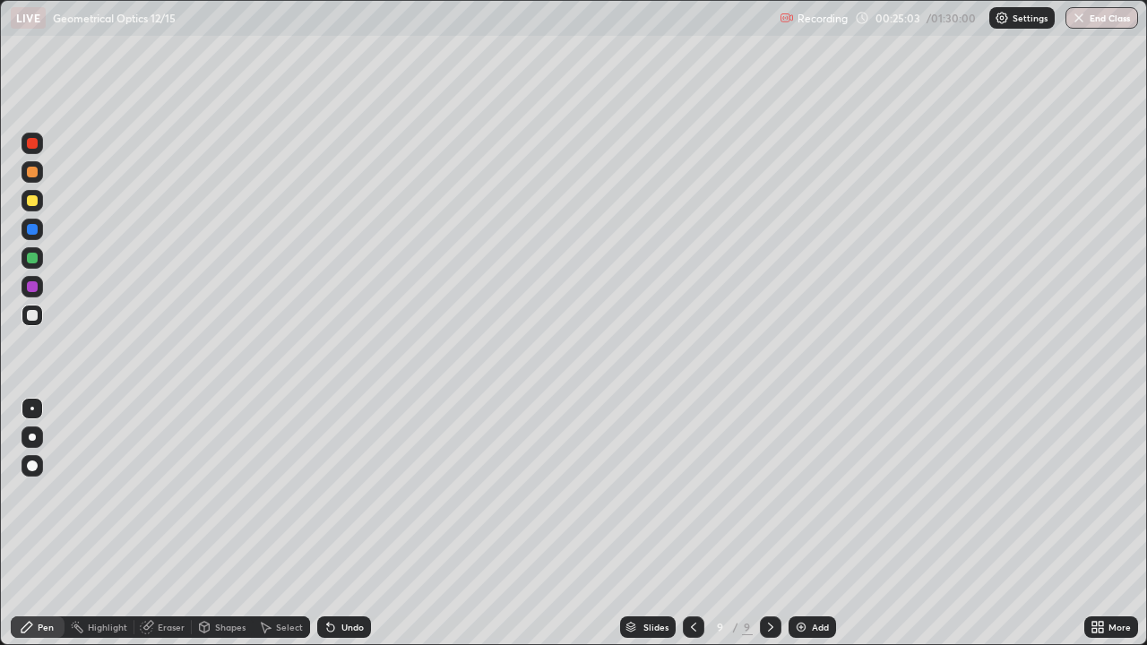
click at [344, 523] on div "Undo" at bounding box center [344, 627] width 54 height 22
click at [344, 523] on div "Undo" at bounding box center [352, 627] width 22 height 9
click at [346, 523] on div "Undo" at bounding box center [344, 627] width 54 height 22
click at [280, 523] on div "Select" at bounding box center [289, 627] width 27 height 9
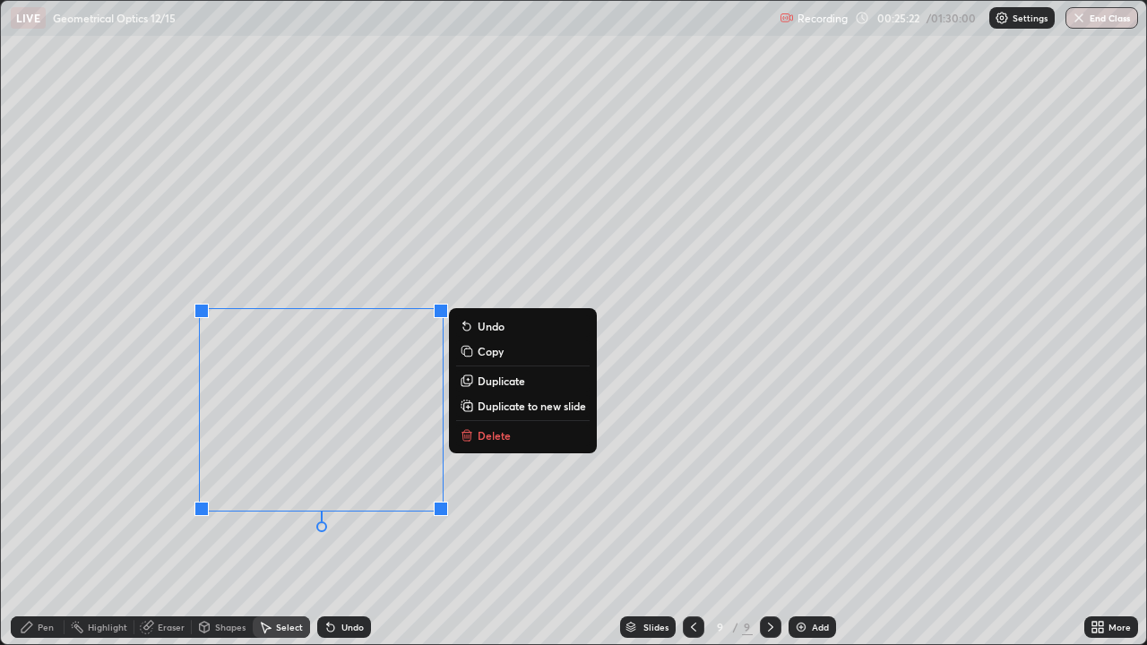
click at [479, 443] on button "Delete" at bounding box center [522, 436] width 133 height 22
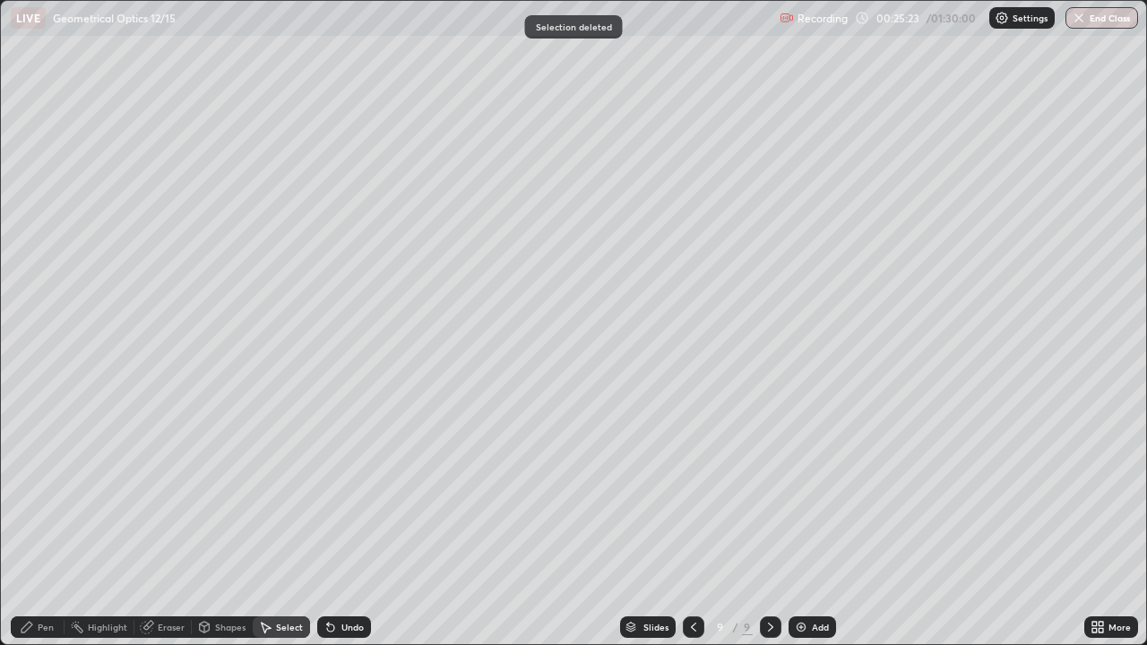
click at [47, 523] on div "Pen" at bounding box center [38, 627] width 54 height 22
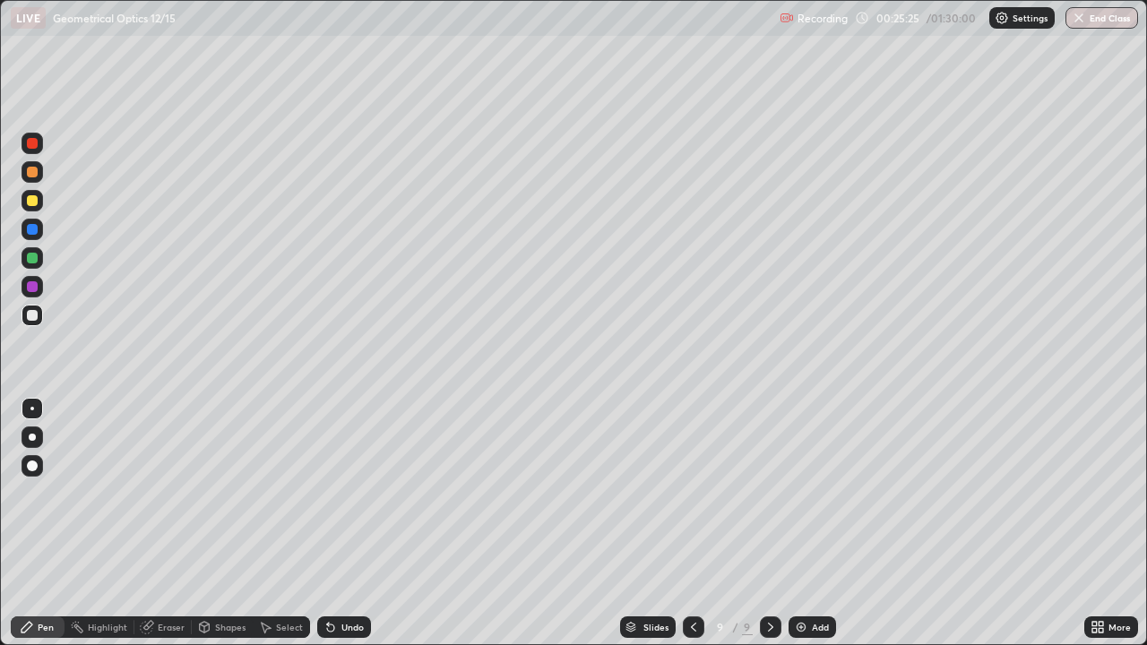
click at [219, 523] on div "Shapes" at bounding box center [230, 627] width 30 height 9
click at [229, 523] on div "Shapes" at bounding box center [222, 627] width 61 height 22
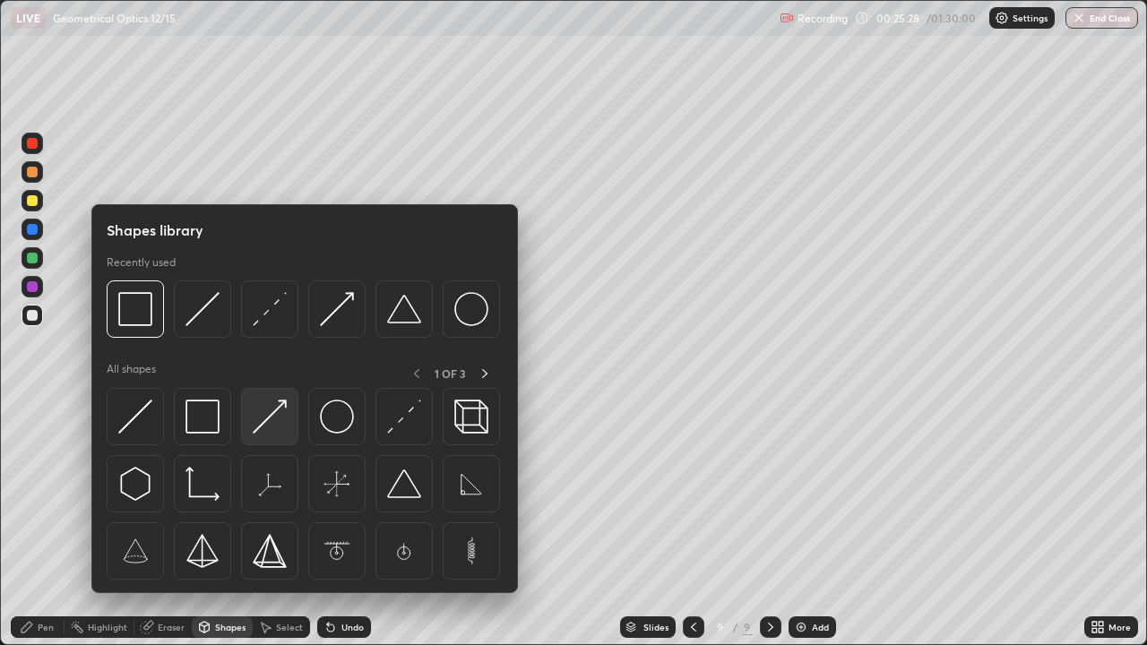
click at [268, 429] on img at bounding box center [270, 417] width 34 height 34
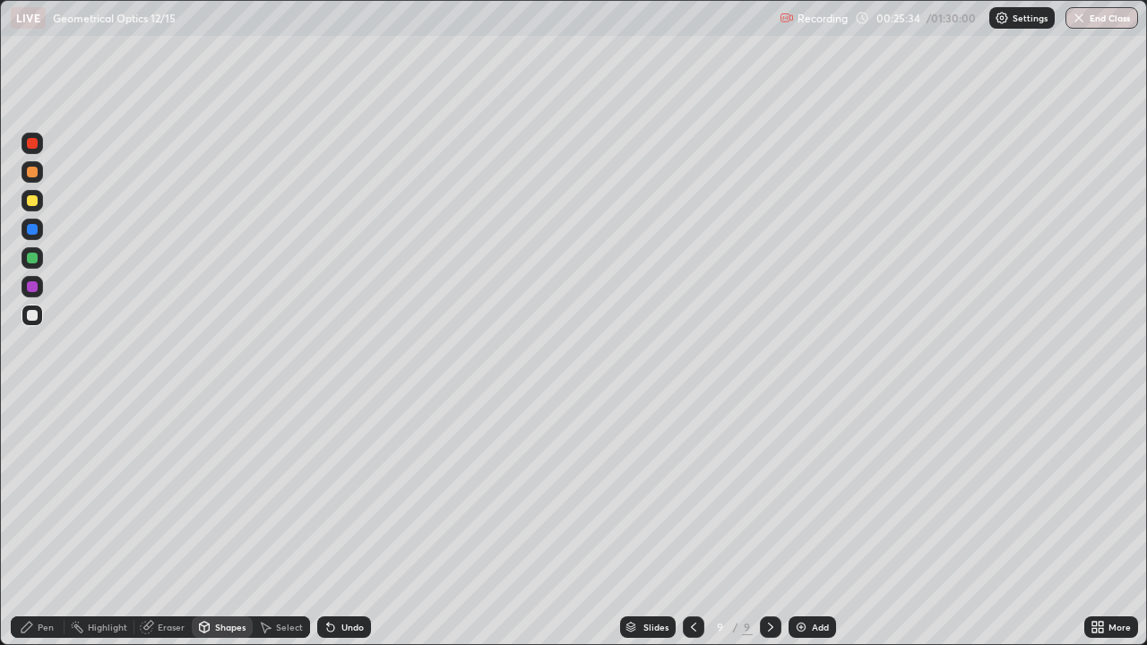
click at [56, 523] on div "Pen" at bounding box center [38, 627] width 54 height 22
click at [215, 523] on div "Shapes" at bounding box center [230, 627] width 30 height 9
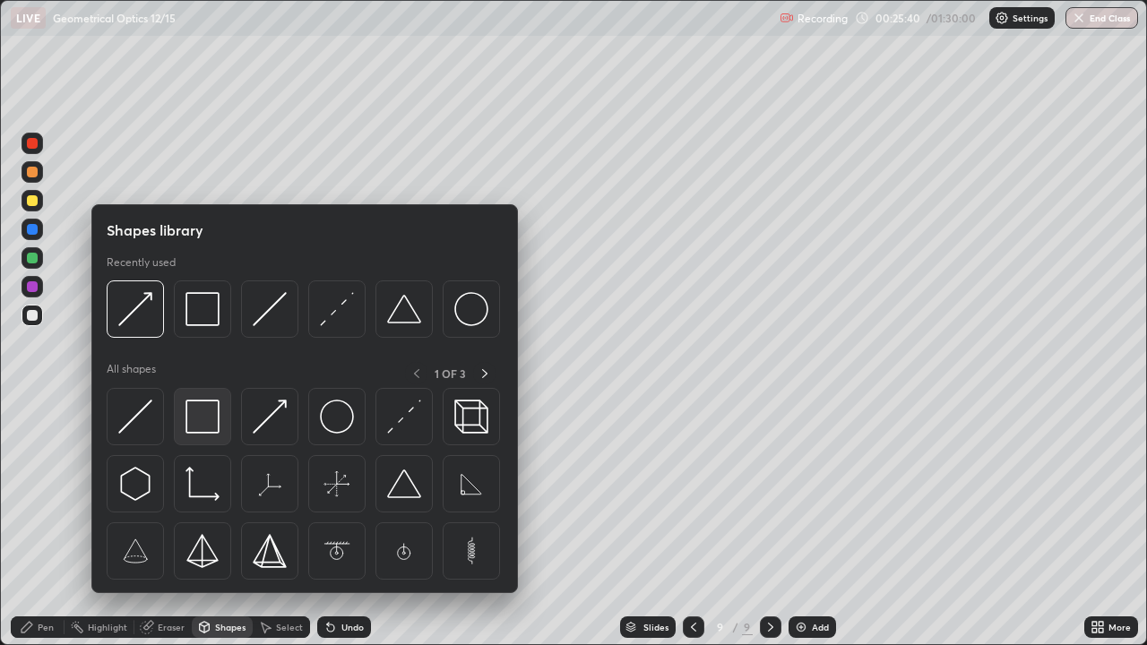
click at [210, 418] on img at bounding box center [202, 417] width 34 height 34
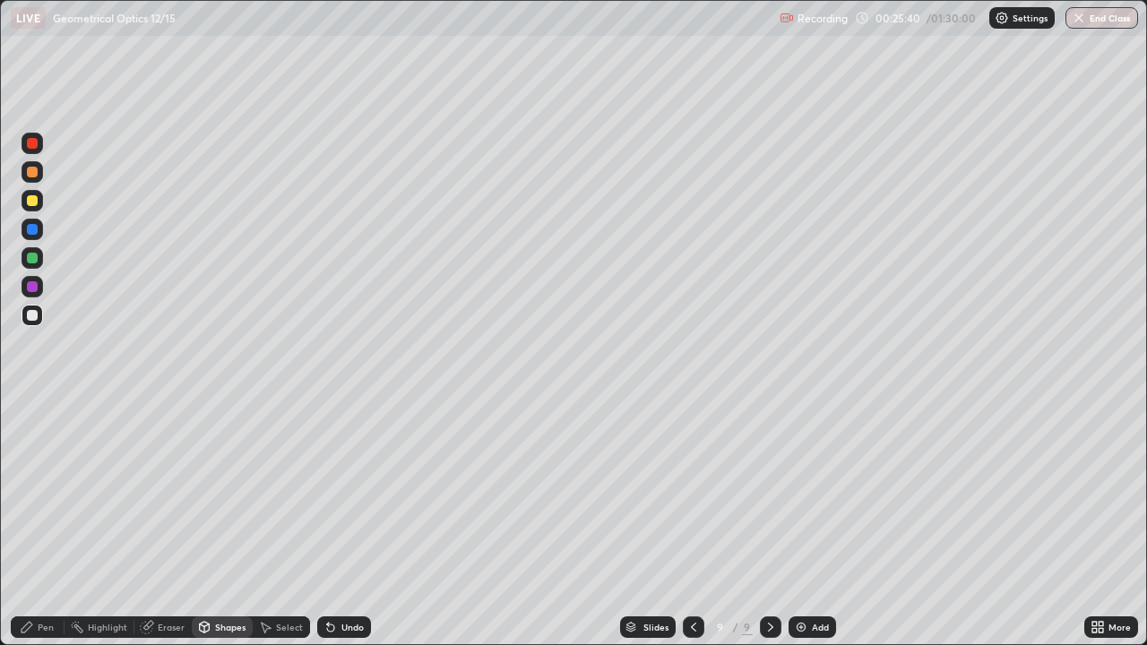
click at [33, 258] on div at bounding box center [32, 258] width 11 height 11
click at [225, 523] on div "Shapes" at bounding box center [230, 627] width 30 height 9
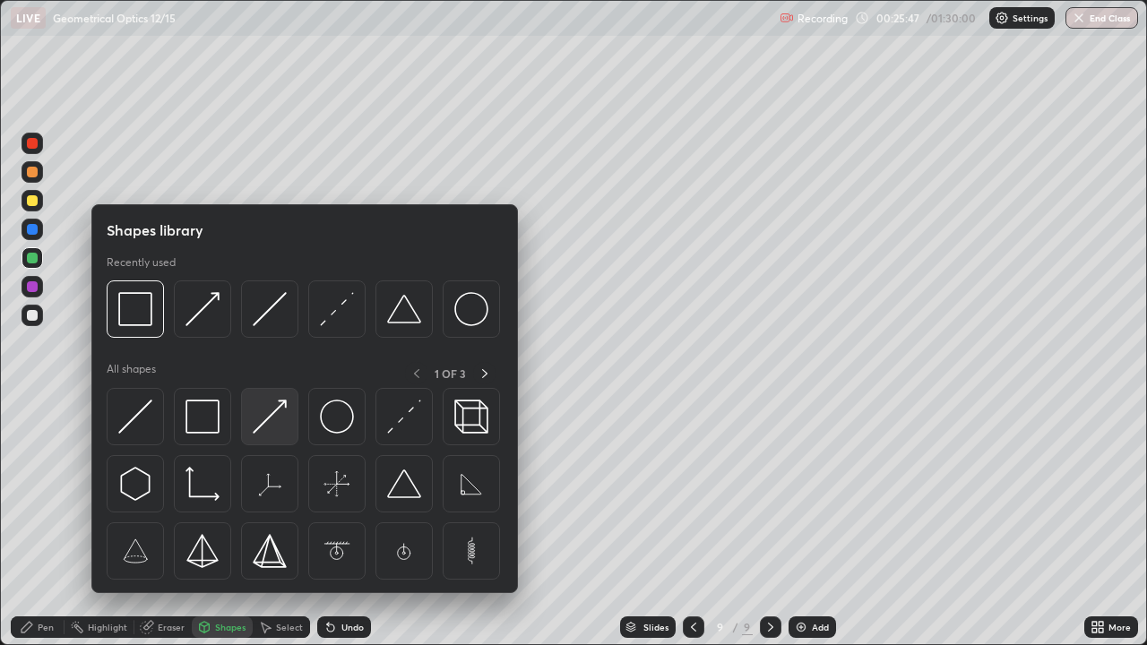
click at [278, 417] on img at bounding box center [270, 417] width 34 height 34
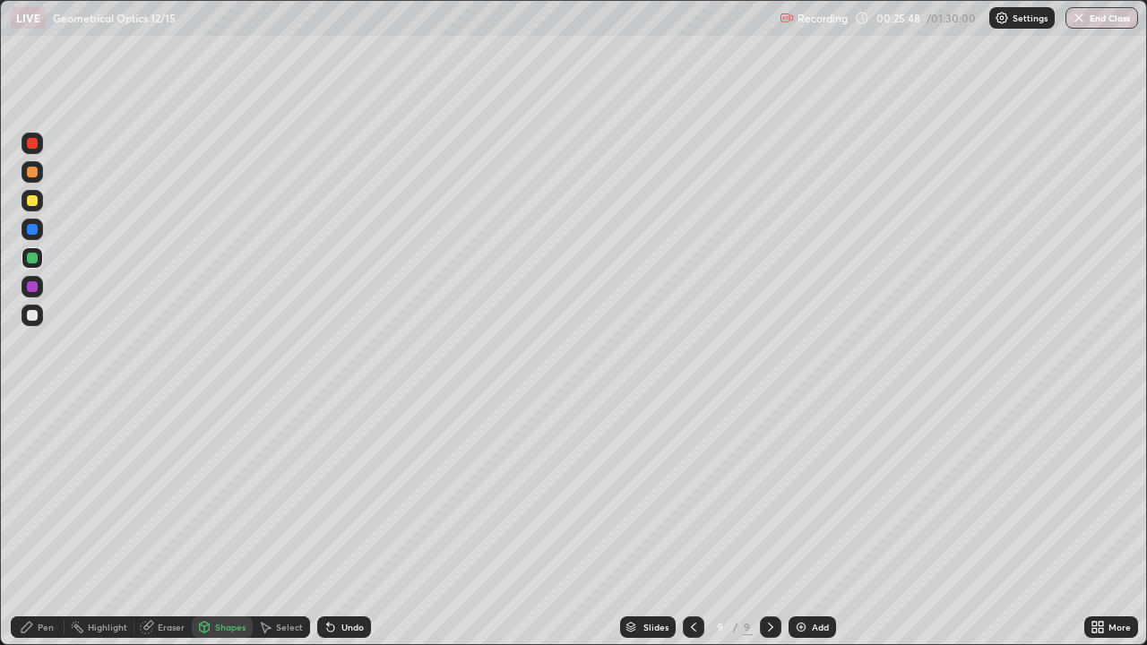
click at [40, 284] on div at bounding box center [33, 287] width 22 height 22
click at [235, 523] on div "Shapes" at bounding box center [230, 627] width 30 height 9
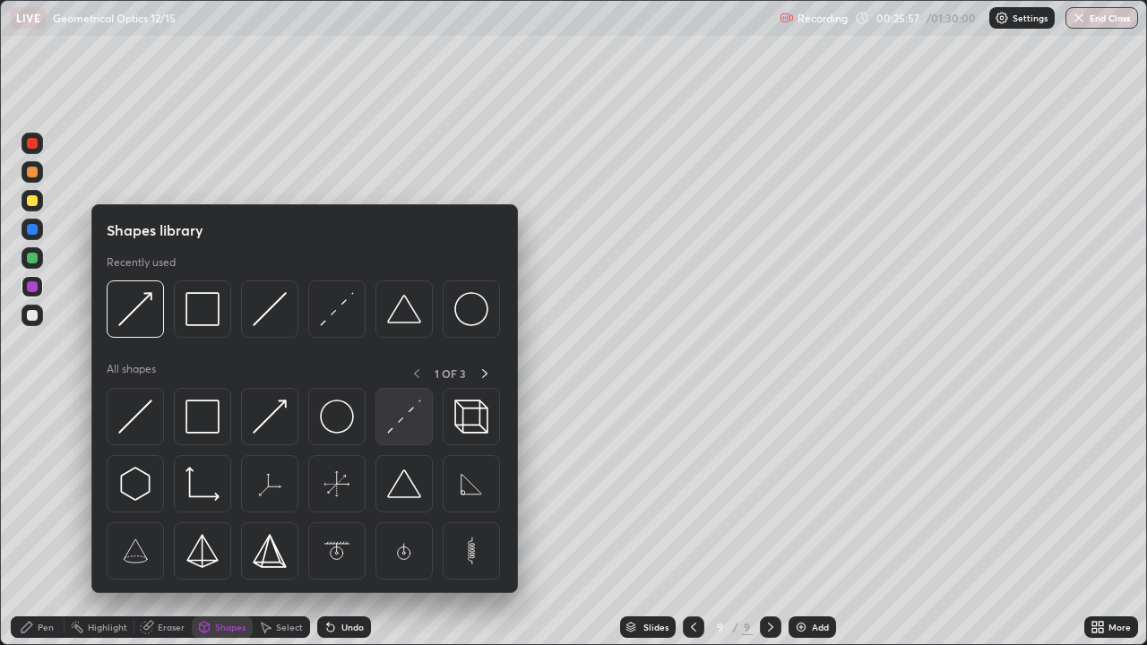
click at [399, 419] on img at bounding box center [404, 417] width 34 height 34
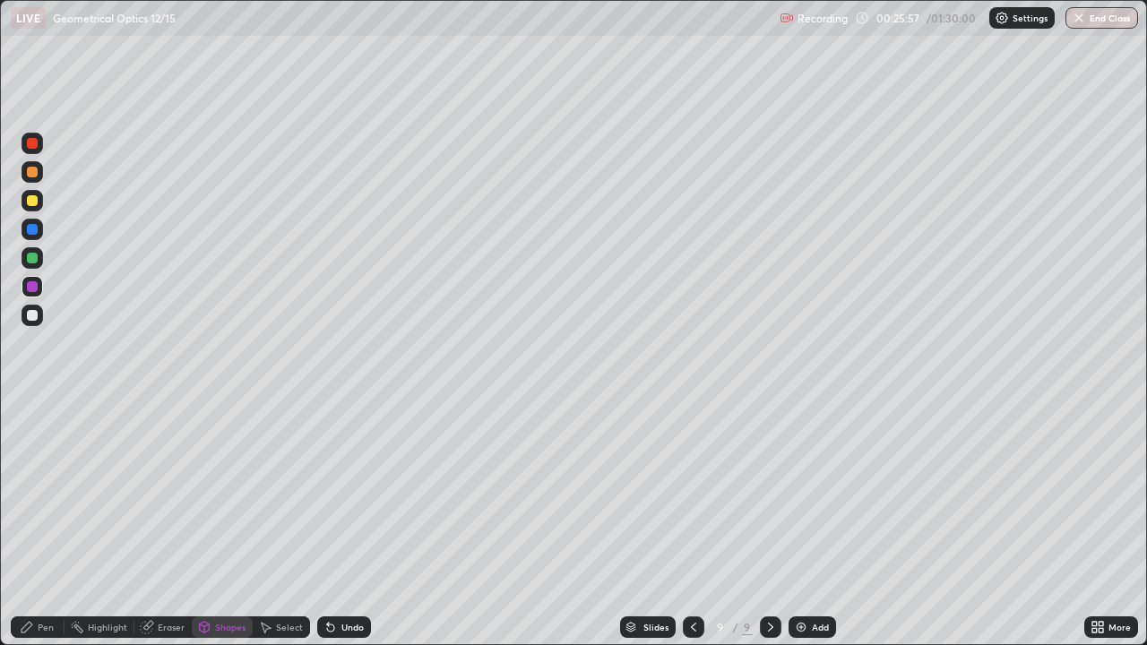
click at [33, 315] on div at bounding box center [32, 315] width 11 height 11
click at [221, 523] on div "Shapes" at bounding box center [230, 627] width 30 height 9
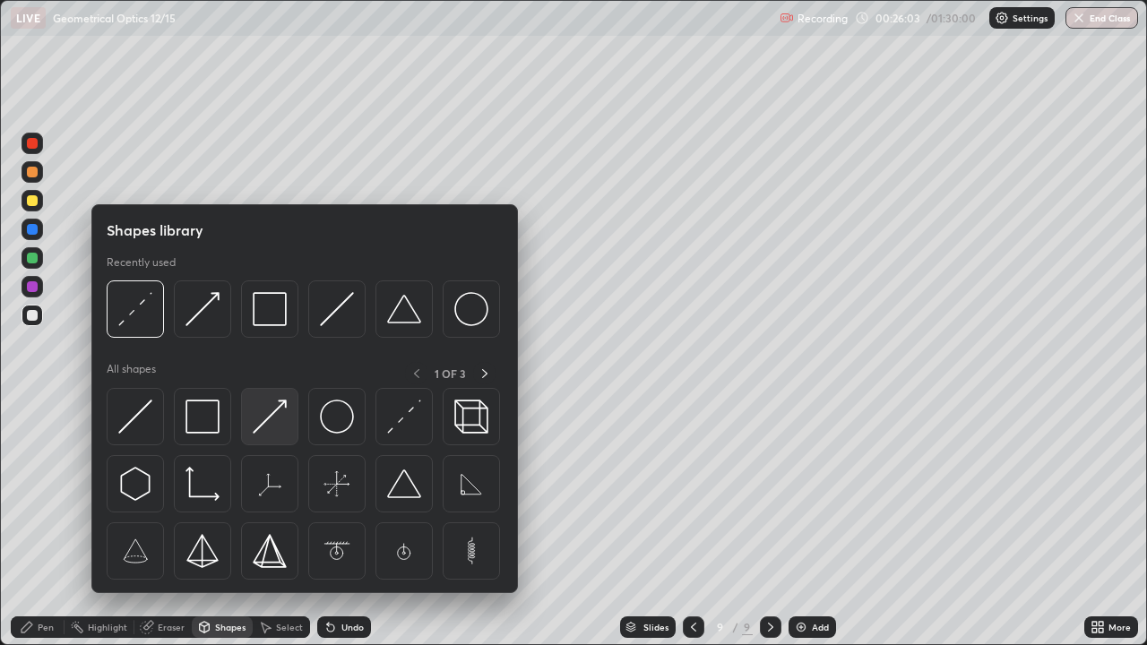
click at [277, 424] on img at bounding box center [270, 417] width 34 height 34
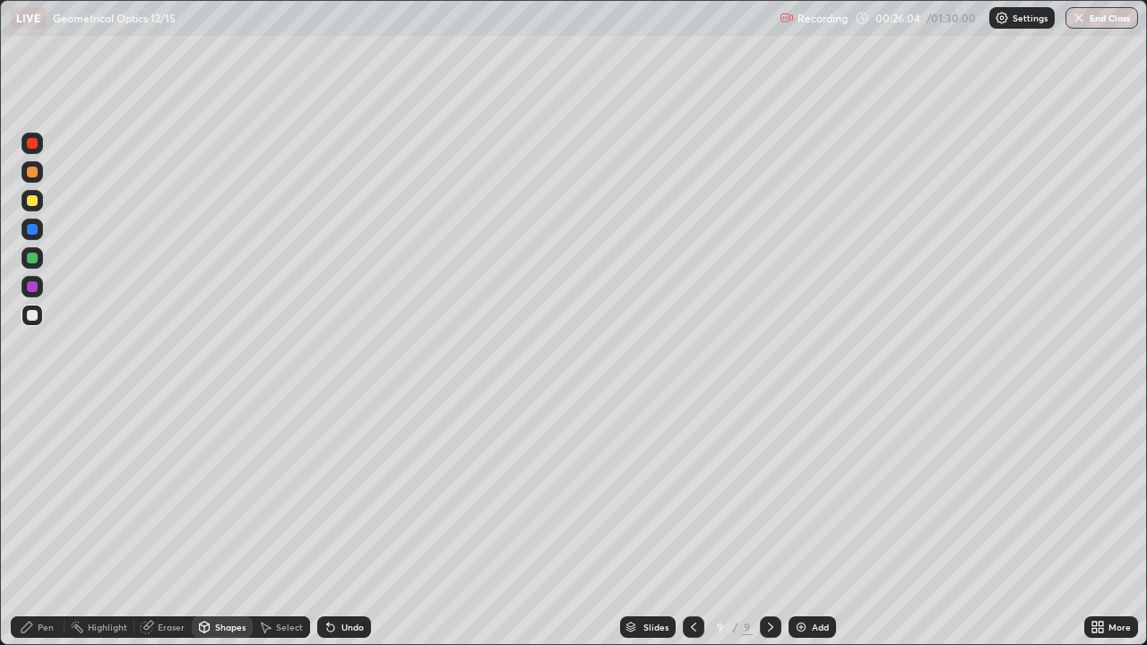
click at [39, 295] on div at bounding box center [33, 287] width 22 height 22
click at [359, 523] on div "Undo" at bounding box center [344, 627] width 54 height 22
click at [222, 523] on div "Shapes" at bounding box center [222, 627] width 61 height 22
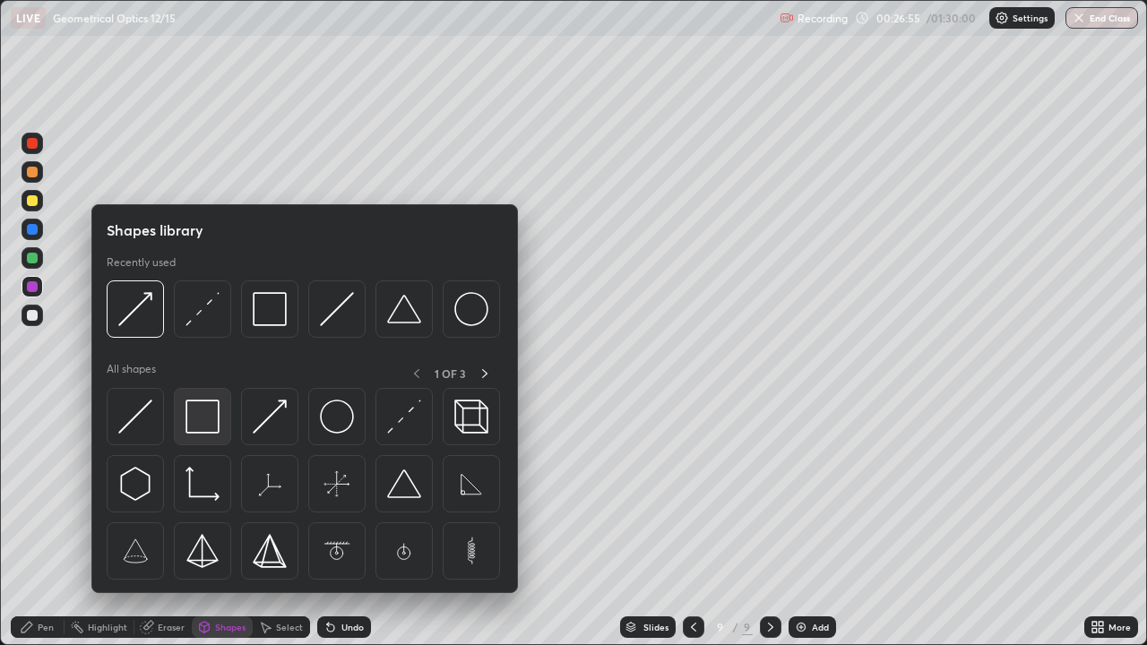
click at [211, 422] on img at bounding box center [202, 417] width 34 height 34
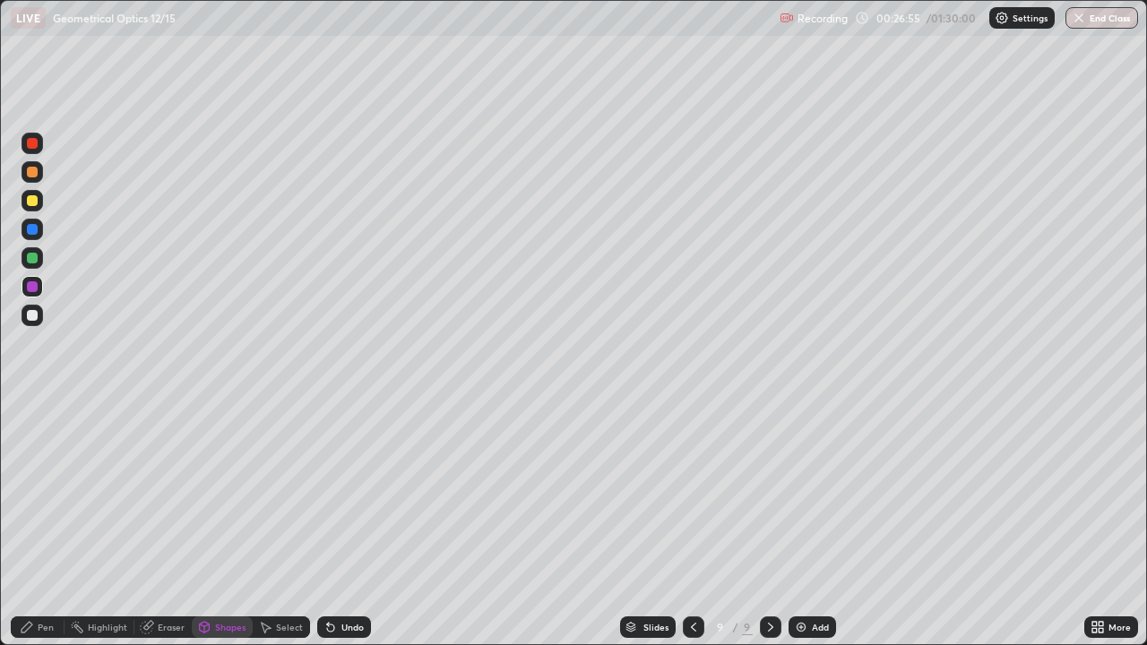
click at [35, 254] on div at bounding box center [32, 258] width 11 height 11
click at [53, 523] on div "Pen" at bounding box center [46, 627] width 16 height 9
click at [39, 315] on div at bounding box center [33, 316] width 22 height 22
click at [228, 523] on div "Shapes" at bounding box center [230, 627] width 30 height 9
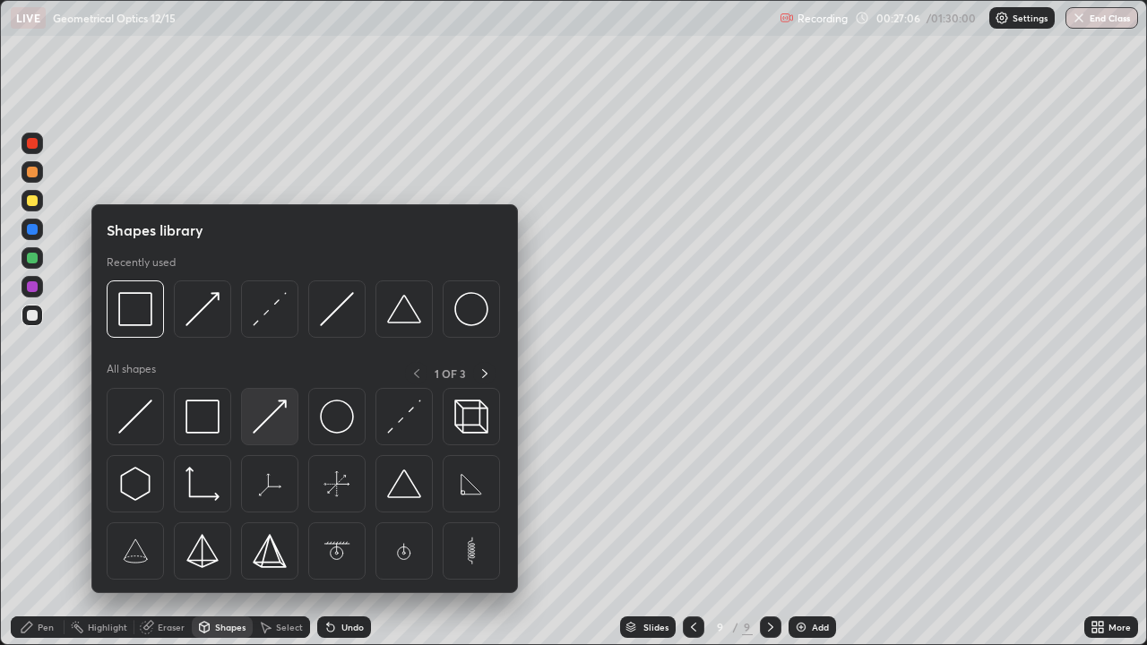
click at [276, 431] on img at bounding box center [270, 417] width 34 height 34
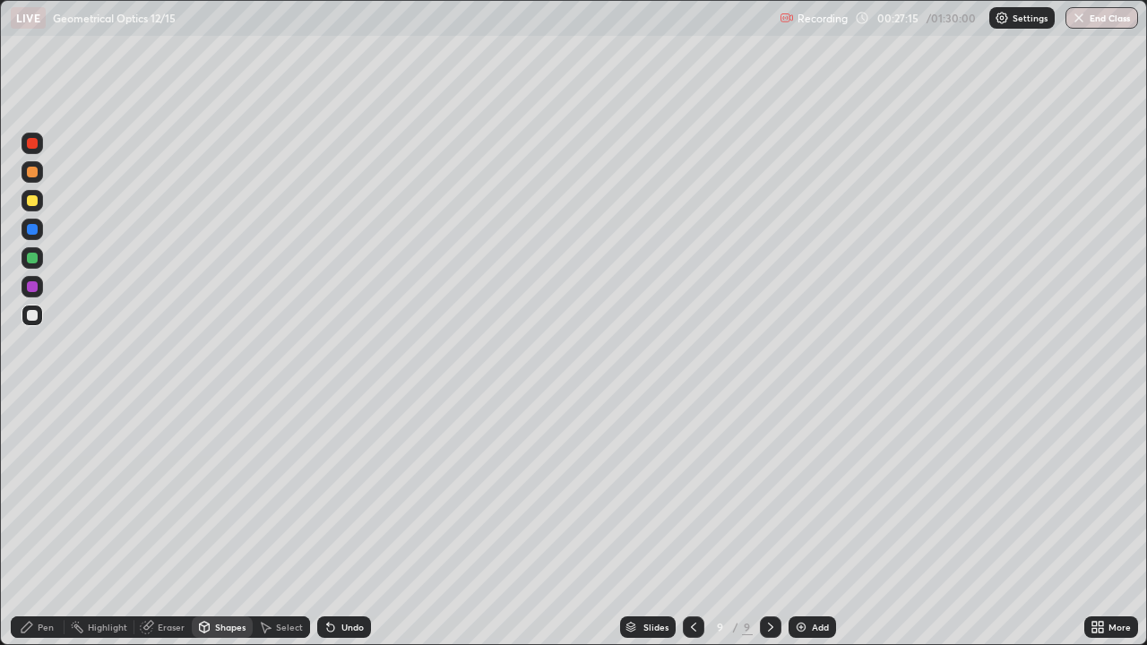
click at [49, 523] on div "Pen" at bounding box center [38, 627] width 54 height 22
click at [36, 200] on div at bounding box center [32, 200] width 11 height 11
click at [35, 259] on div at bounding box center [32, 258] width 11 height 11
click at [35, 261] on div at bounding box center [32, 258] width 11 height 11
click at [33, 315] on div at bounding box center [32, 315] width 11 height 11
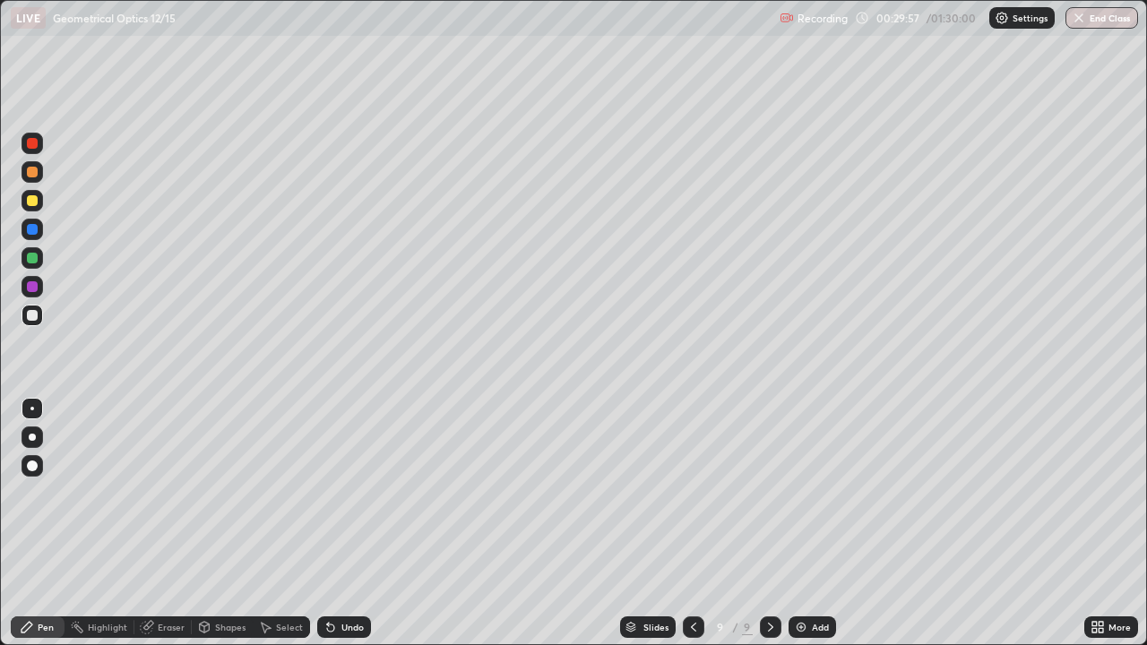
click at [349, 523] on div "Undo" at bounding box center [352, 627] width 22 height 9
click at [327, 523] on icon at bounding box center [328, 624] width 2 height 2
click at [350, 523] on div "Undo" at bounding box center [352, 627] width 22 height 9
click at [33, 203] on div at bounding box center [32, 200] width 11 height 11
click at [353, 523] on div "Undo" at bounding box center [352, 627] width 22 height 9
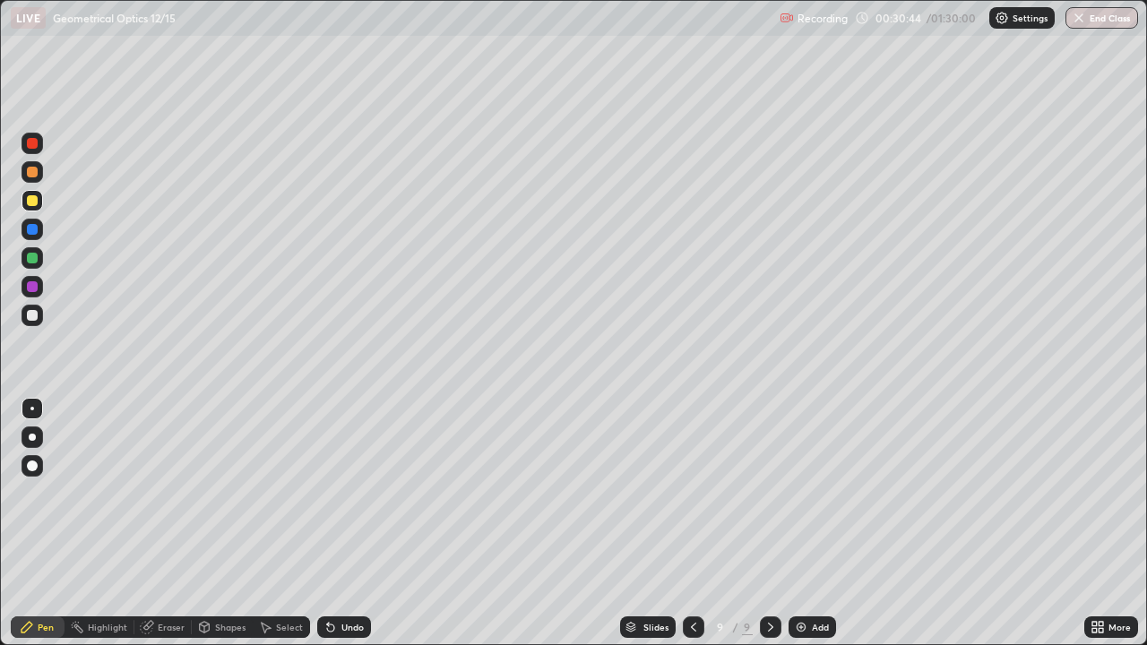
click at [343, 523] on div "Undo" at bounding box center [352, 627] width 22 height 9
click at [33, 258] on div at bounding box center [32, 258] width 11 height 11
click at [355, 523] on div "Undo" at bounding box center [352, 627] width 22 height 9
click at [34, 198] on div at bounding box center [32, 200] width 11 height 11
click at [36, 313] on div at bounding box center [32, 315] width 11 height 11
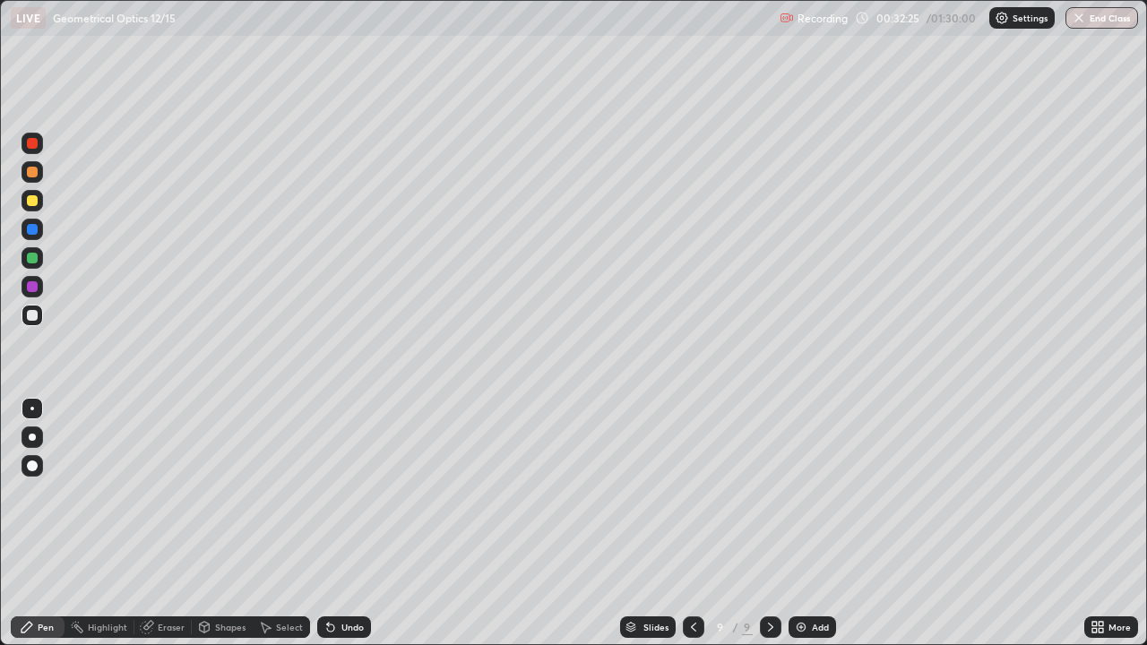
click at [36, 201] on div at bounding box center [32, 200] width 11 height 11
click at [34, 314] on div at bounding box center [32, 315] width 11 height 11
click at [813, 523] on div "Add" at bounding box center [820, 627] width 17 height 9
click at [37, 205] on div at bounding box center [33, 201] width 22 height 22
click at [40, 318] on div at bounding box center [33, 316] width 22 height 22
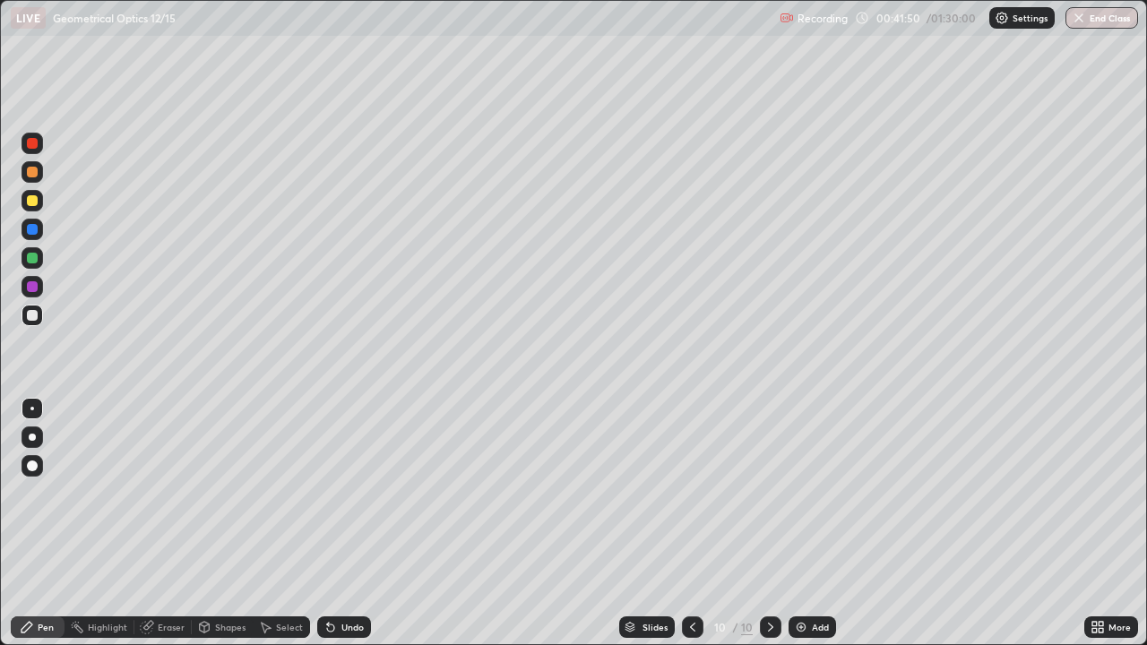
click at [233, 523] on div "Shapes" at bounding box center [230, 627] width 30 height 9
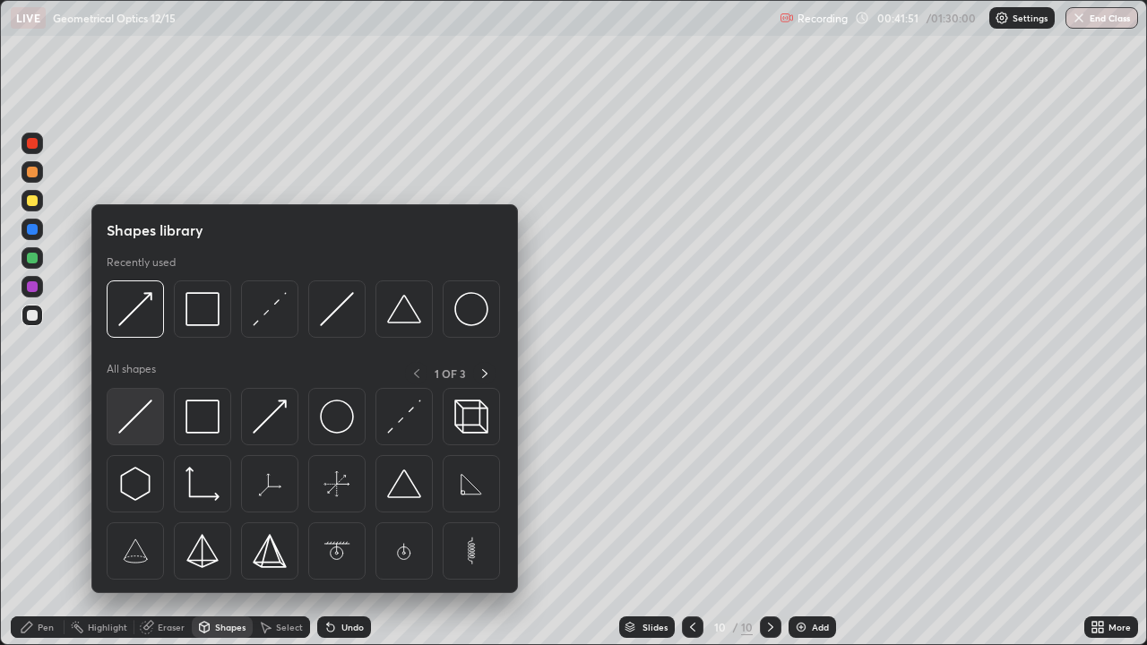
click at [151, 429] on img at bounding box center [135, 417] width 34 height 34
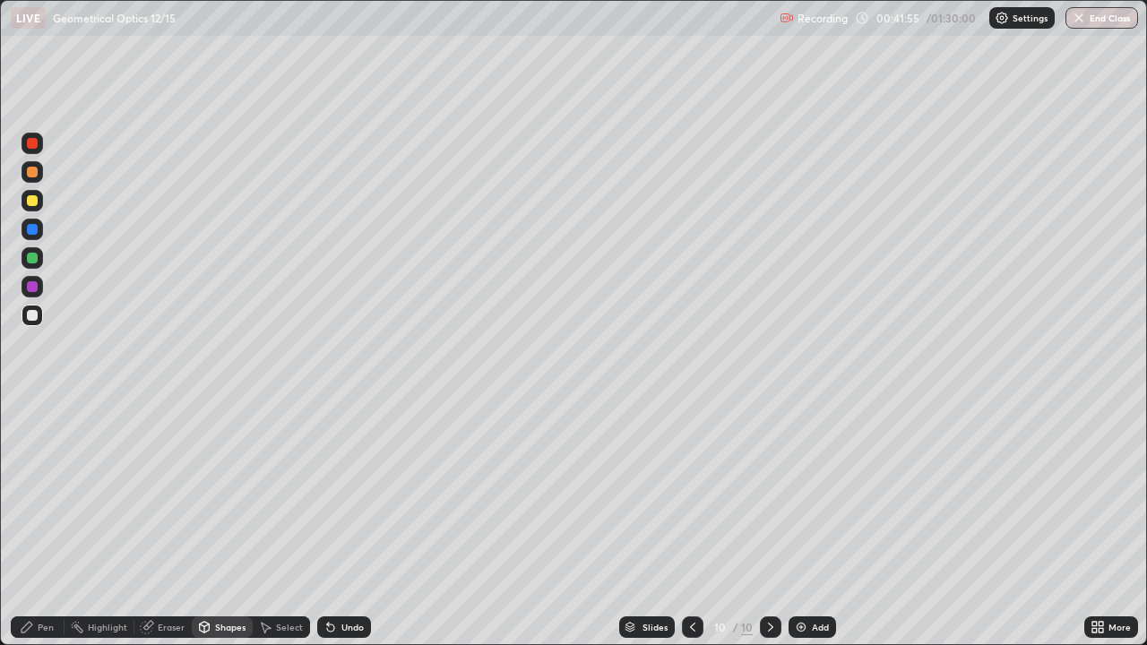
click at [232, 523] on div "Shapes" at bounding box center [230, 627] width 30 height 9
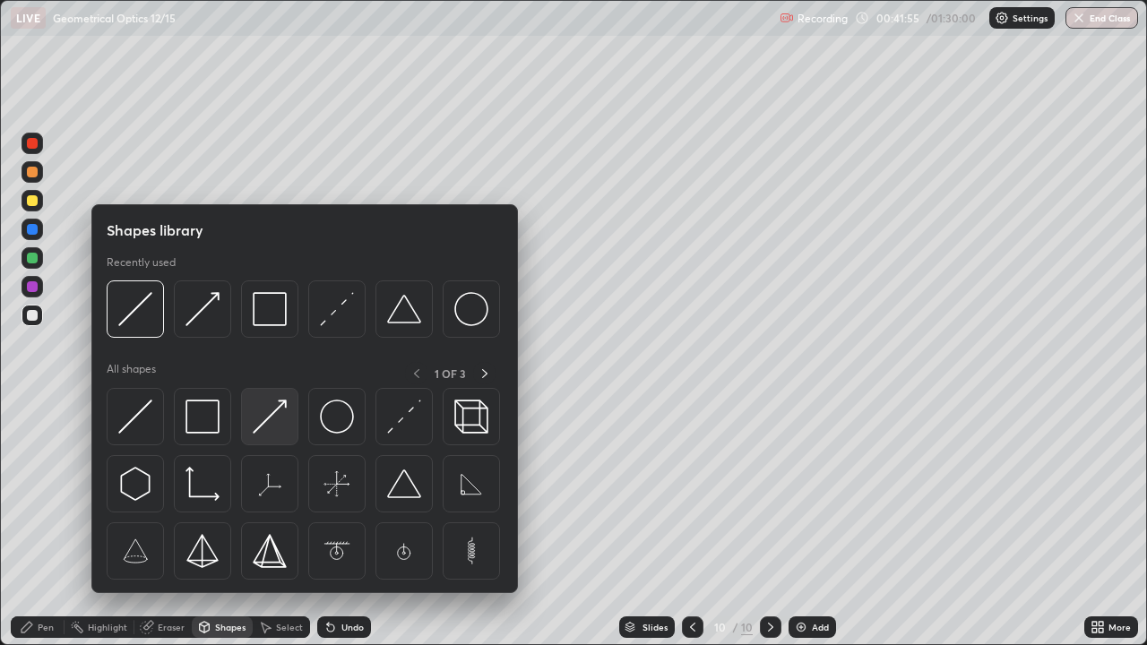
click at [271, 423] on img at bounding box center [270, 417] width 34 height 34
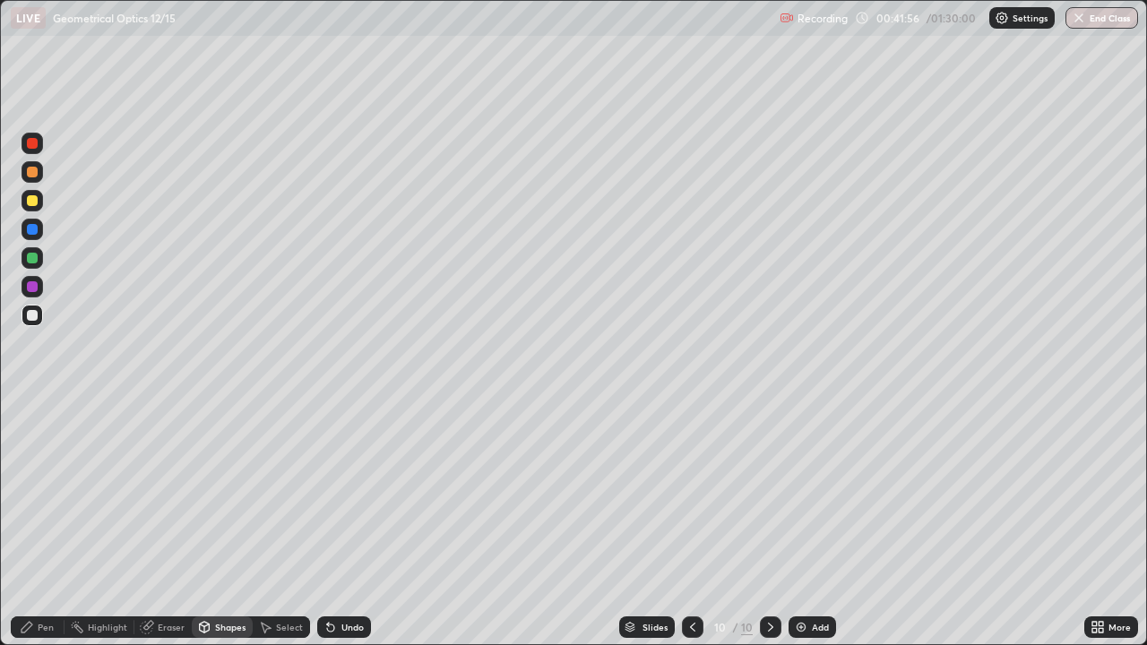
click at [30, 262] on div at bounding box center [32, 258] width 11 height 11
click at [221, 523] on div "Shapes" at bounding box center [230, 627] width 30 height 9
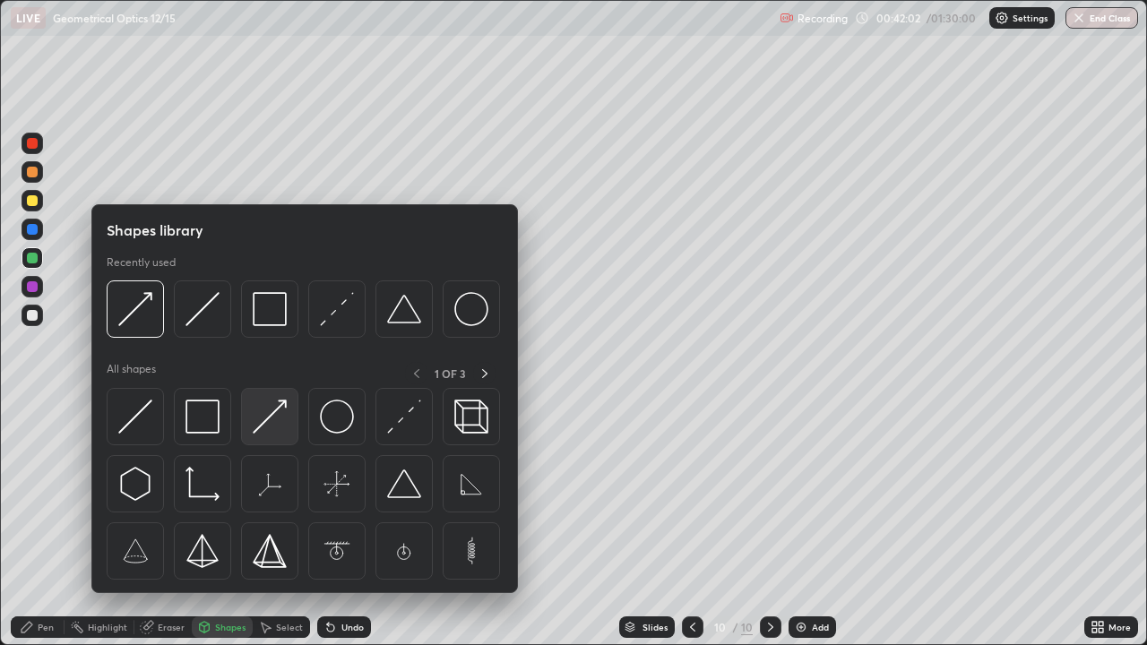
click at [277, 417] on img at bounding box center [270, 417] width 34 height 34
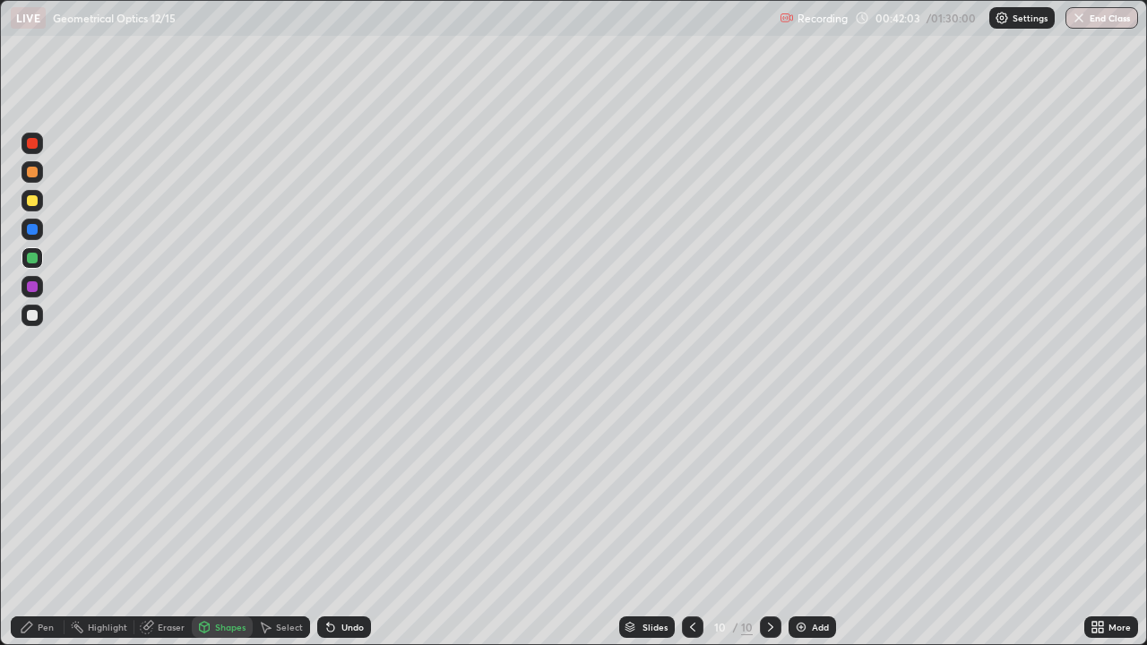
click at [34, 200] on div at bounding box center [32, 200] width 11 height 11
click at [44, 523] on div "Pen" at bounding box center [46, 627] width 16 height 9
click at [33, 315] on div at bounding box center [32, 315] width 11 height 11
click at [338, 523] on div "Undo" at bounding box center [344, 627] width 54 height 22
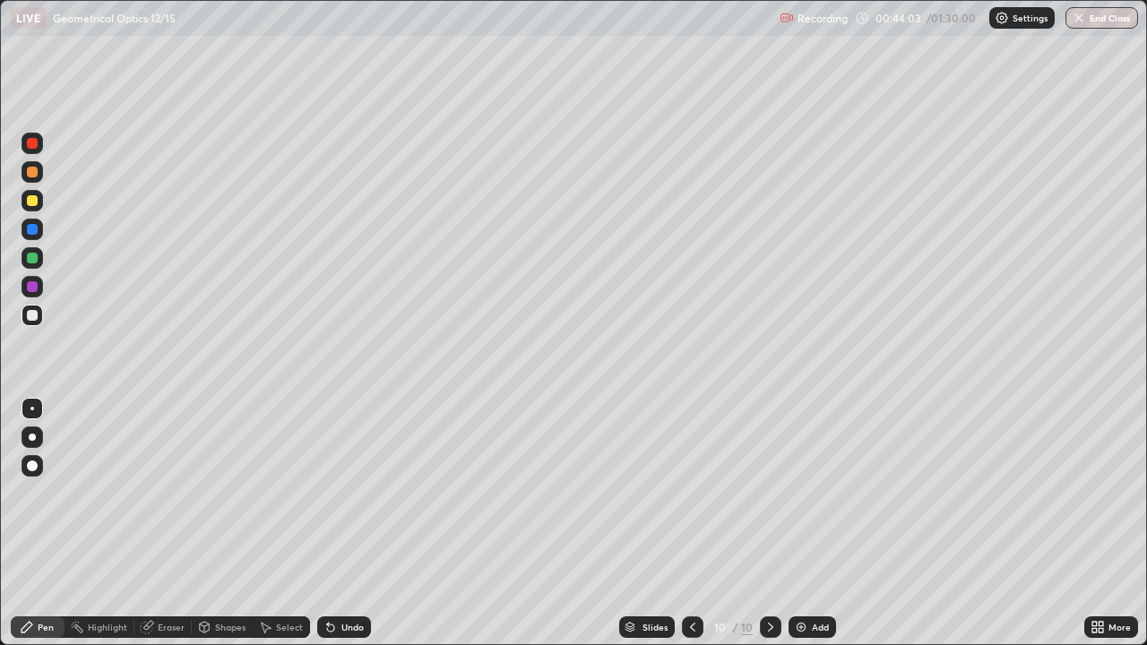
click at [35, 205] on div at bounding box center [32, 200] width 11 height 11
click at [342, 523] on div "Undo" at bounding box center [352, 627] width 22 height 9
click at [803, 523] on img at bounding box center [801, 627] width 14 height 14
click at [693, 523] on icon at bounding box center [693, 627] width 14 height 14
click at [771, 523] on icon at bounding box center [770, 627] width 14 height 14
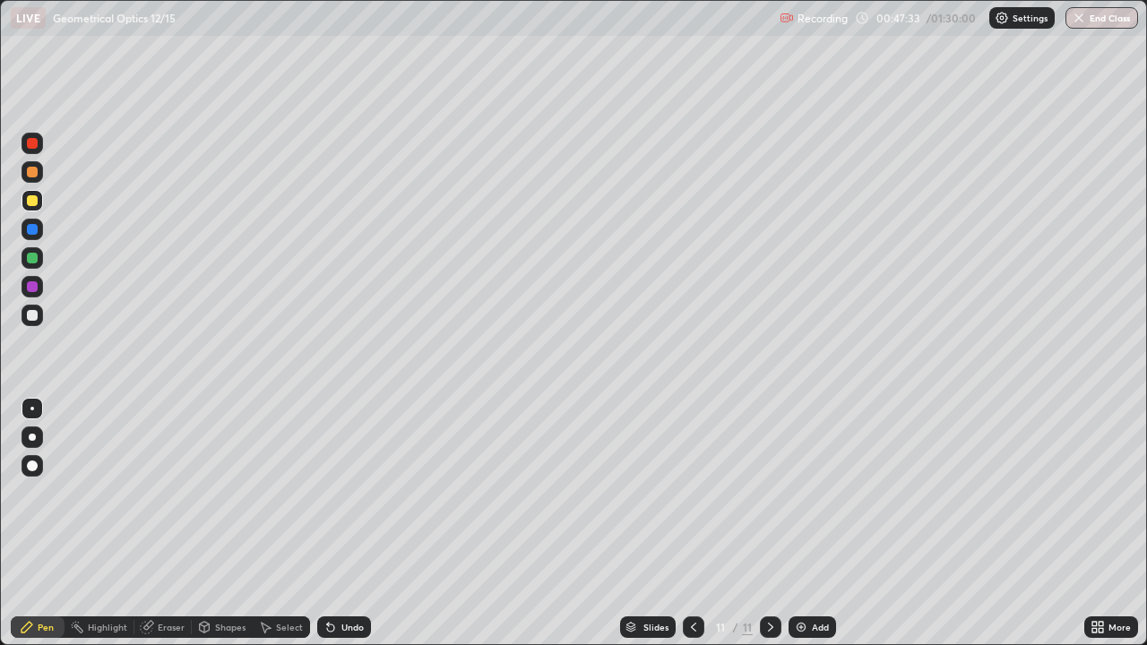
click at [33, 315] on div at bounding box center [32, 315] width 11 height 11
click at [237, 523] on div "Shapes" at bounding box center [230, 627] width 30 height 9
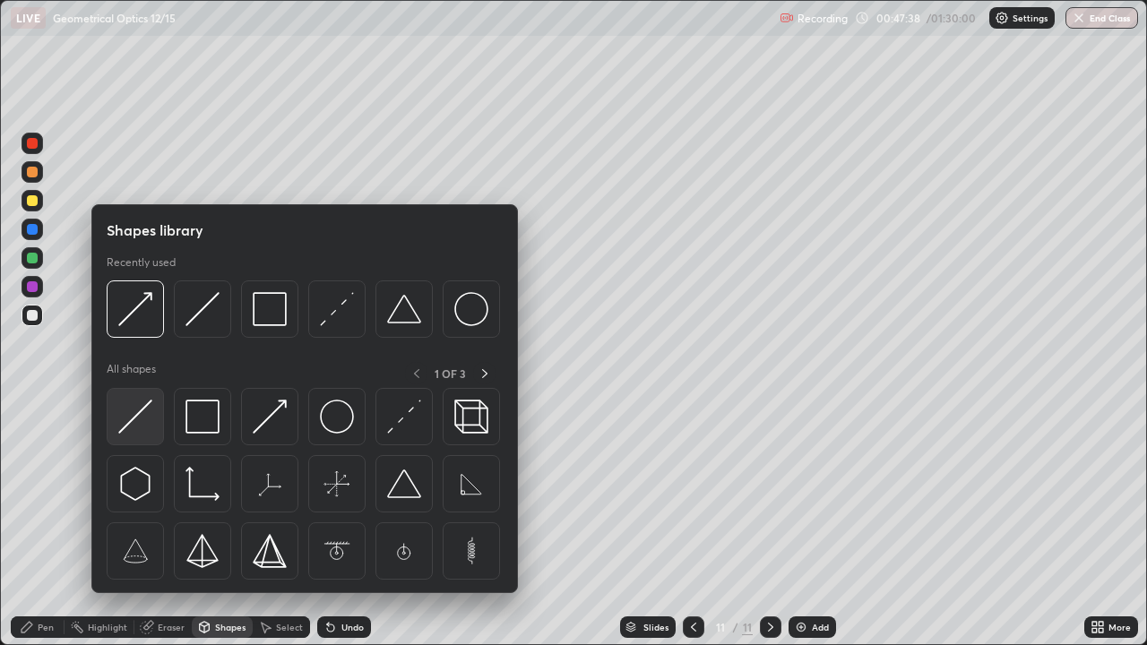
click at [150, 429] on img at bounding box center [135, 417] width 34 height 34
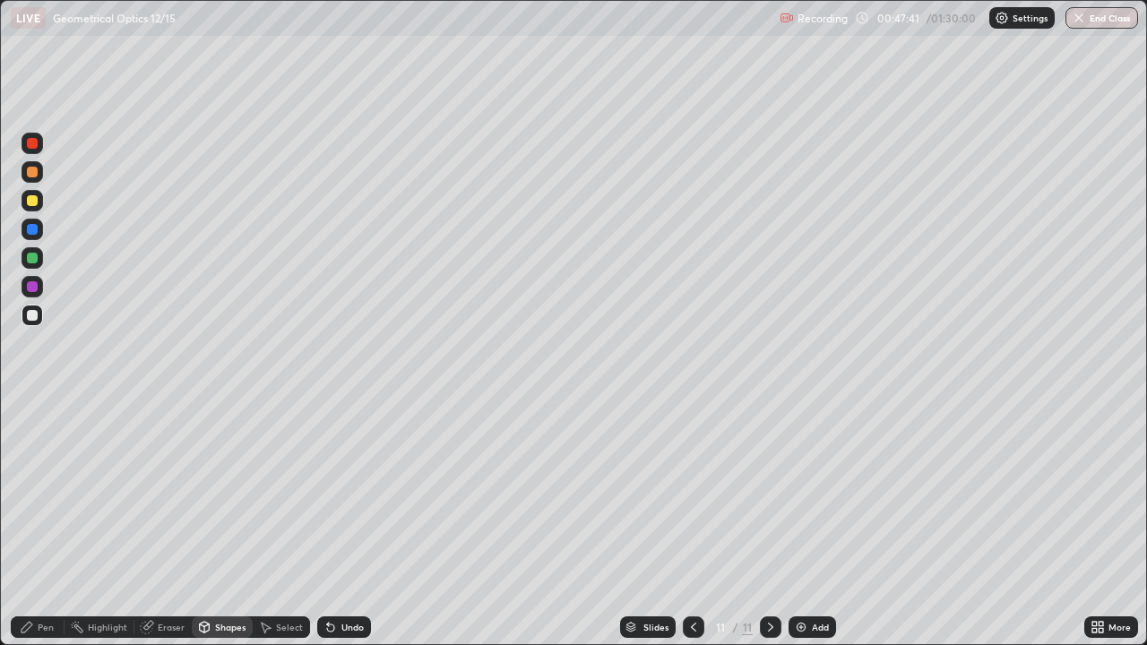
click at [240, 523] on div "Shapes" at bounding box center [222, 627] width 61 height 22
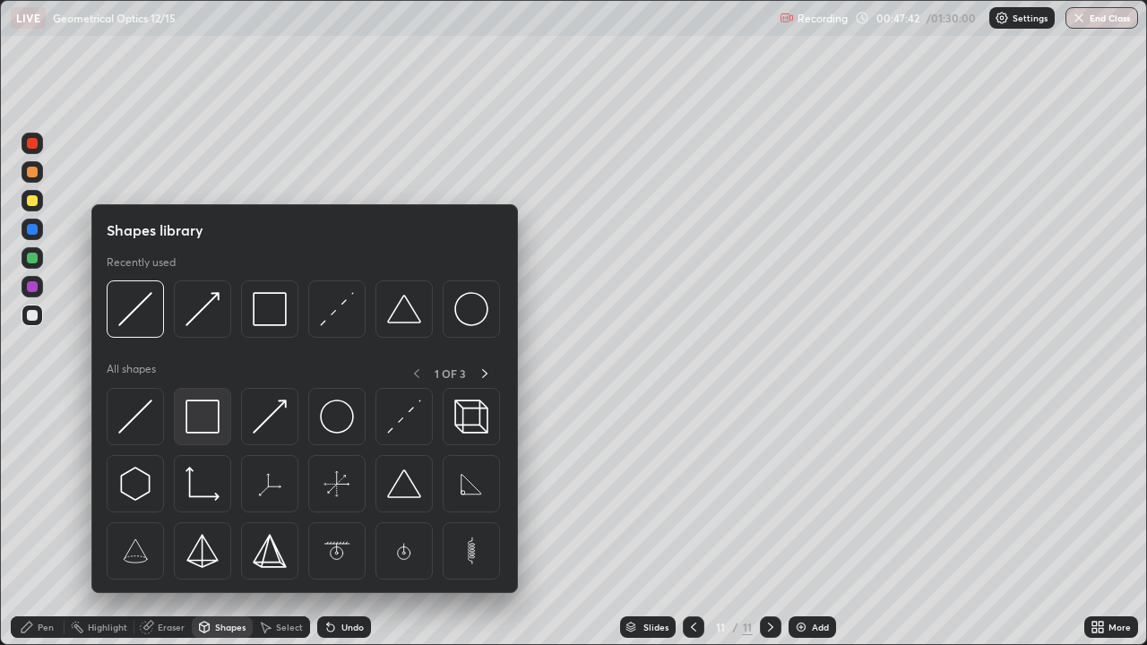
click at [220, 422] on div at bounding box center [202, 416] width 57 height 57
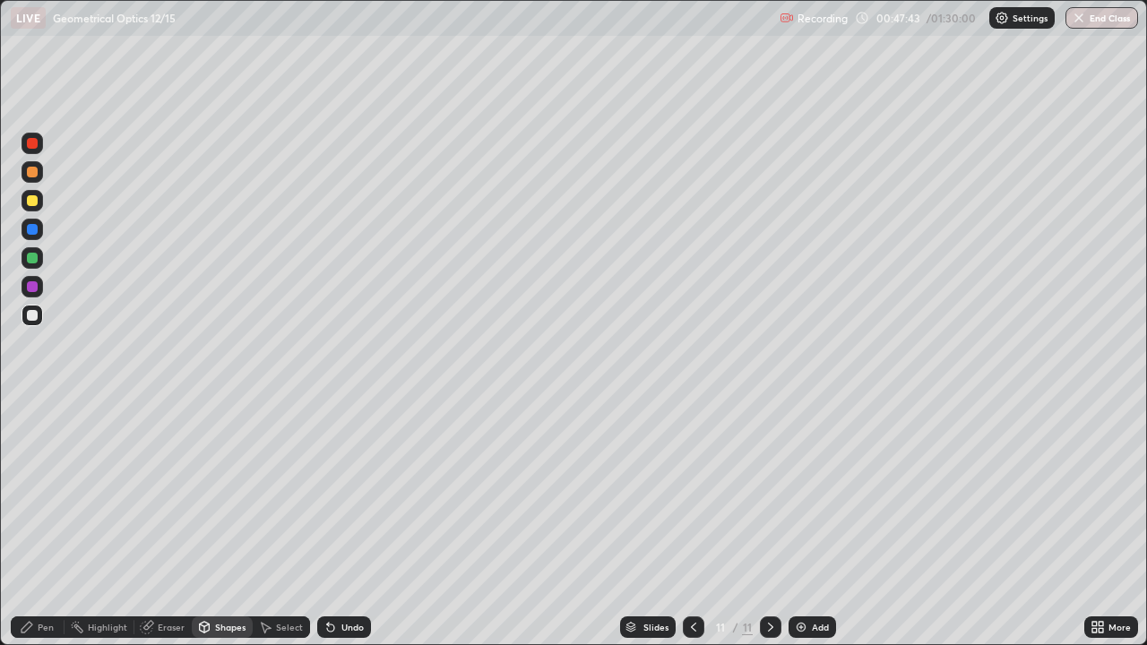
click at [40, 259] on div at bounding box center [33, 258] width 22 height 22
click at [212, 523] on div "Shapes" at bounding box center [222, 627] width 61 height 22
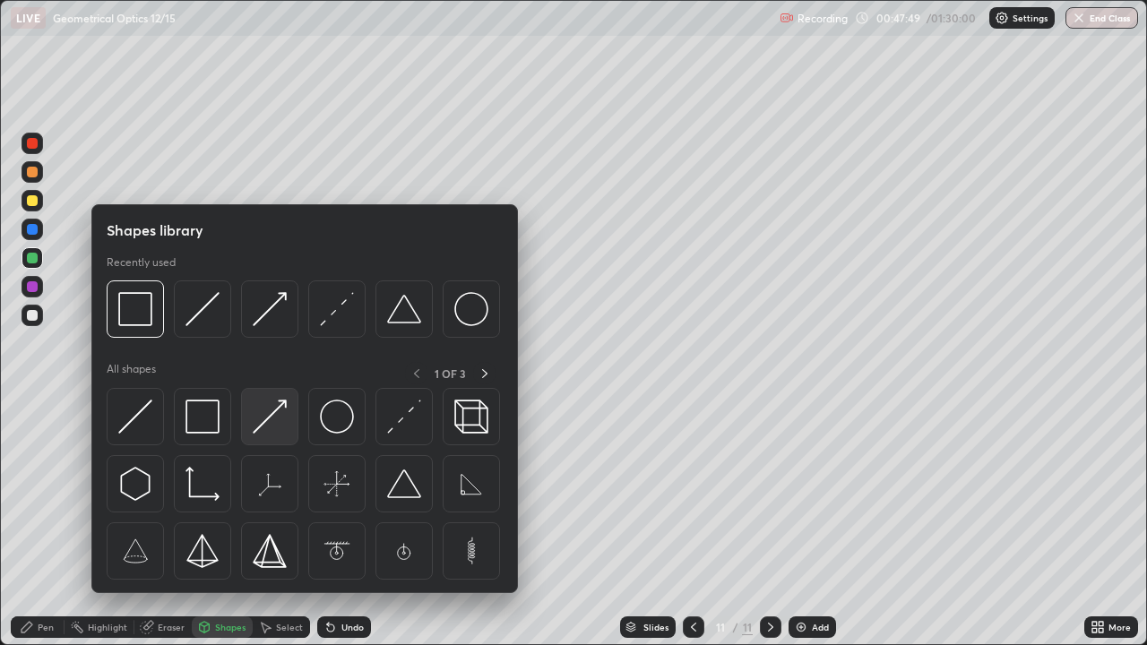
click at [277, 419] on img at bounding box center [270, 417] width 34 height 34
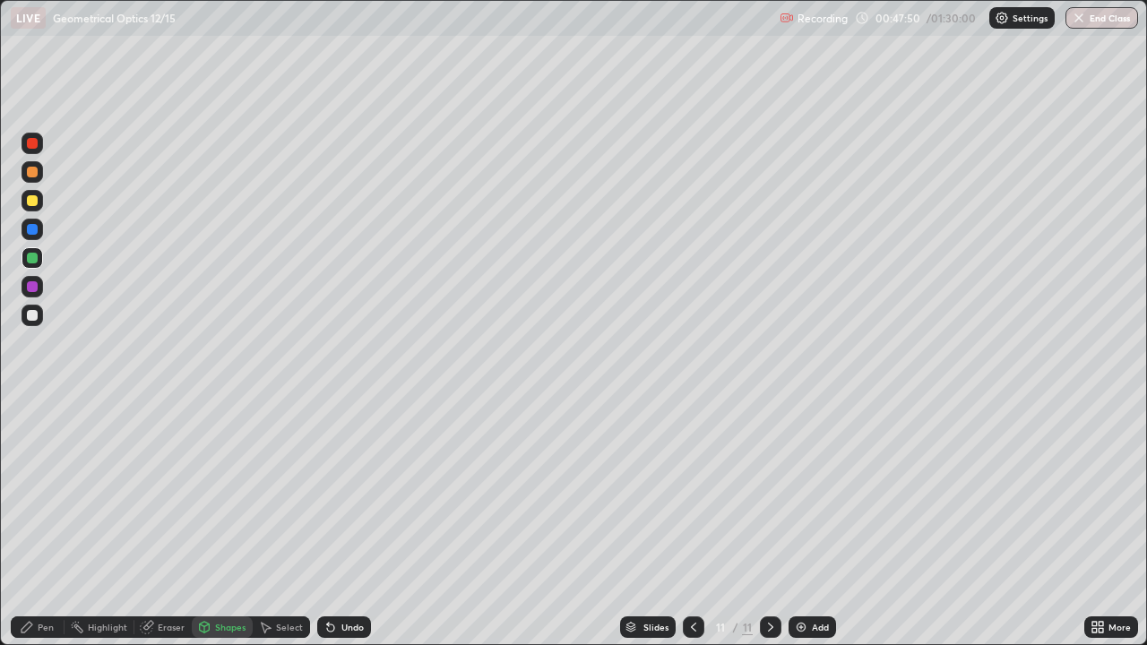
click at [33, 315] on div at bounding box center [32, 315] width 11 height 11
click at [50, 523] on div "Pen" at bounding box center [38, 627] width 54 height 22
click at [35, 204] on div at bounding box center [32, 200] width 11 height 11
click at [41, 314] on div at bounding box center [33, 316] width 22 height 22
click at [349, 523] on div "Undo" at bounding box center [344, 627] width 54 height 22
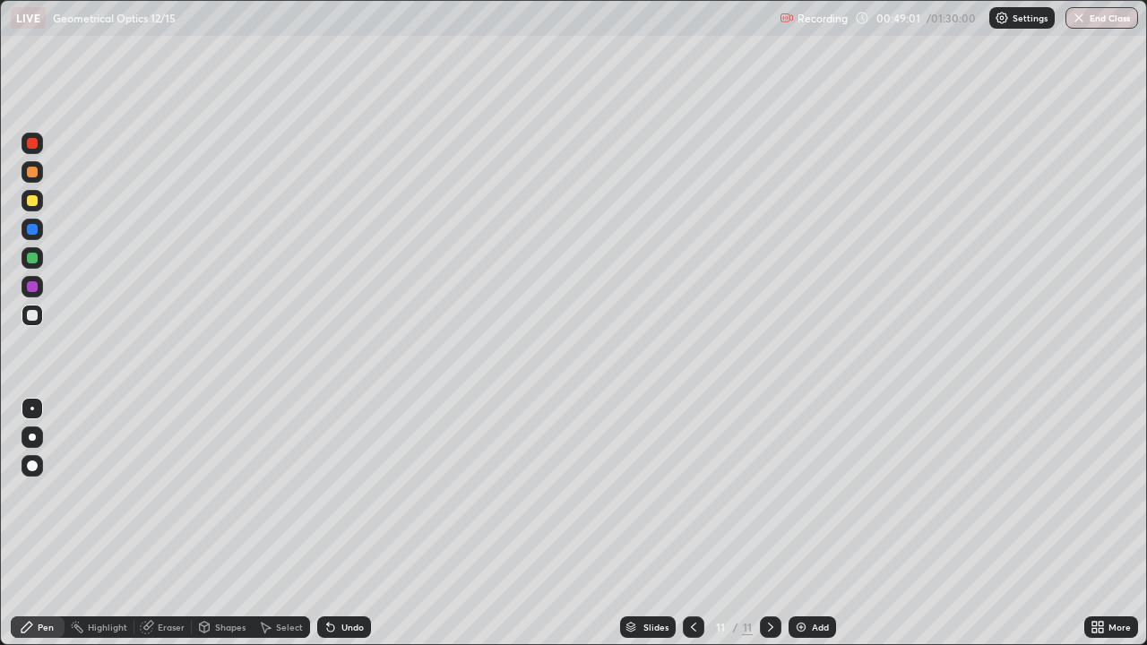
click at [346, 523] on div "Undo" at bounding box center [344, 627] width 54 height 22
click at [341, 523] on div "Undo" at bounding box center [344, 627] width 54 height 22
click at [35, 208] on div at bounding box center [33, 201] width 22 height 22
click at [293, 523] on div "Select" at bounding box center [289, 627] width 27 height 9
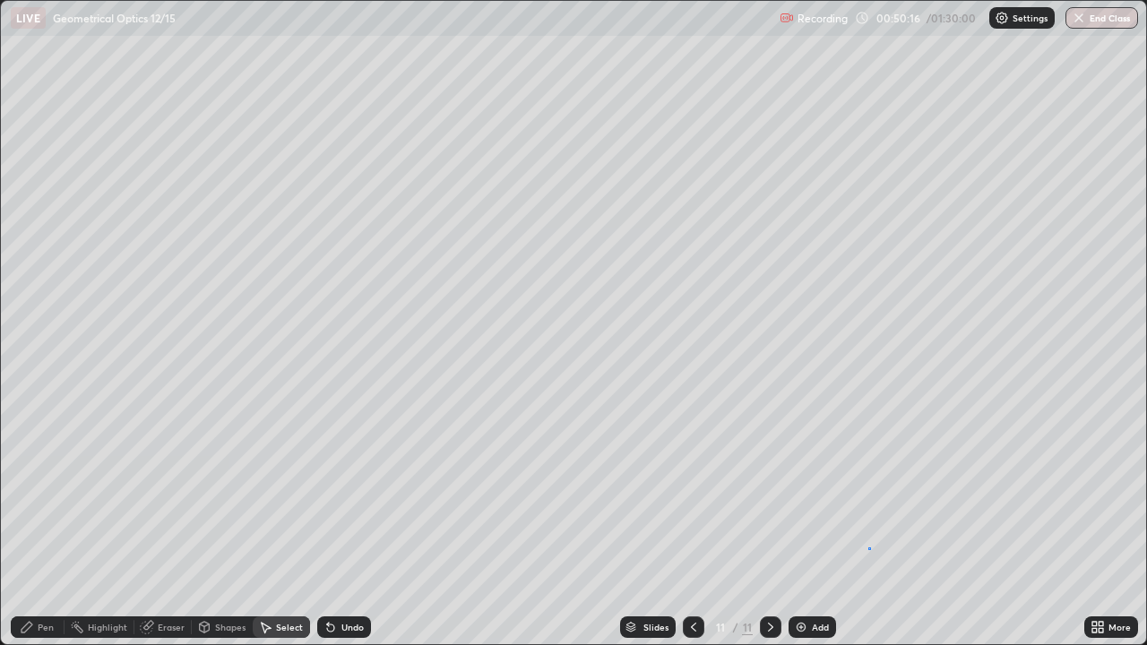
click at [868, 523] on div "0 ° Undo Copy Duplicate Duplicate to new slide Delete" at bounding box center [573, 322] width 1145 height 643
click at [41, 523] on div "Pen" at bounding box center [46, 627] width 16 height 9
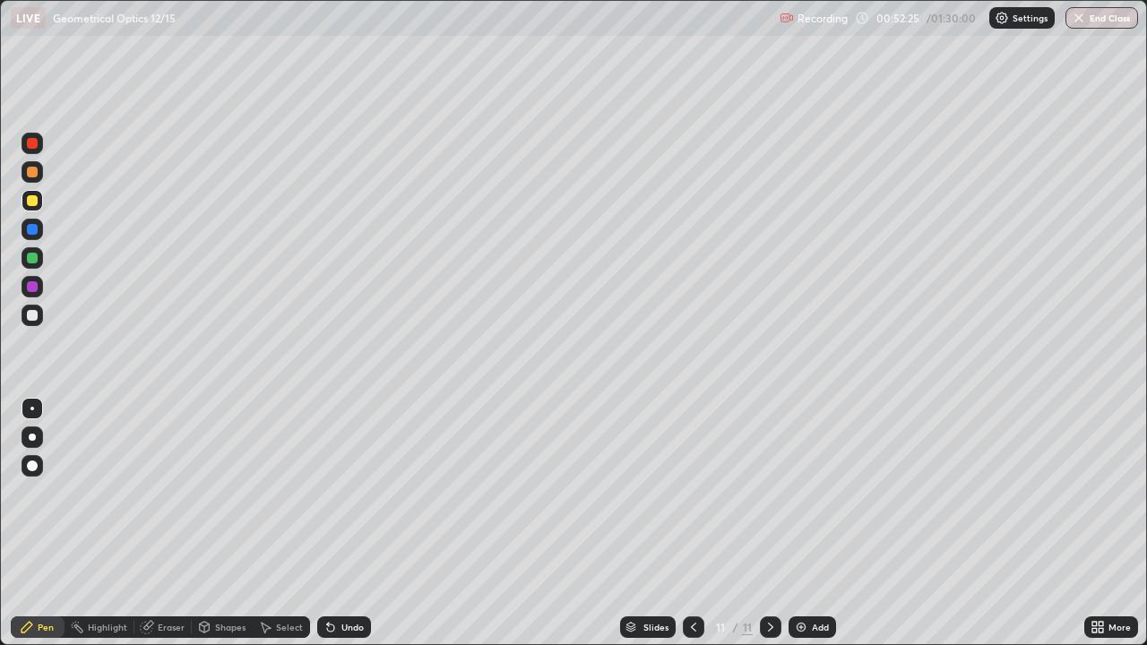
click at [820, 523] on div "Add" at bounding box center [820, 627] width 17 height 9
click at [281, 523] on div "Select" at bounding box center [289, 627] width 27 height 9
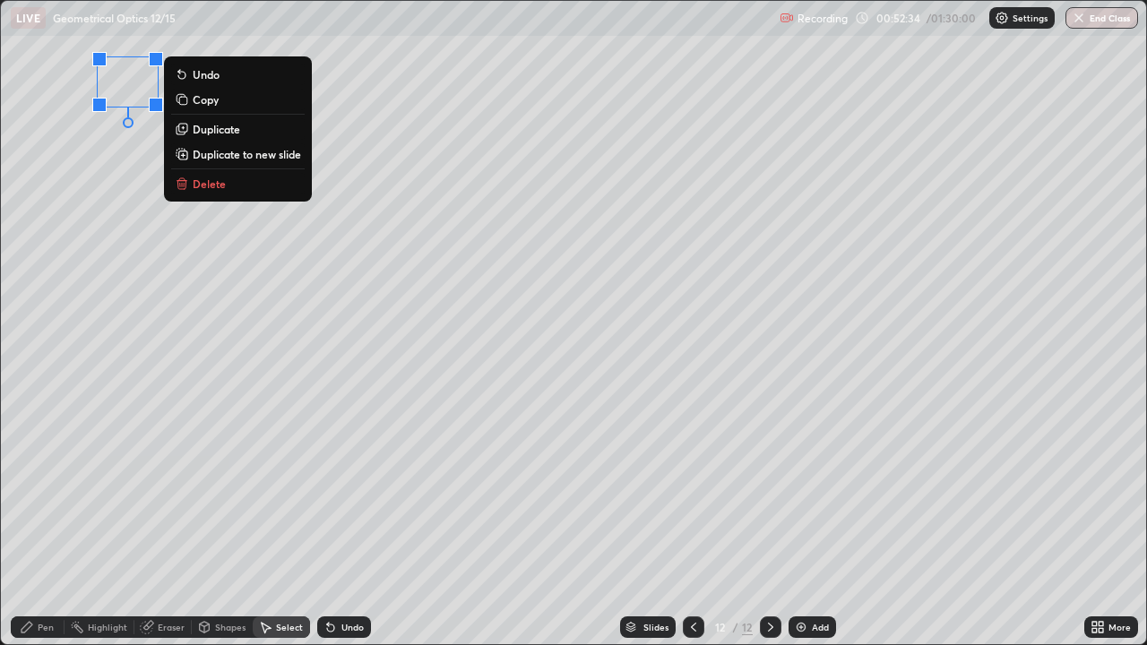
click at [53, 523] on div "Pen" at bounding box center [46, 627] width 16 height 9
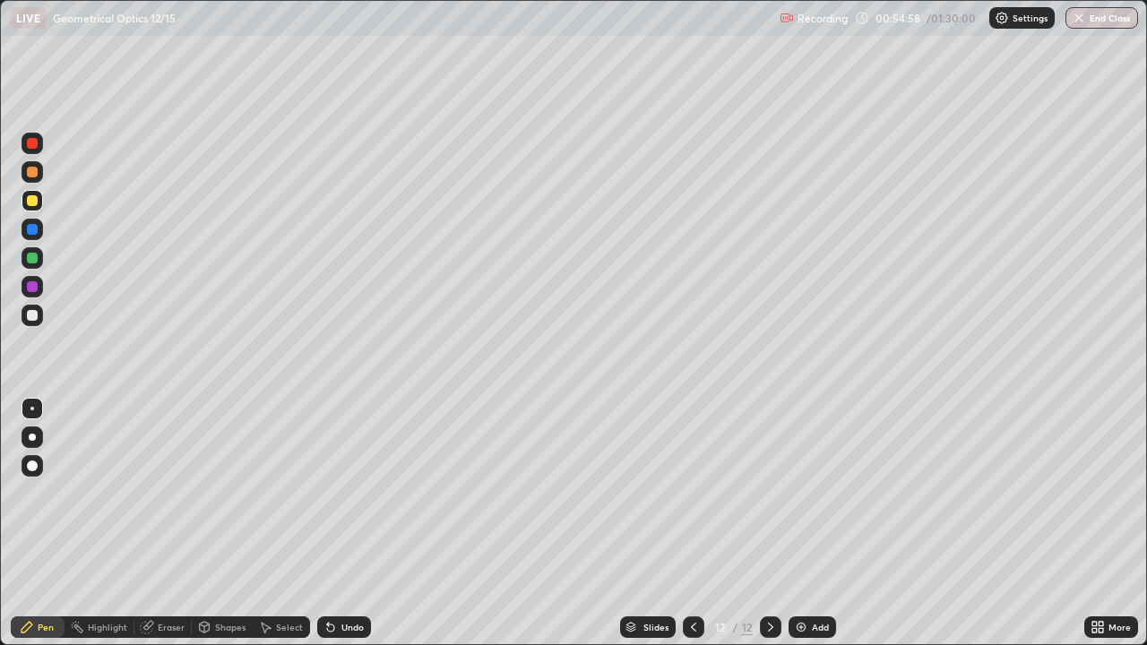
click at [216, 523] on div "Shapes" at bounding box center [230, 627] width 30 height 9
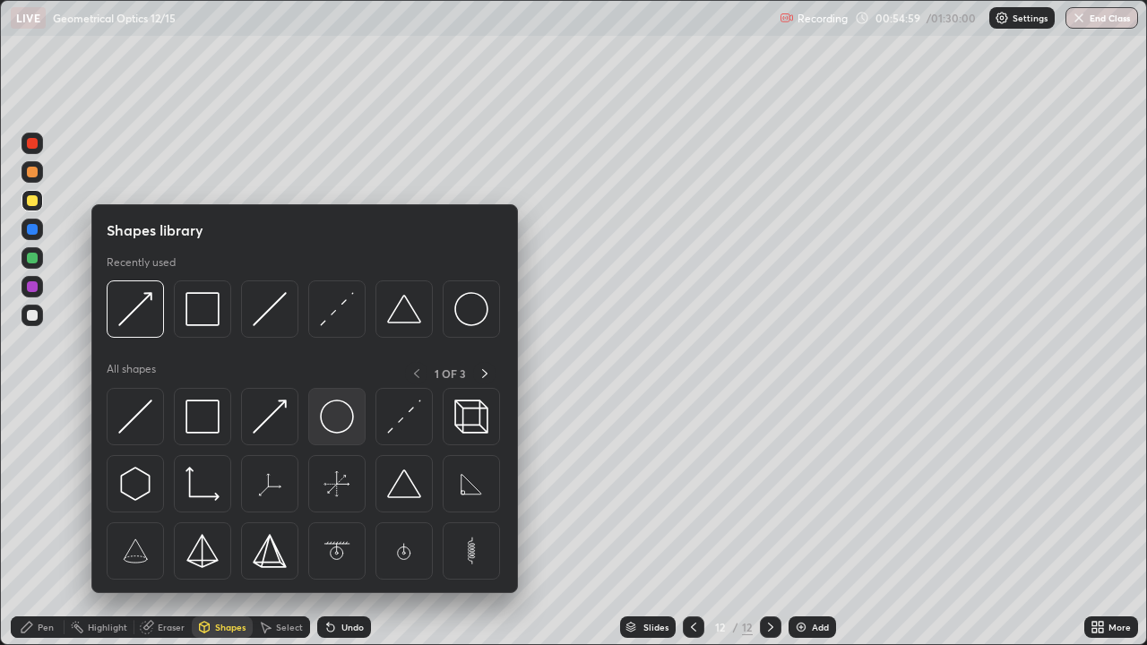
click at [347, 420] on img at bounding box center [337, 417] width 34 height 34
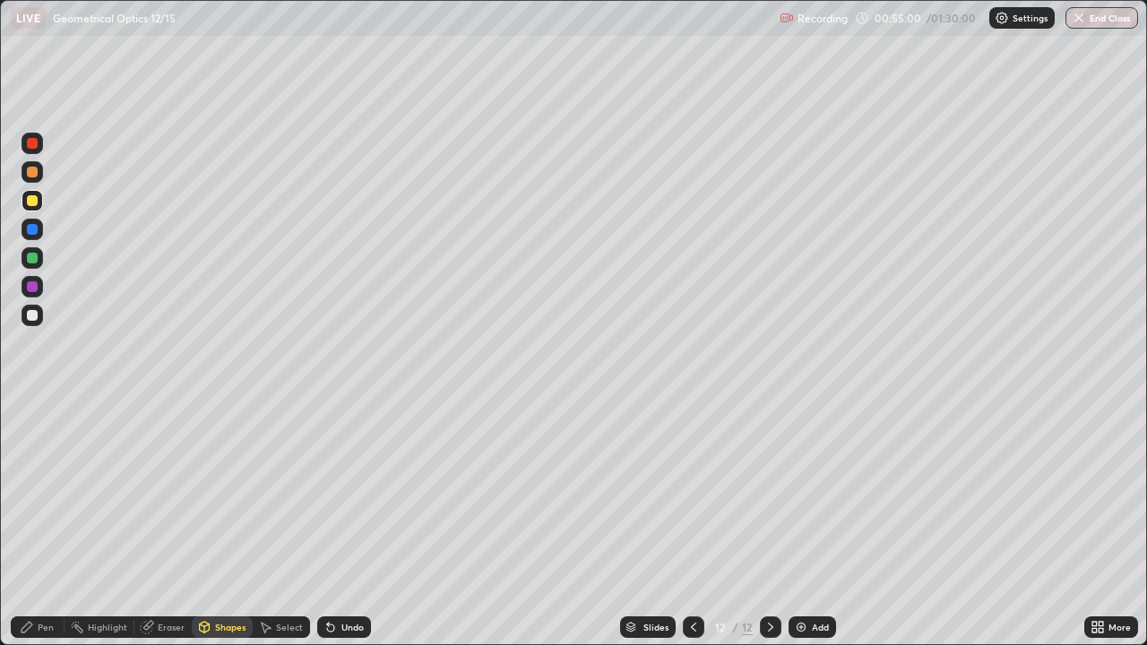
click at [37, 313] on div at bounding box center [32, 315] width 11 height 11
click at [222, 523] on div "Shapes" at bounding box center [230, 627] width 30 height 9
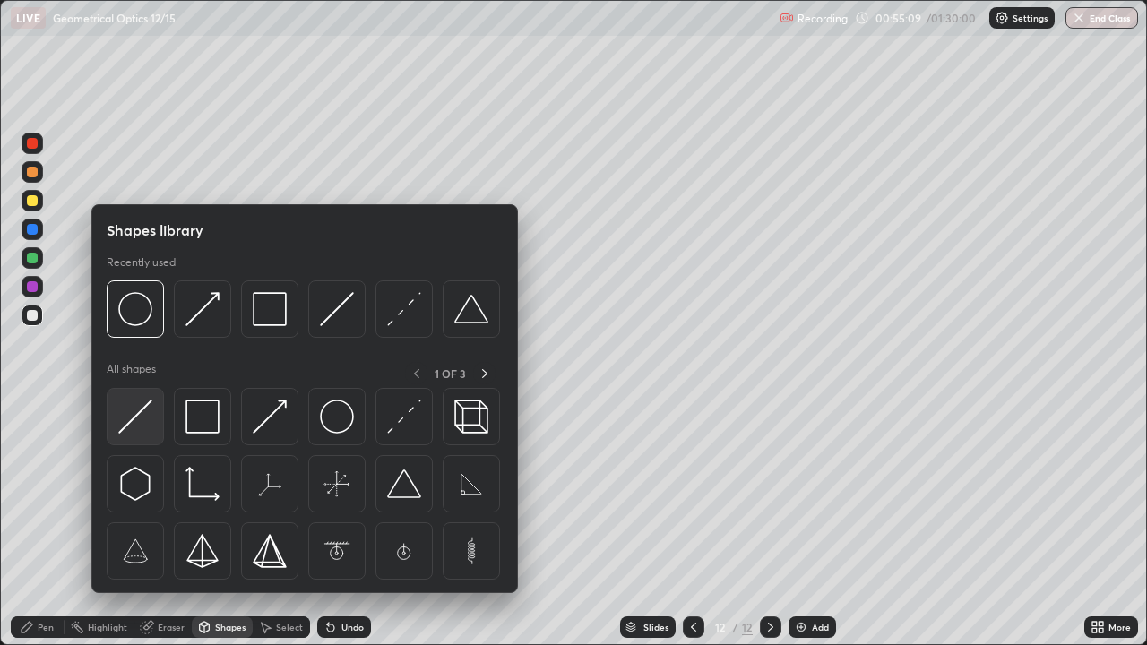
click at [152, 425] on img at bounding box center [135, 417] width 34 height 34
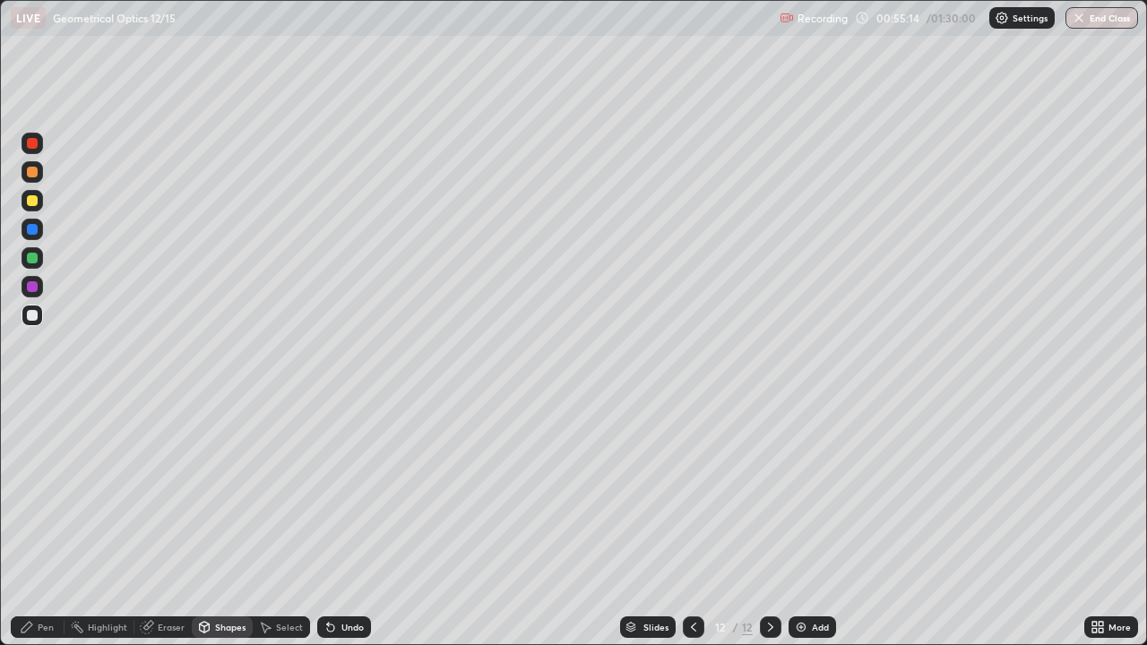
click at [224, 523] on div "Shapes" at bounding box center [230, 627] width 30 height 9
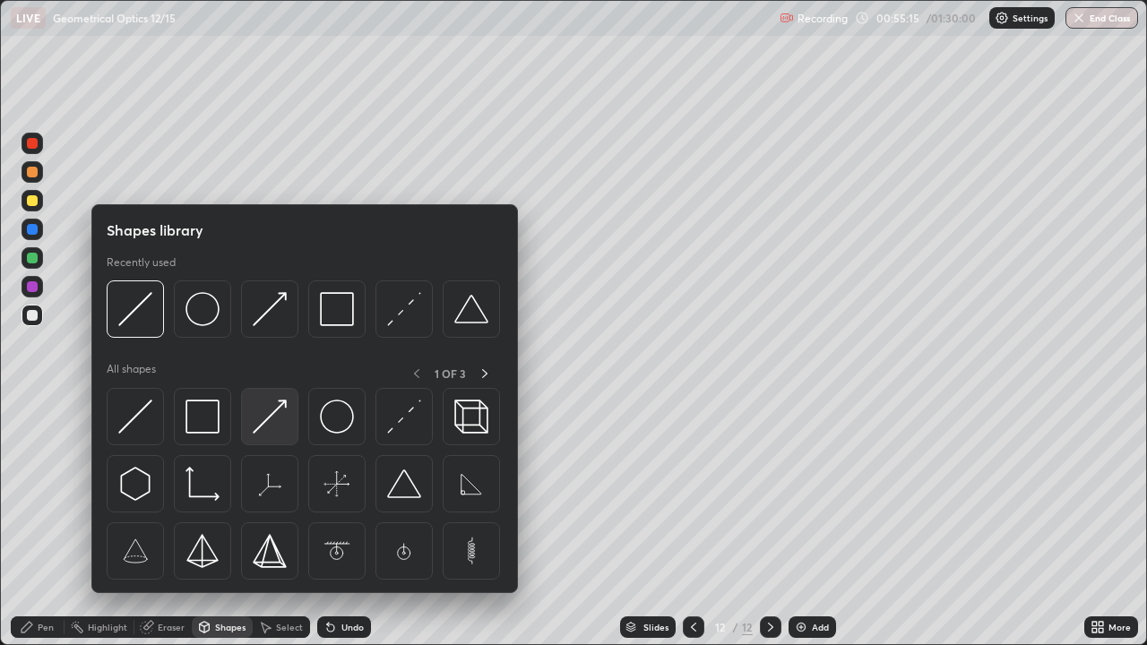
click at [280, 411] on img at bounding box center [270, 417] width 34 height 34
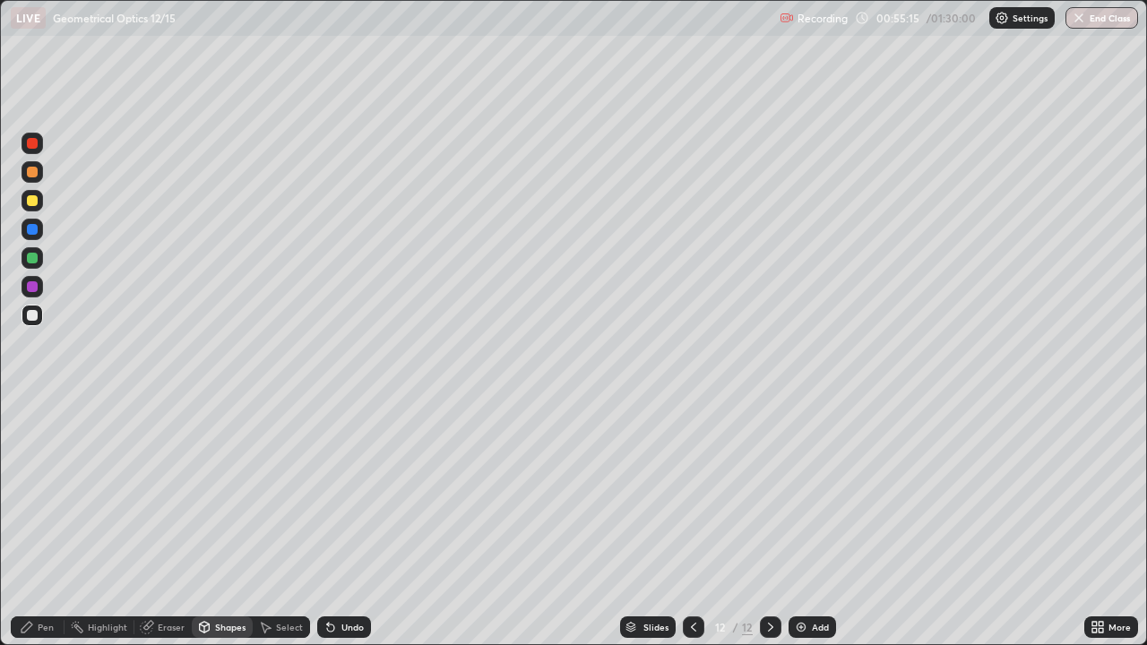
click at [31, 203] on div at bounding box center [32, 200] width 11 height 11
click at [50, 523] on div "Pen" at bounding box center [46, 627] width 16 height 9
click at [33, 258] on div at bounding box center [32, 258] width 11 height 11
click at [33, 316] on div at bounding box center [32, 315] width 11 height 11
click at [36, 203] on div at bounding box center [32, 200] width 11 height 11
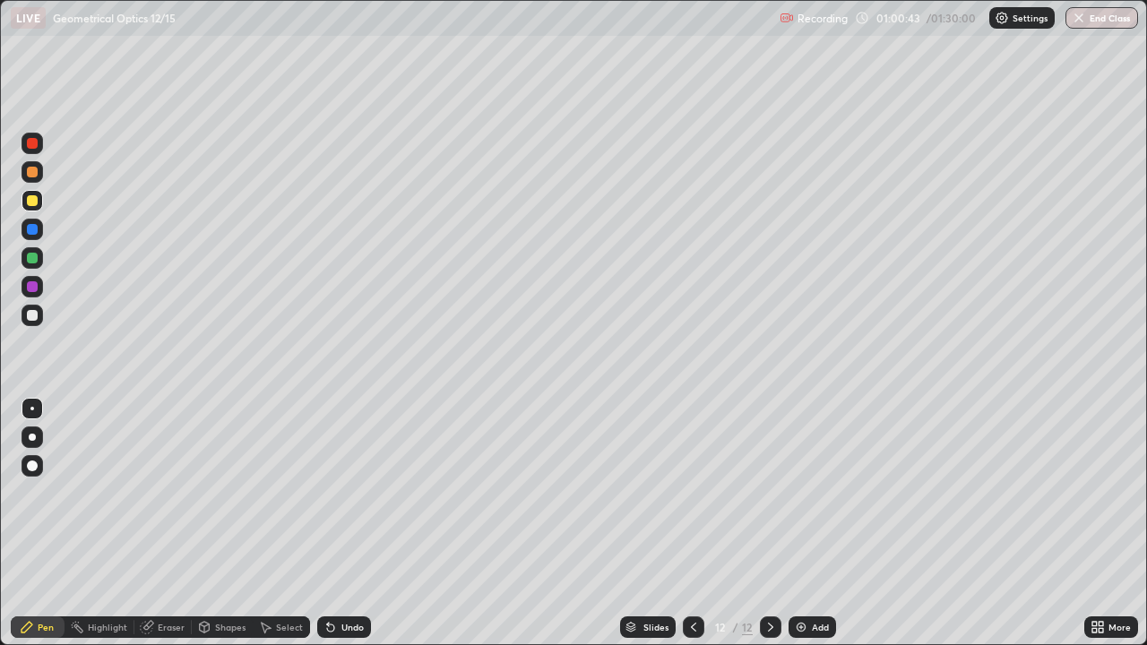
click at [346, 523] on div "Undo" at bounding box center [344, 627] width 54 height 22
click at [815, 523] on div "Add" at bounding box center [820, 627] width 17 height 9
click at [33, 258] on div at bounding box center [32, 258] width 11 height 11
click at [230, 523] on div "Shapes" at bounding box center [230, 627] width 30 height 9
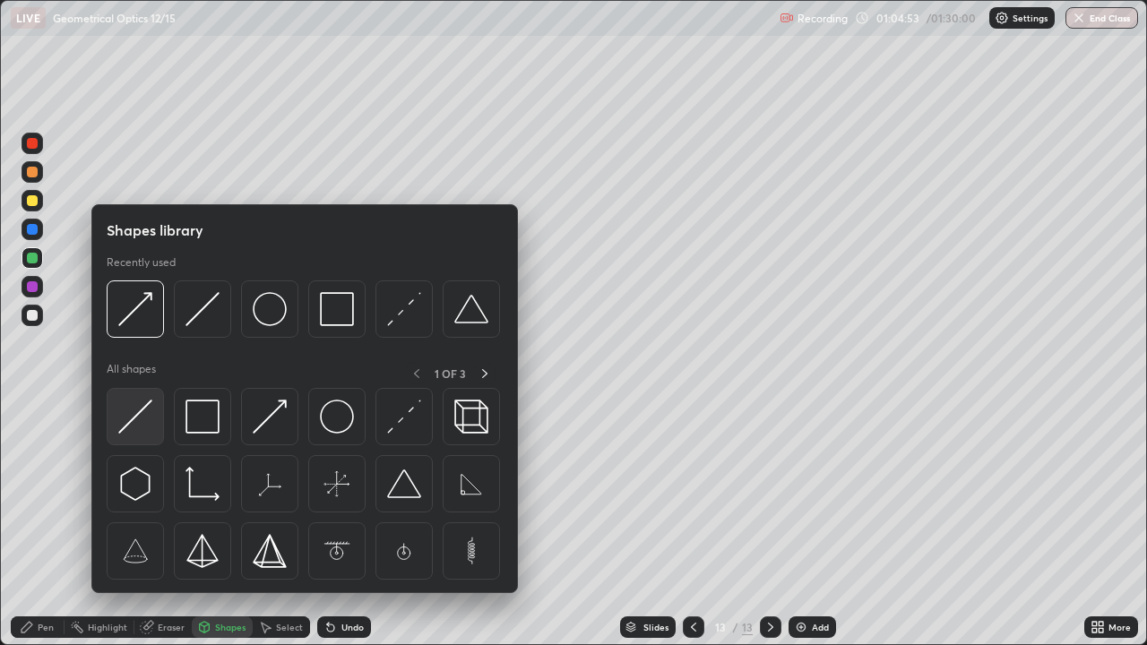
click at [141, 428] on img at bounding box center [135, 417] width 34 height 34
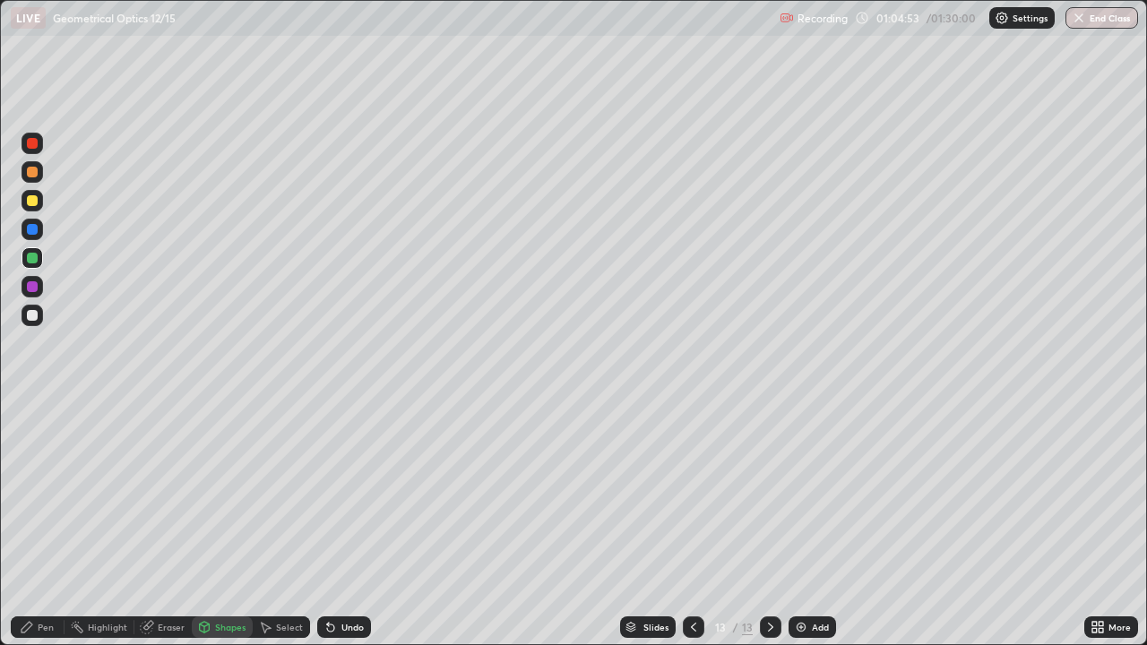
click at [39, 321] on div at bounding box center [33, 316] width 22 height 22
click at [50, 523] on div "Pen" at bounding box center [46, 627] width 16 height 9
click at [34, 261] on div at bounding box center [32, 258] width 11 height 11
click at [227, 523] on div "Shapes" at bounding box center [230, 627] width 30 height 9
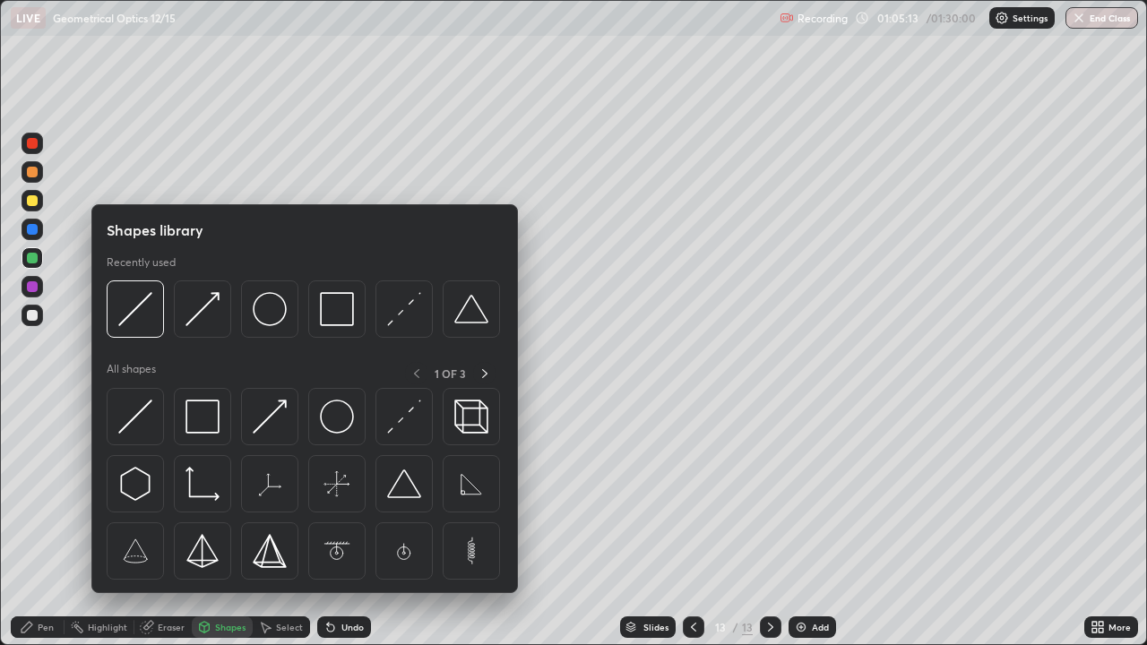
click at [273, 427] on img at bounding box center [270, 417] width 34 height 34
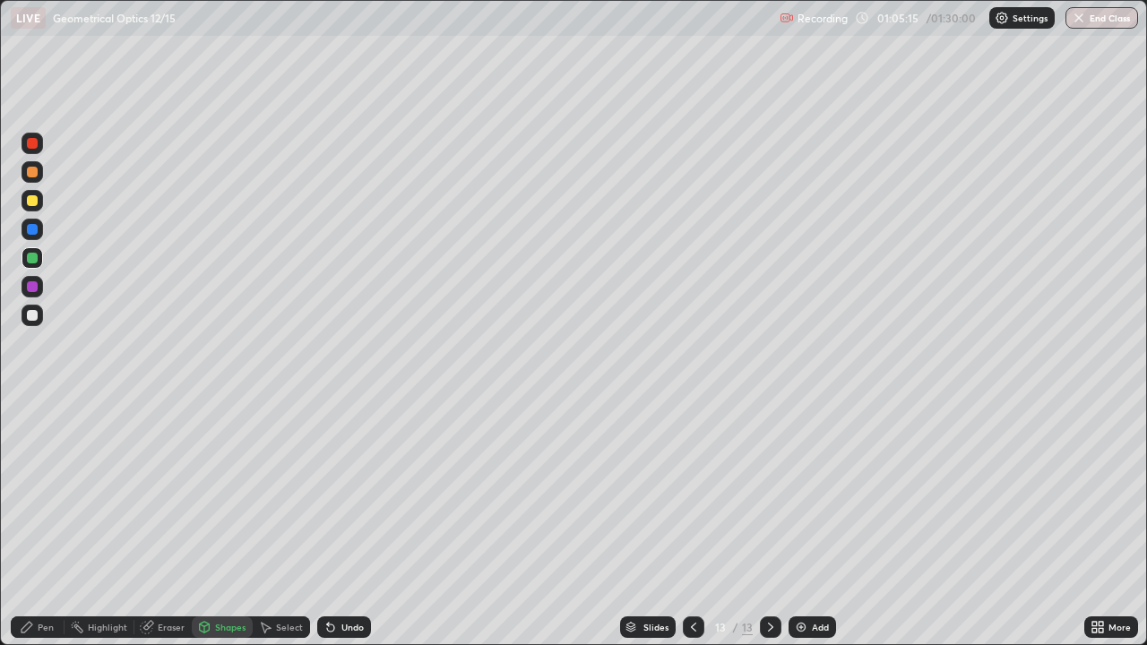
click at [34, 201] on div at bounding box center [32, 200] width 11 height 11
click at [51, 523] on div "Pen" at bounding box center [38, 627] width 54 height 22
click at [33, 314] on div at bounding box center [32, 315] width 11 height 11
click at [32, 202] on div at bounding box center [32, 200] width 11 height 11
click at [1113, 523] on div "More" at bounding box center [1119, 627] width 22 height 9
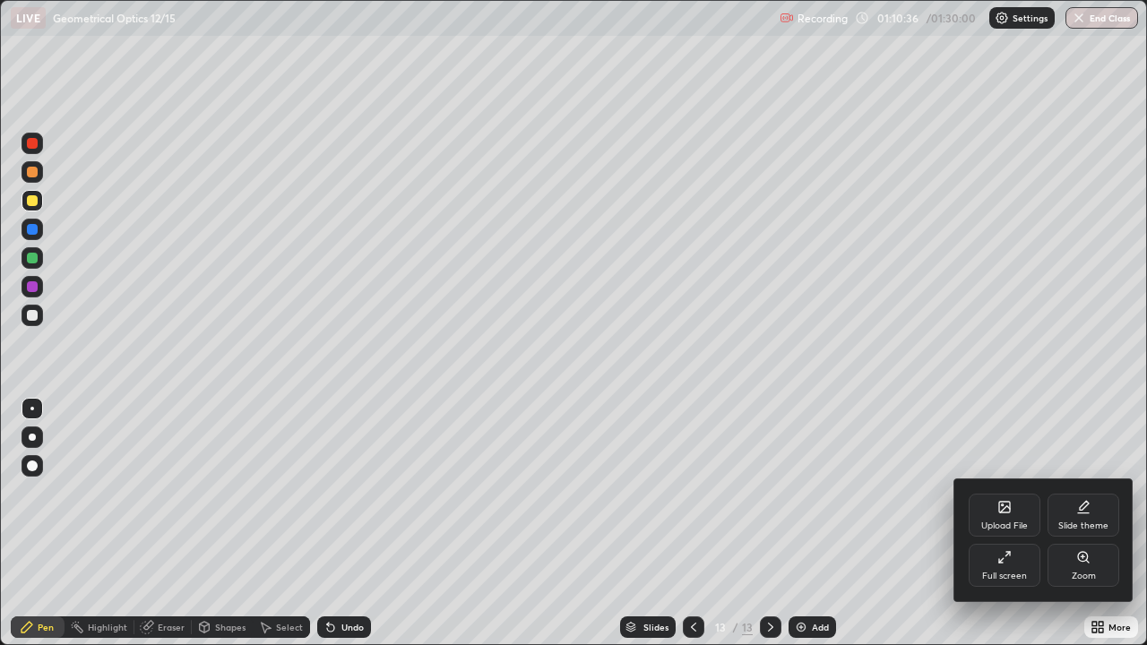
click at [997, 523] on div "Upload File" at bounding box center [1004, 525] width 47 height 9
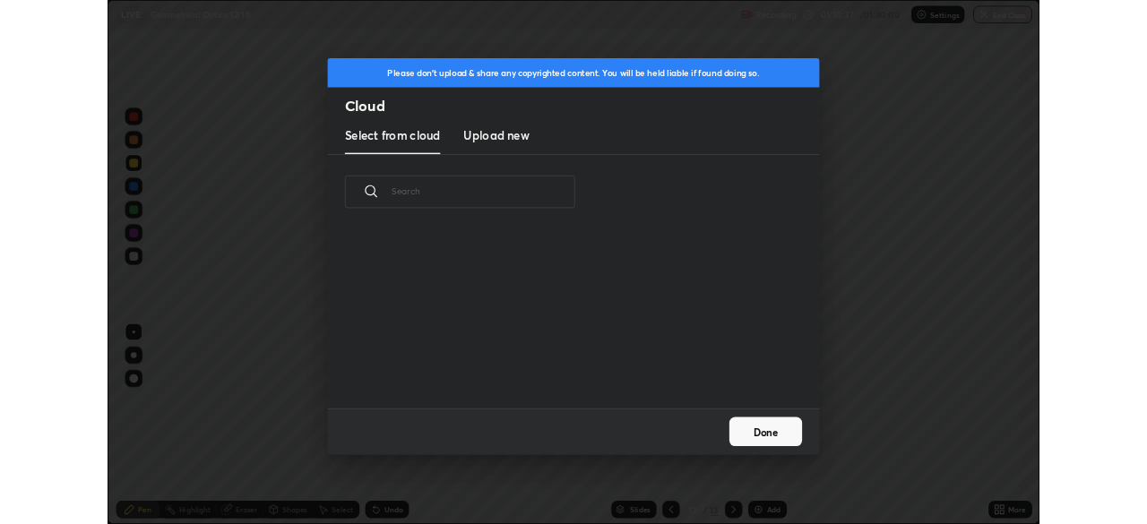
scroll to position [220, 575]
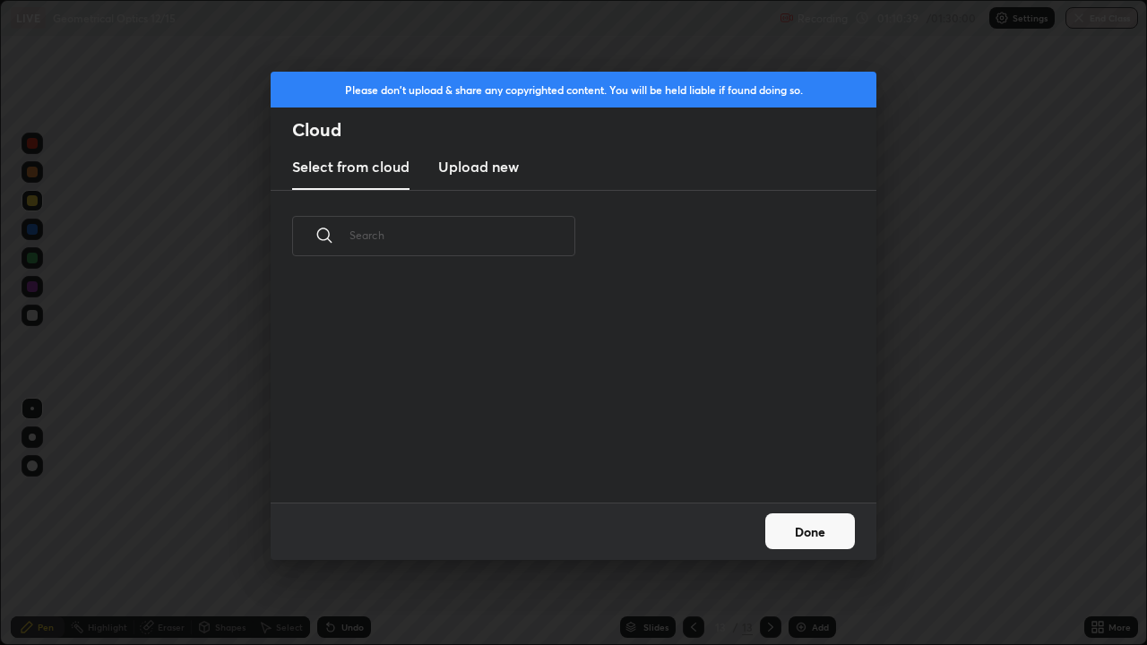
click at [498, 169] on h3 "Upload new" at bounding box center [478, 167] width 81 height 22
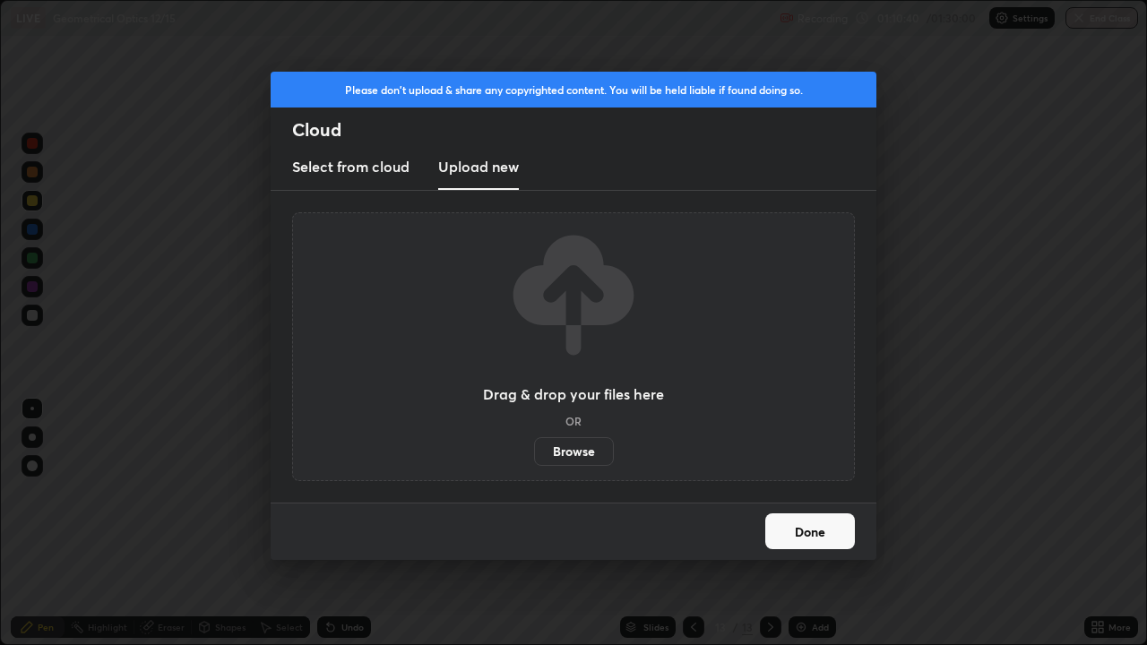
click at [578, 448] on label "Browse" at bounding box center [574, 451] width 80 height 29
click at [534, 448] on input "Browse" at bounding box center [534, 451] width 0 height 29
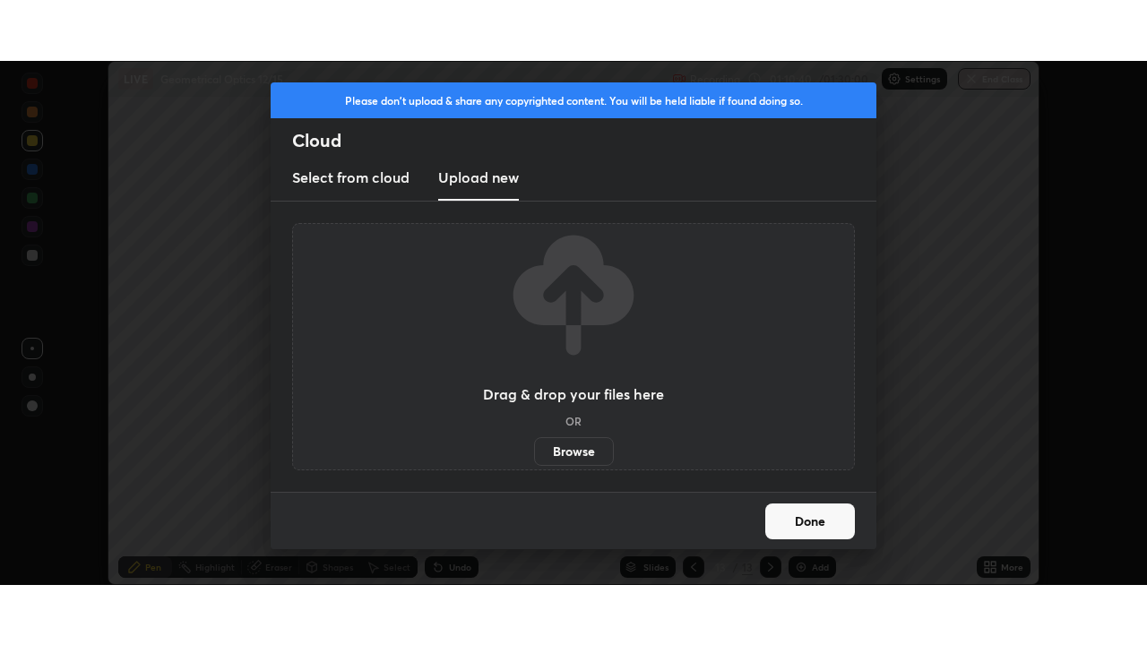
scroll to position [89068, 88445]
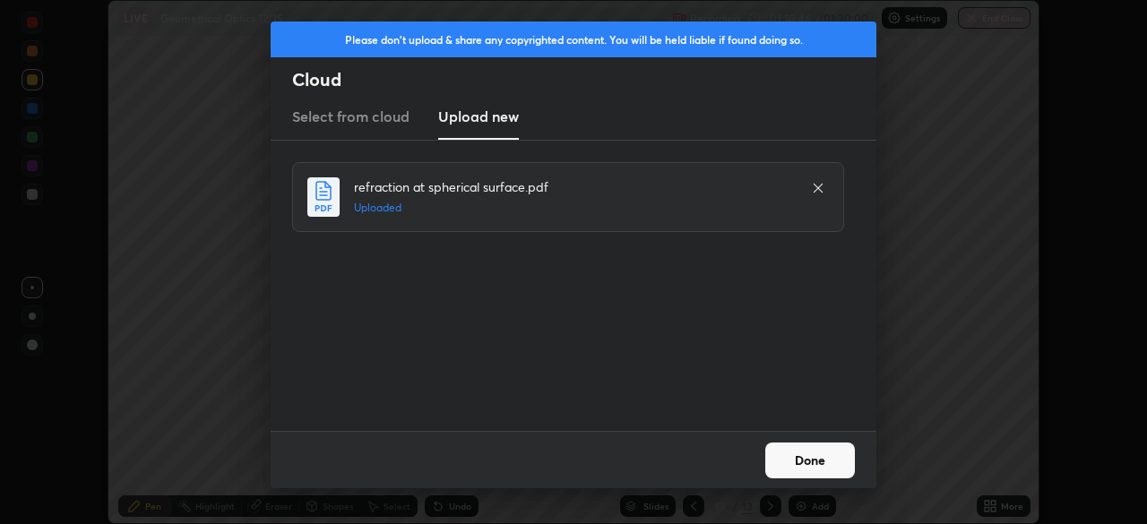
click at [792, 465] on button "Done" at bounding box center [810, 461] width 90 height 36
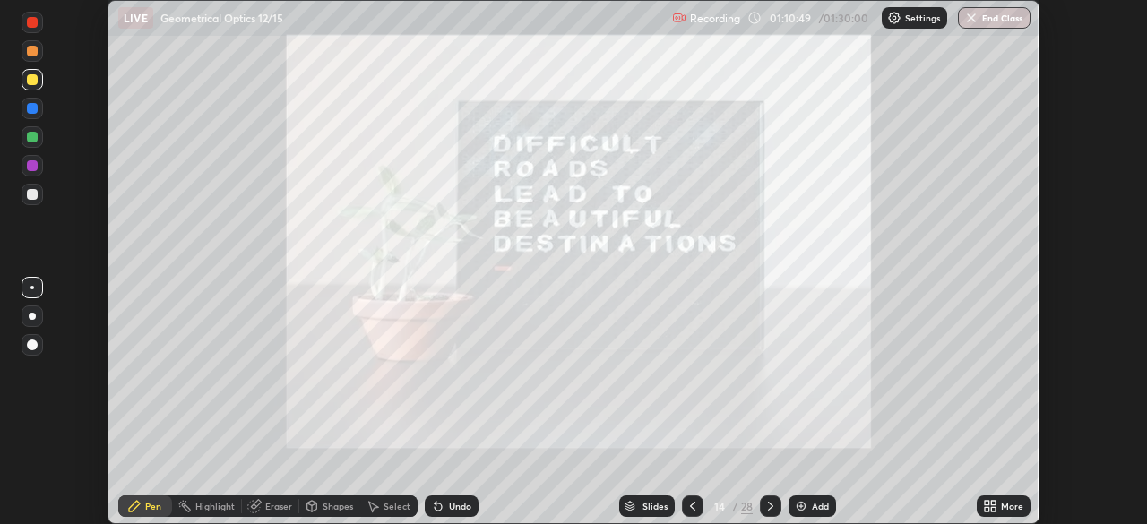
click at [997, 505] on div "More" at bounding box center [1004, 506] width 54 height 22
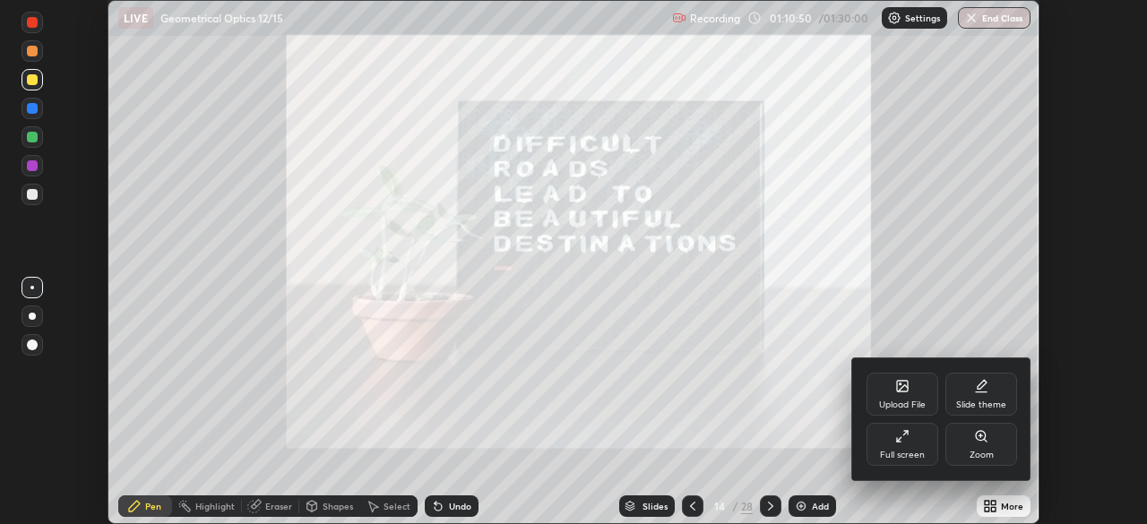
click at [918, 443] on div "Full screen" at bounding box center [902, 444] width 72 height 43
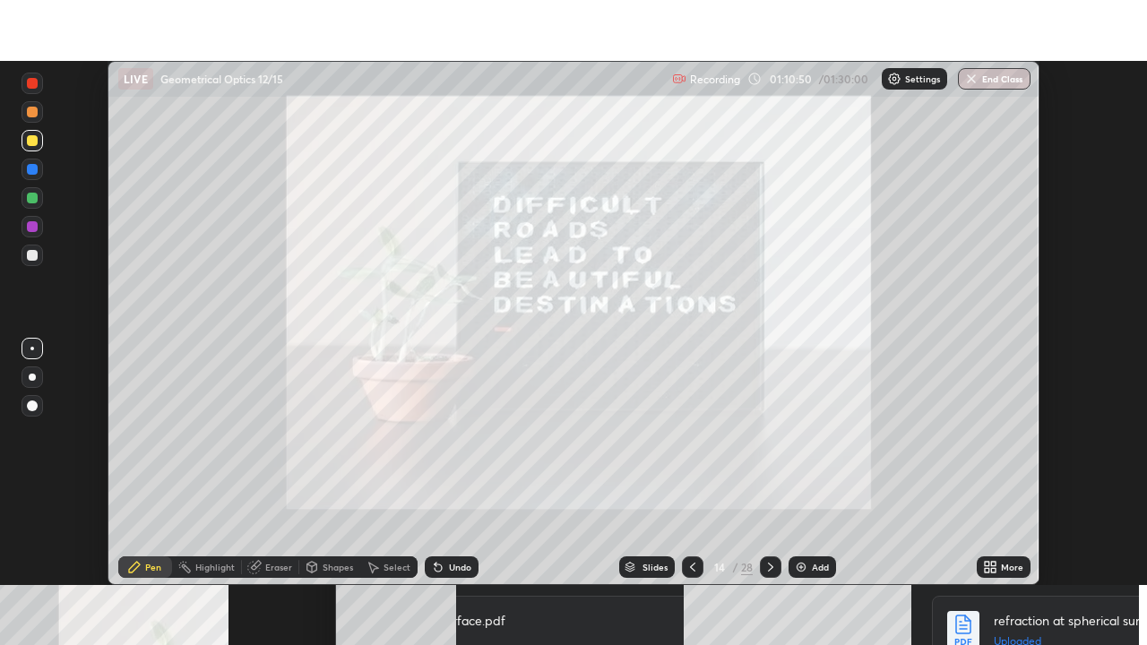
scroll to position [645, 1147]
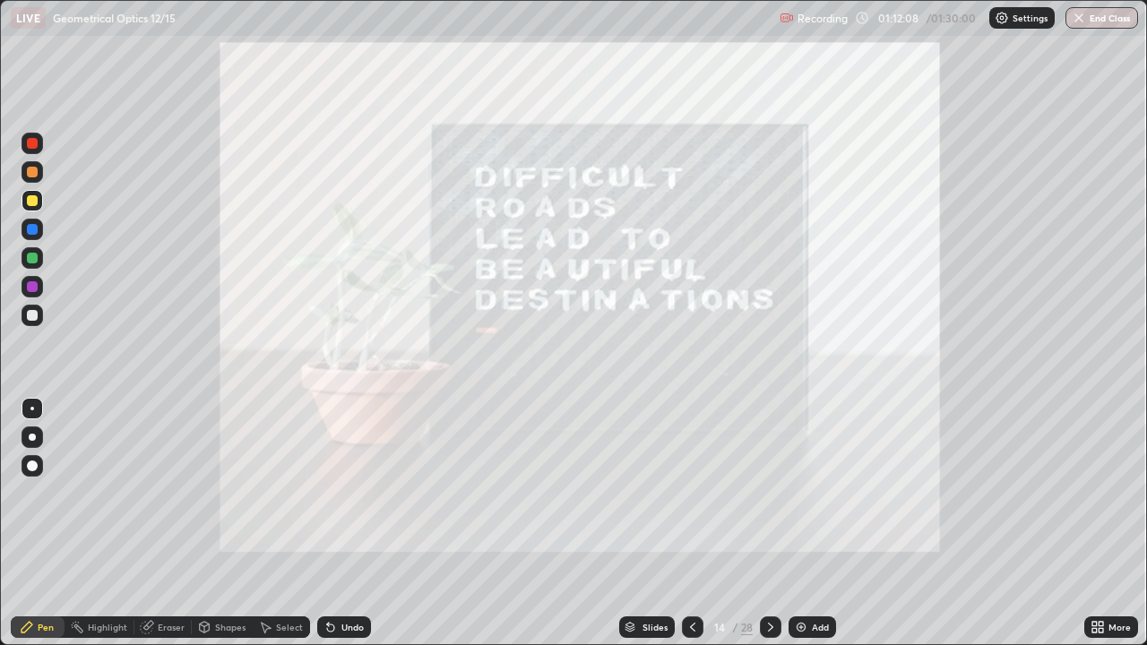
click at [769, 523] on icon at bounding box center [770, 627] width 14 height 14
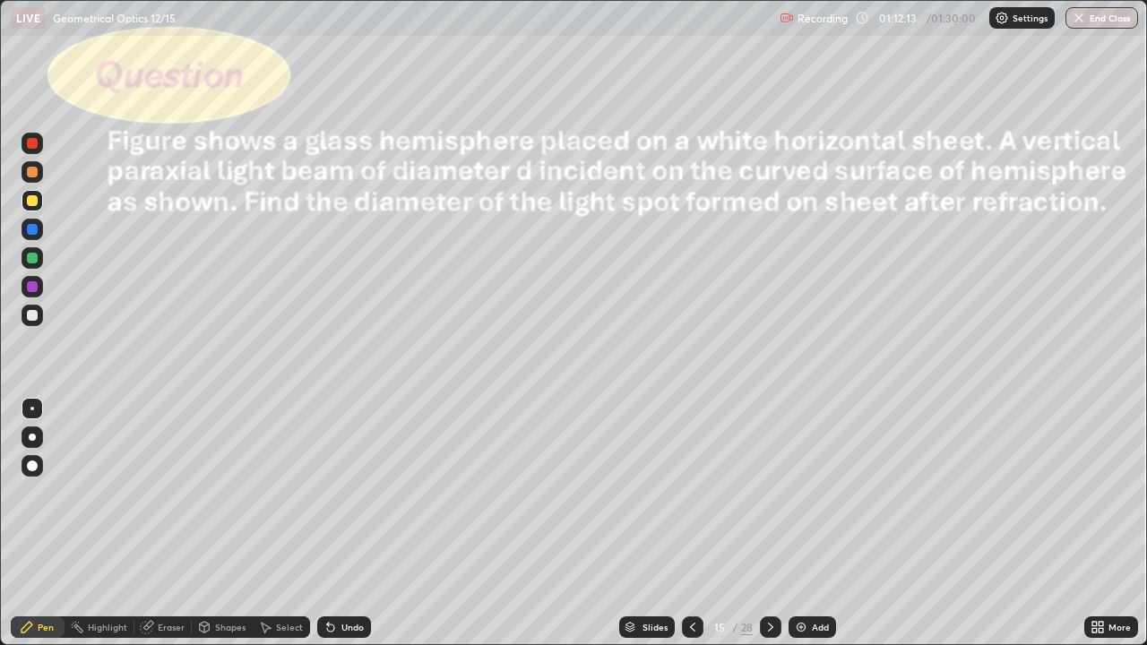
click at [229, 523] on div "Shapes" at bounding box center [230, 627] width 30 height 9
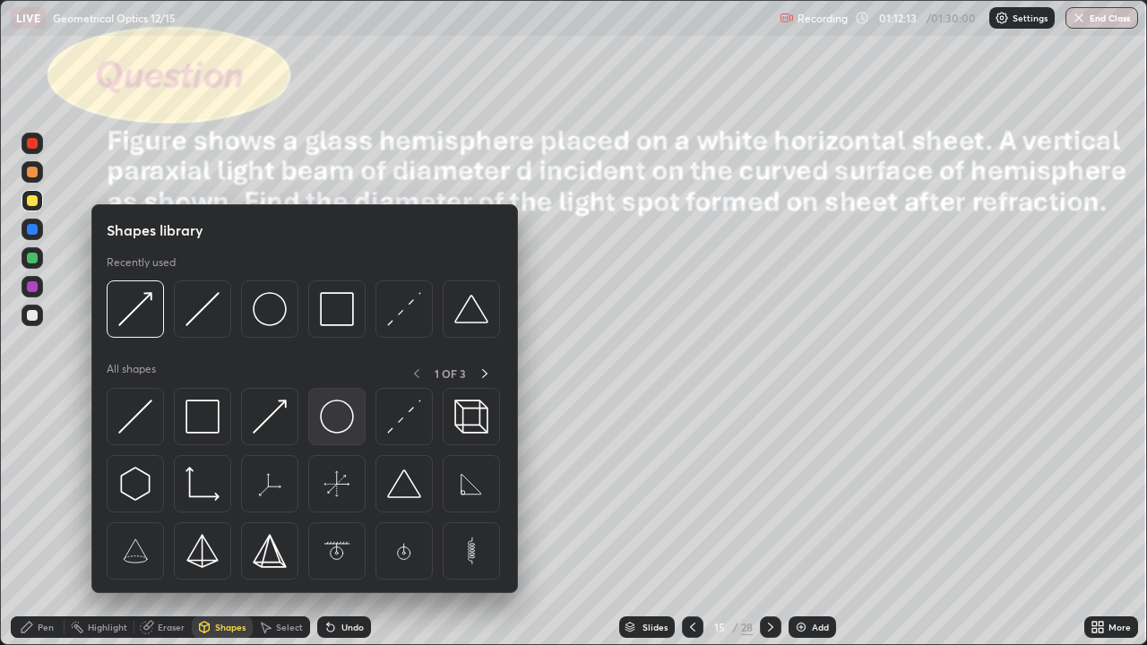
click at [334, 425] on img at bounding box center [337, 417] width 34 height 34
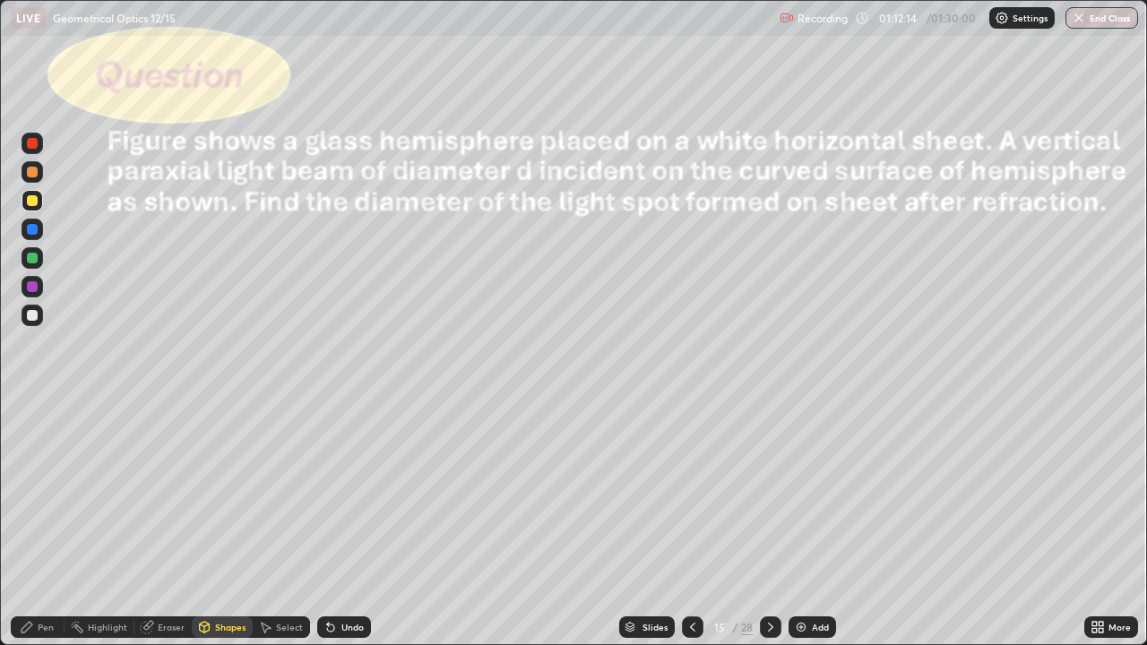
click at [34, 313] on div at bounding box center [32, 315] width 11 height 11
click at [228, 523] on div "Shapes" at bounding box center [230, 627] width 30 height 9
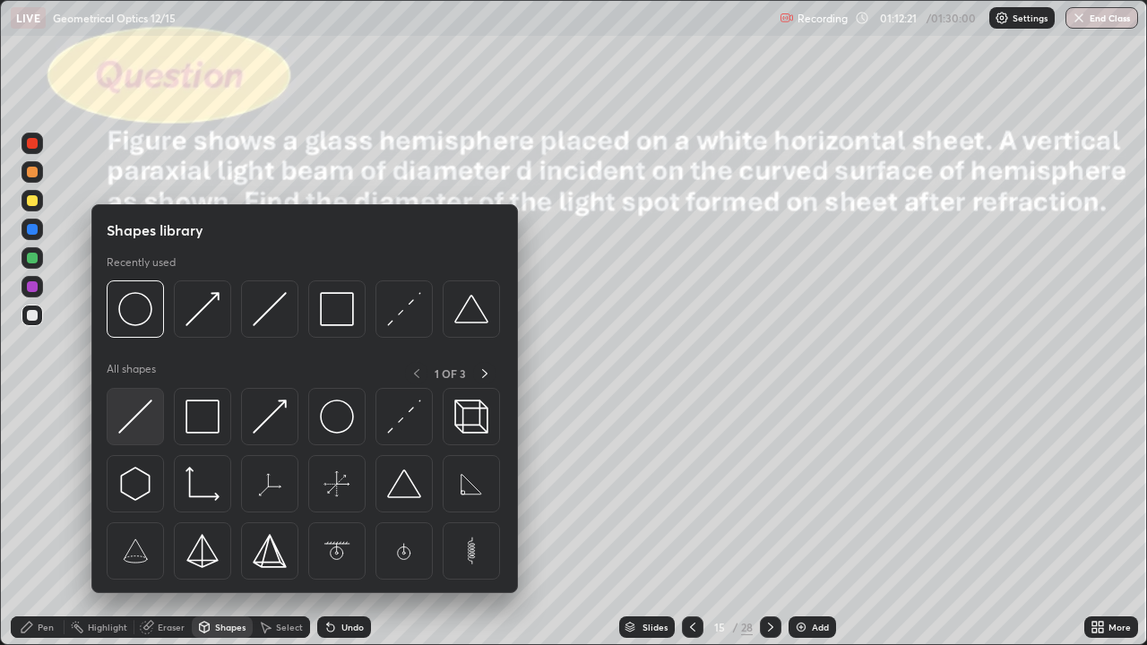
click at [150, 426] on img at bounding box center [135, 417] width 34 height 34
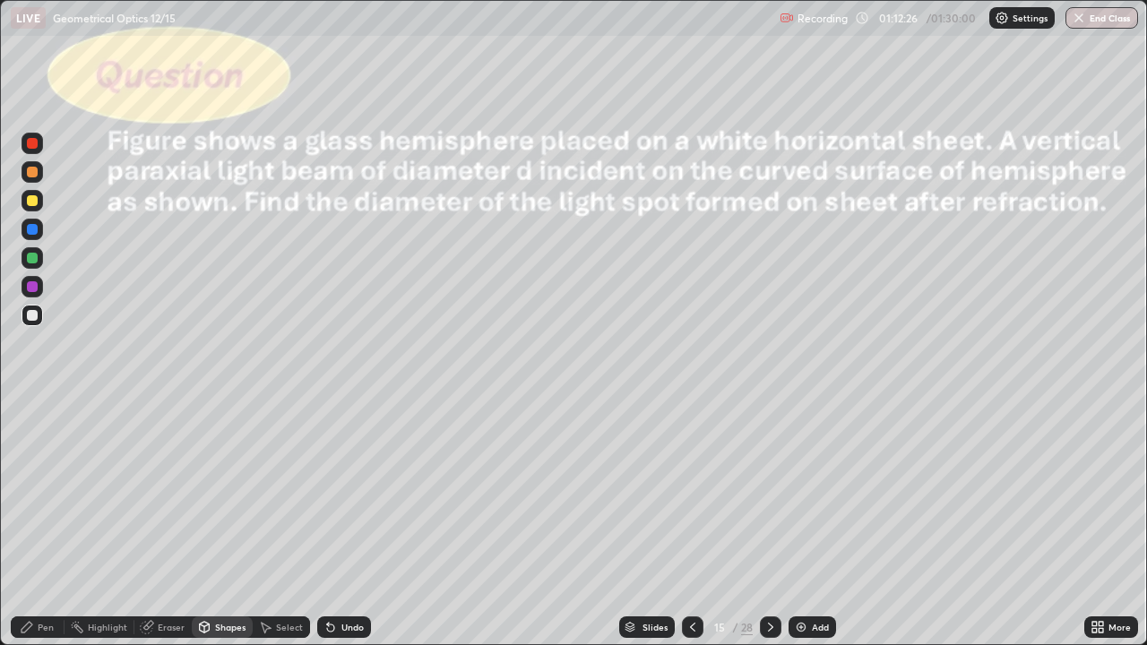
click at [175, 523] on div "Eraser" at bounding box center [171, 627] width 27 height 9
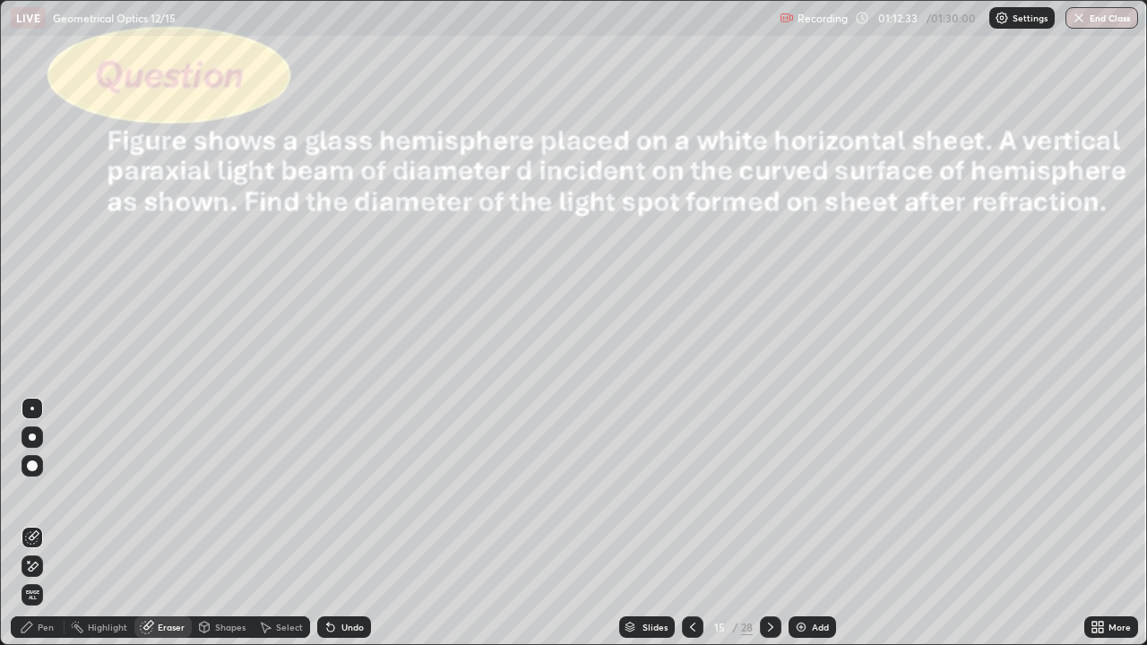
click at [235, 523] on div "Shapes" at bounding box center [230, 627] width 30 height 9
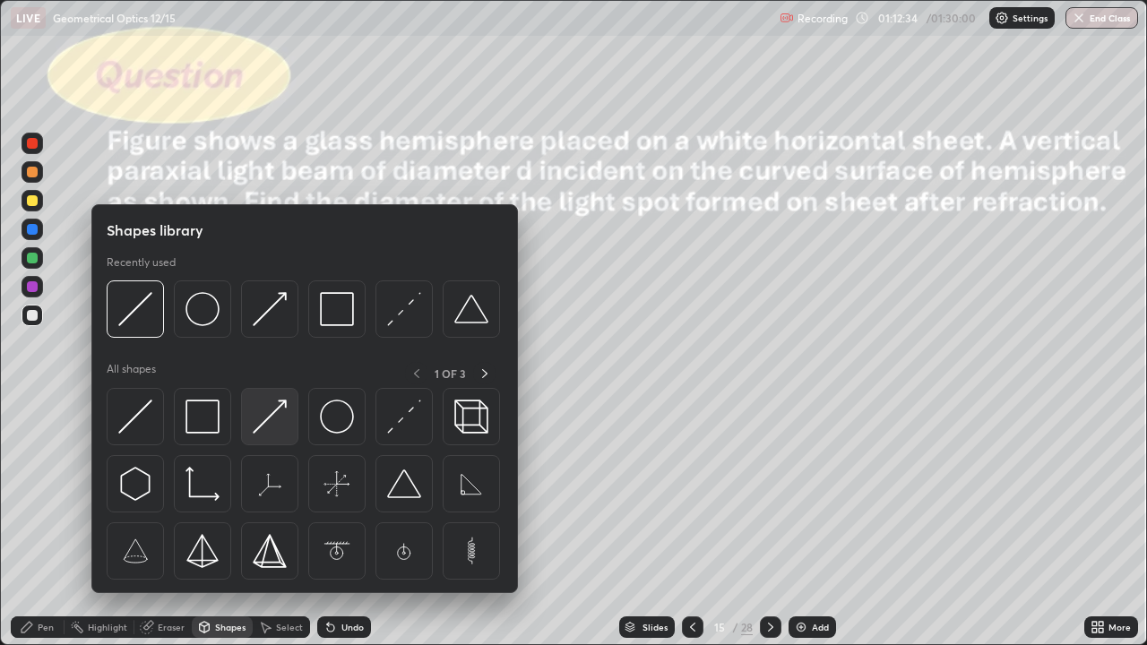
click at [276, 436] on div at bounding box center [269, 416] width 57 height 57
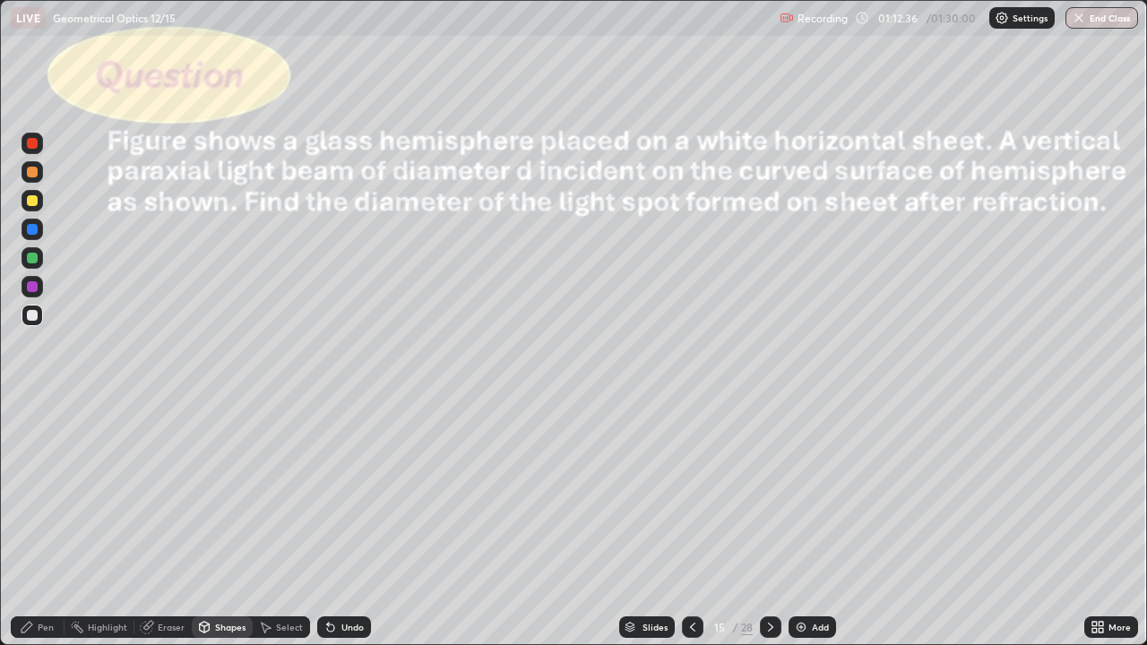
click at [34, 294] on div at bounding box center [33, 287] width 22 height 22
click at [43, 523] on div "Pen" at bounding box center [46, 627] width 16 height 9
click at [37, 318] on div at bounding box center [32, 315] width 11 height 11
click at [32, 202] on div at bounding box center [32, 200] width 11 height 11
click at [336, 523] on div "Undo" at bounding box center [344, 627] width 54 height 22
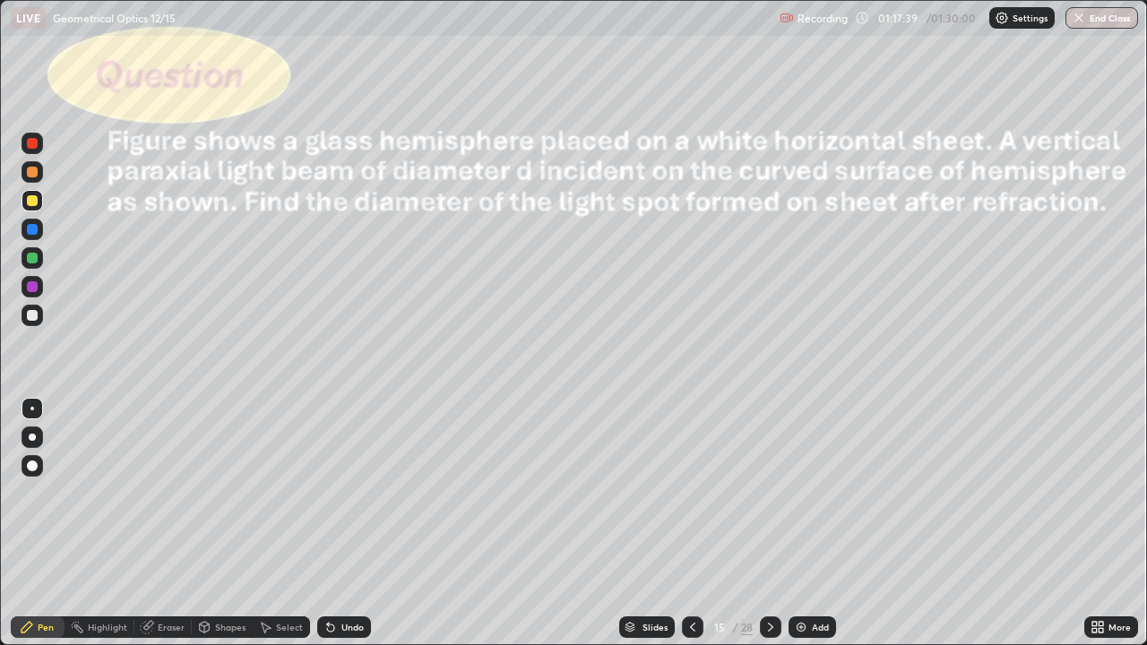
click at [42, 316] on div at bounding box center [33, 316] width 22 height 22
click at [36, 201] on div at bounding box center [32, 200] width 11 height 11
click at [216, 523] on div "Shapes" at bounding box center [230, 627] width 30 height 9
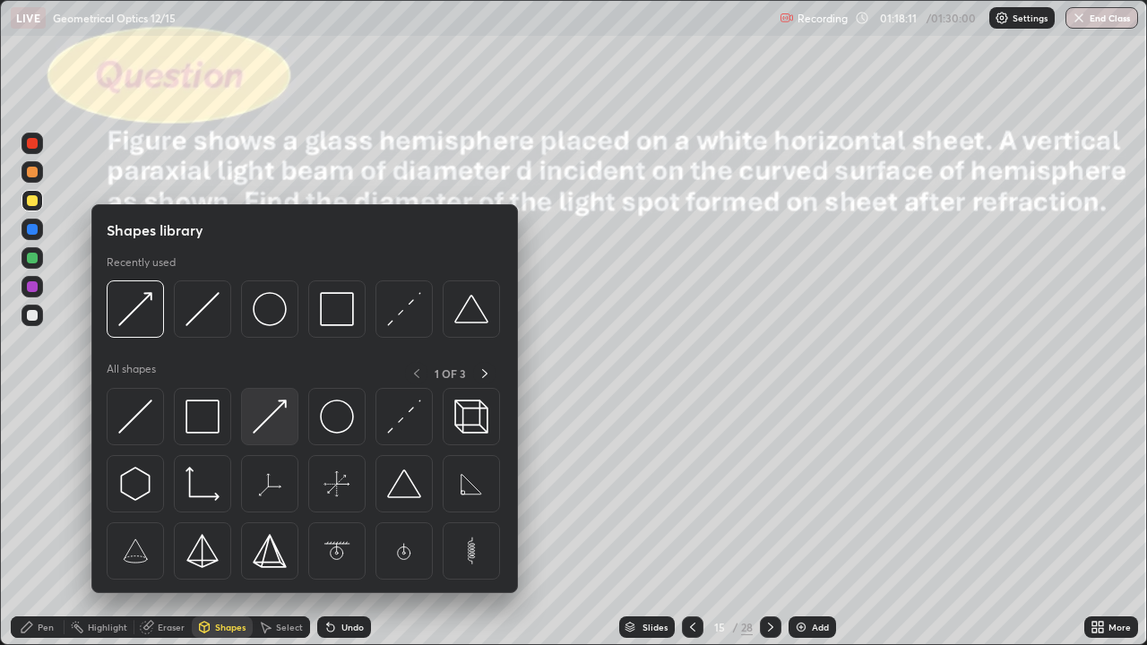
click at [272, 423] on img at bounding box center [270, 417] width 34 height 34
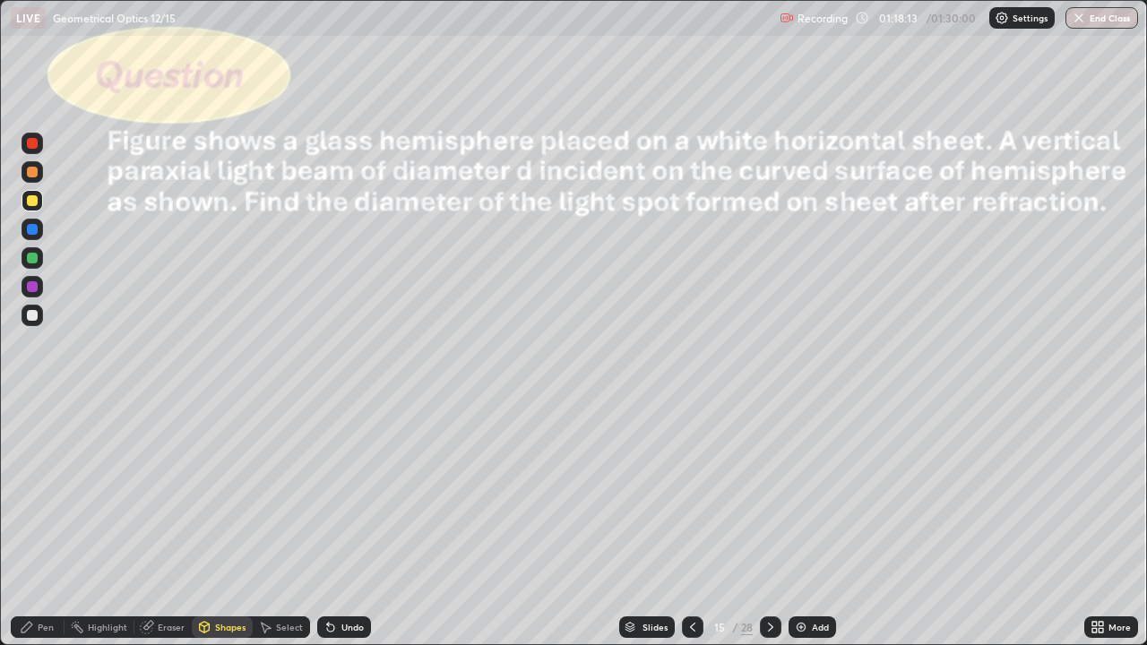
click at [36, 204] on div at bounding box center [32, 200] width 11 height 11
click at [51, 523] on div "Pen" at bounding box center [46, 627] width 16 height 9
click at [34, 312] on div at bounding box center [32, 315] width 11 height 11
click at [36, 201] on div at bounding box center [32, 200] width 11 height 11
click at [37, 313] on div at bounding box center [32, 315] width 11 height 11
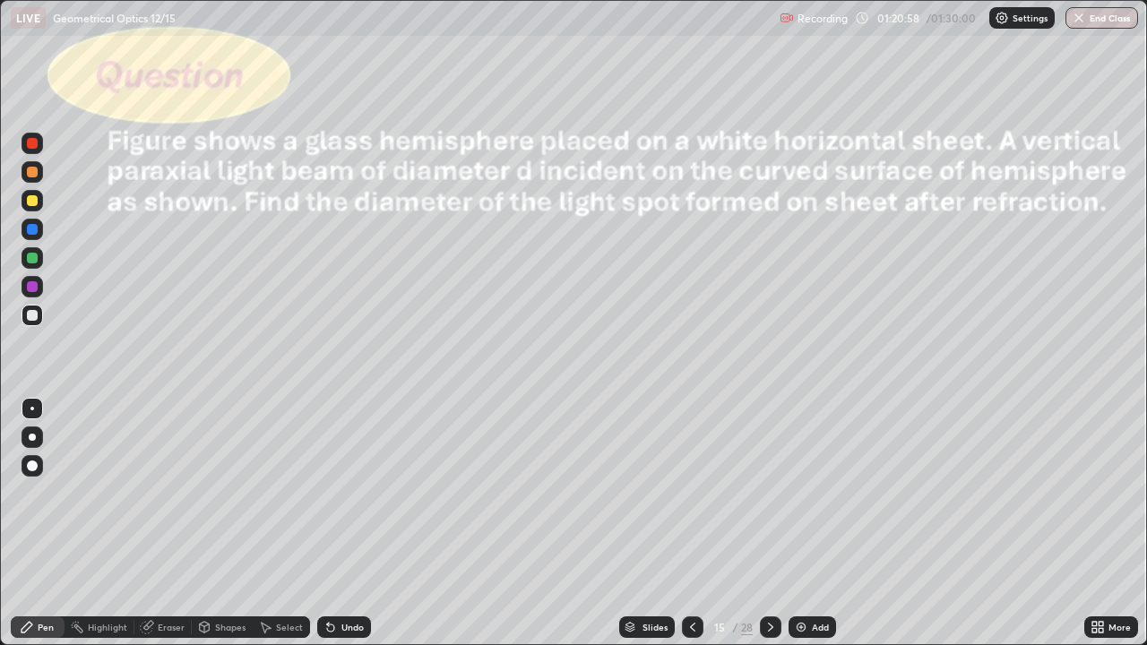
click at [1100, 22] on button "End Class" at bounding box center [1101, 18] width 73 height 22
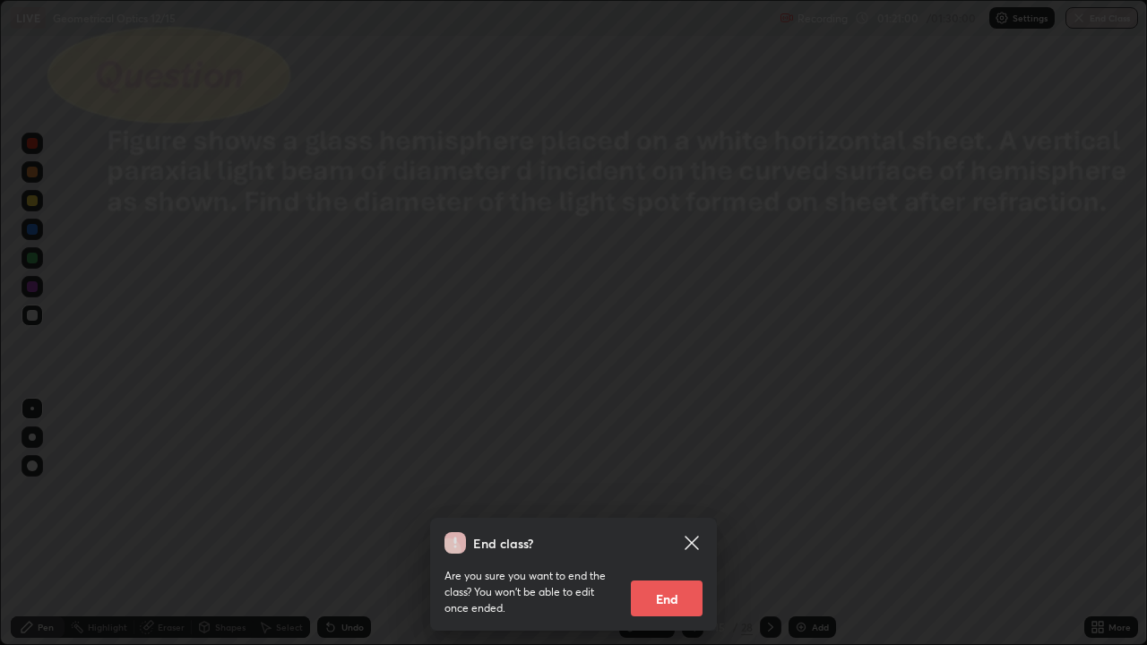
click at [681, 523] on button "End" at bounding box center [667, 599] width 72 height 36
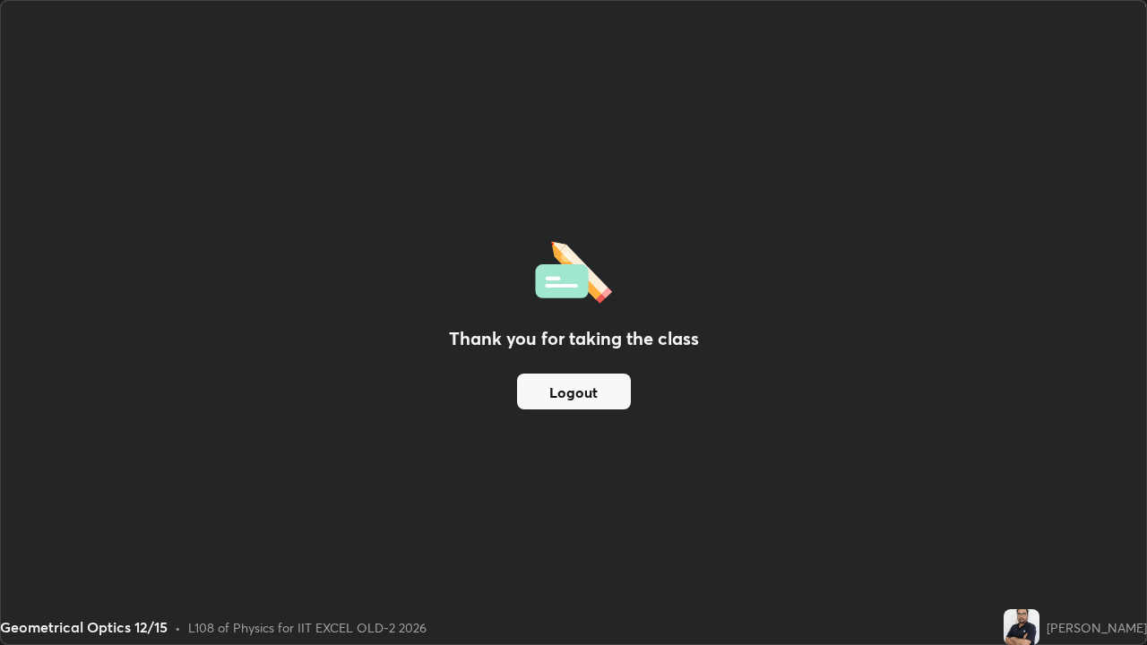
click at [607, 392] on button "Logout" at bounding box center [574, 392] width 114 height 36
